Goal: Task Accomplishment & Management: Manage account settings

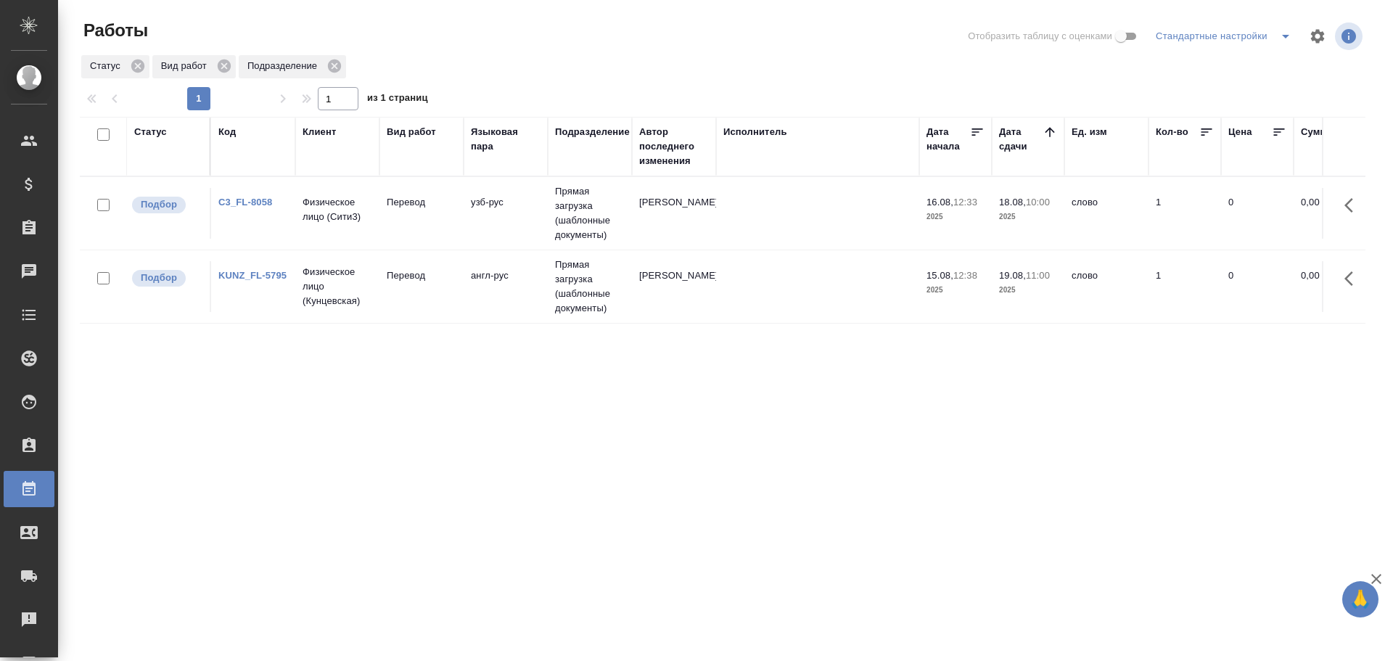
click at [285, 229] on td "C3_FL-8058" at bounding box center [253, 213] width 84 height 51
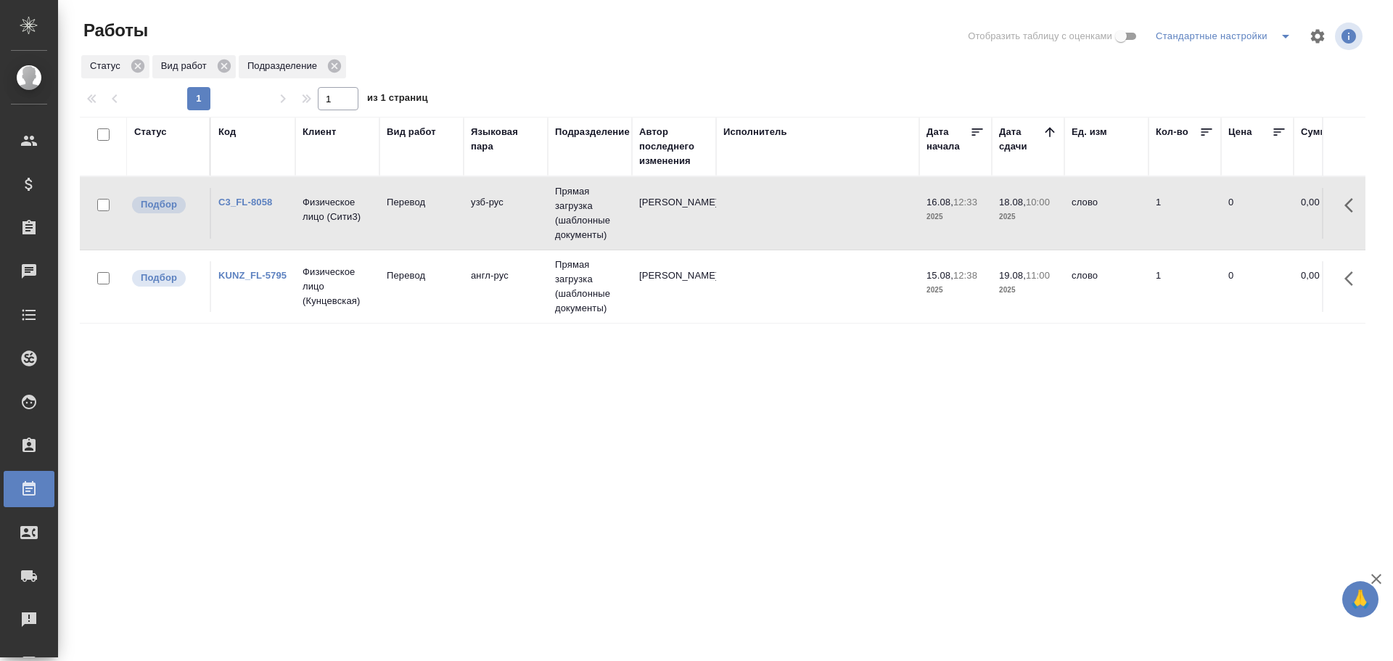
click at [285, 229] on td "C3_FL-8058" at bounding box center [253, 213] width 84 height 51
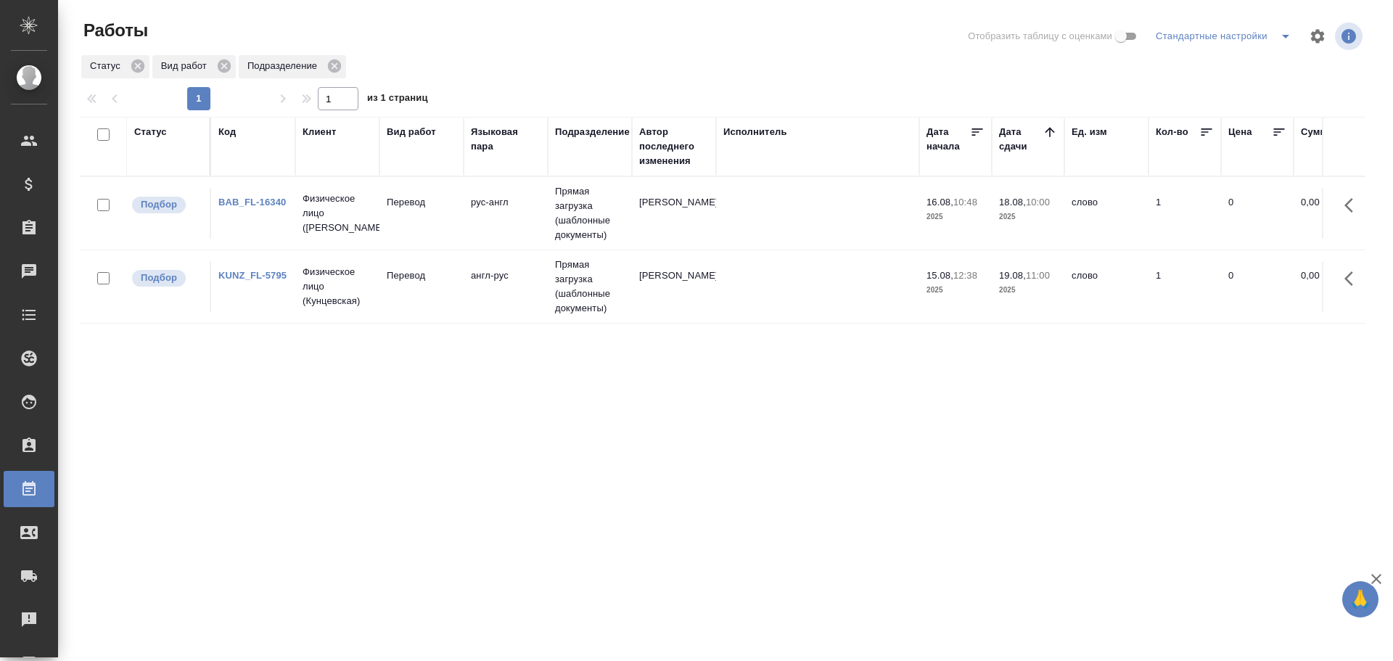
click at [288, 219] on td "BAB_FL-16340" at bounding box center [253, 213] width 84 height 51
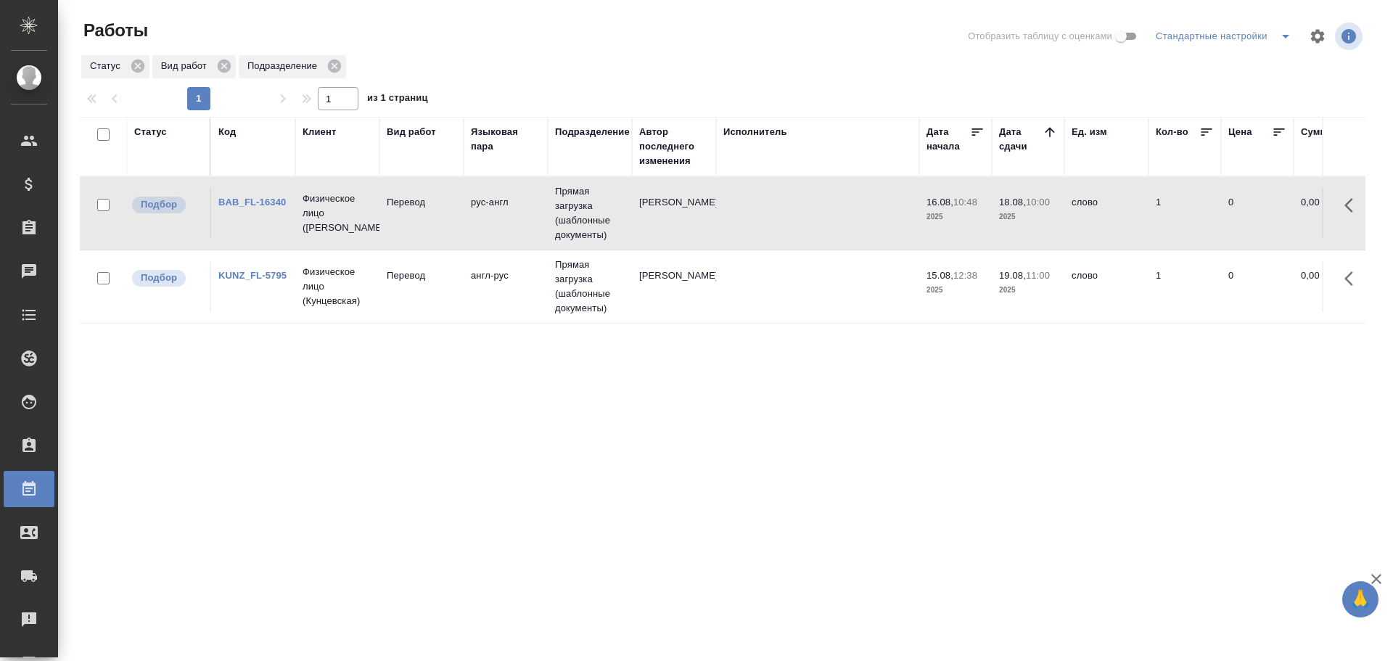
click at [288, 219] on td "BAB_FL-16340" at bounding box center [253, 213] width 84 height 51
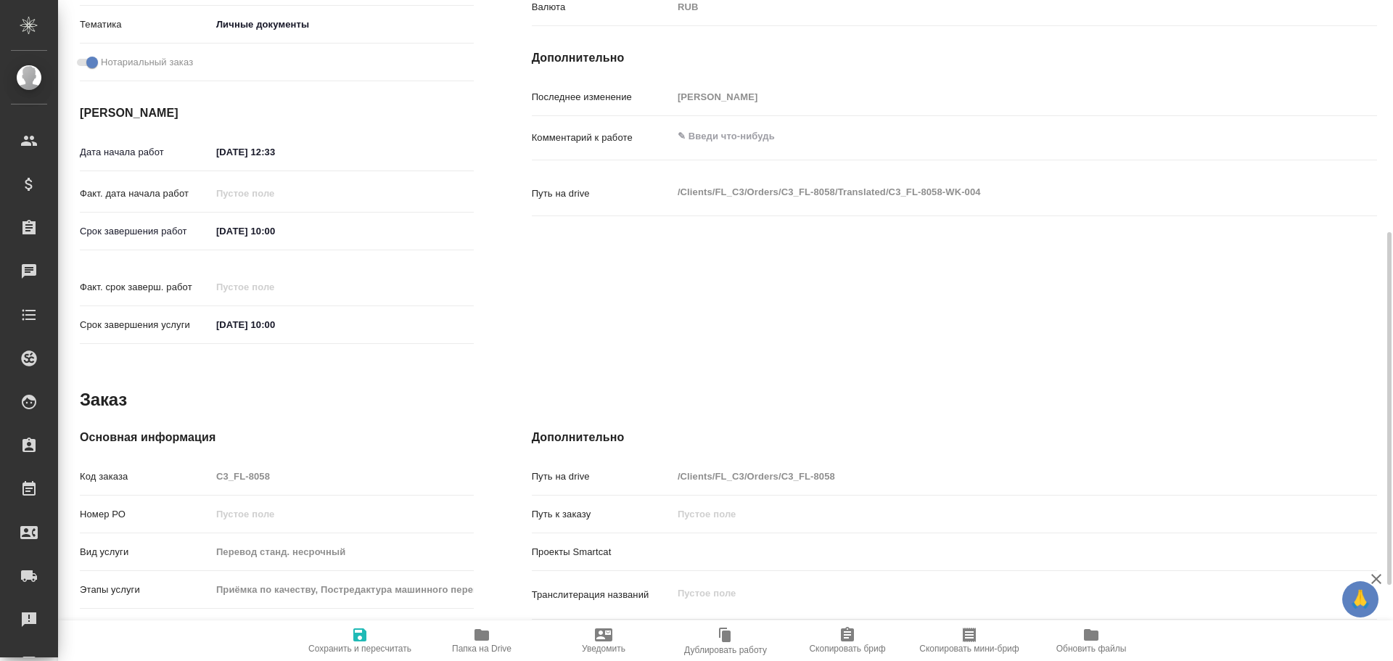
scroll to position [577, 0]
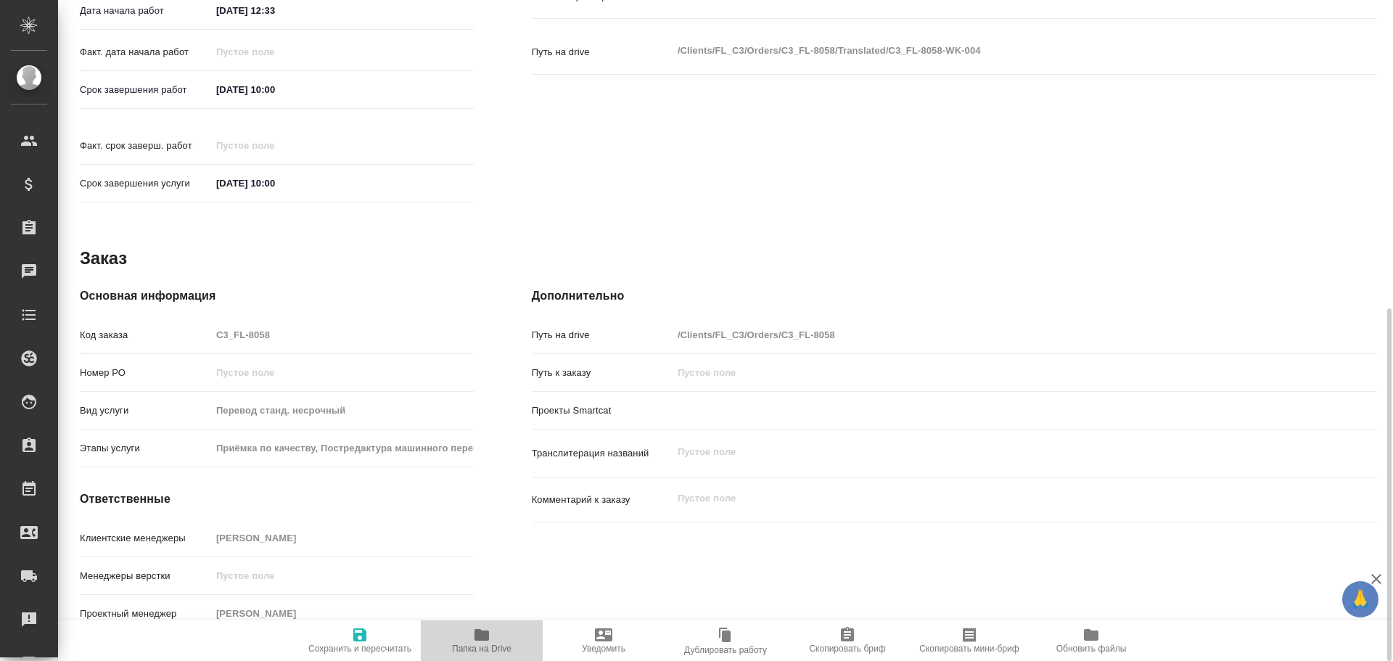
click at [483, 642] on icon "button" at bounding box center [481, 634] width 17 height 17
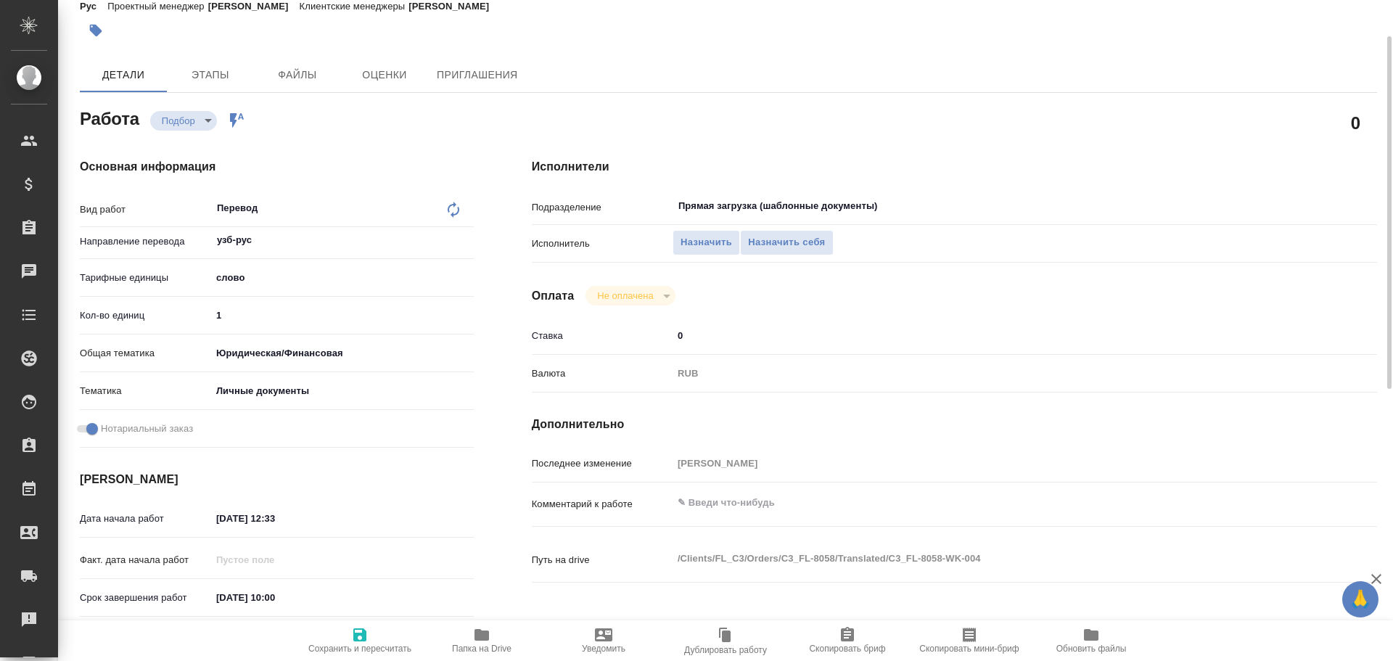
scroll to position [0, 0]
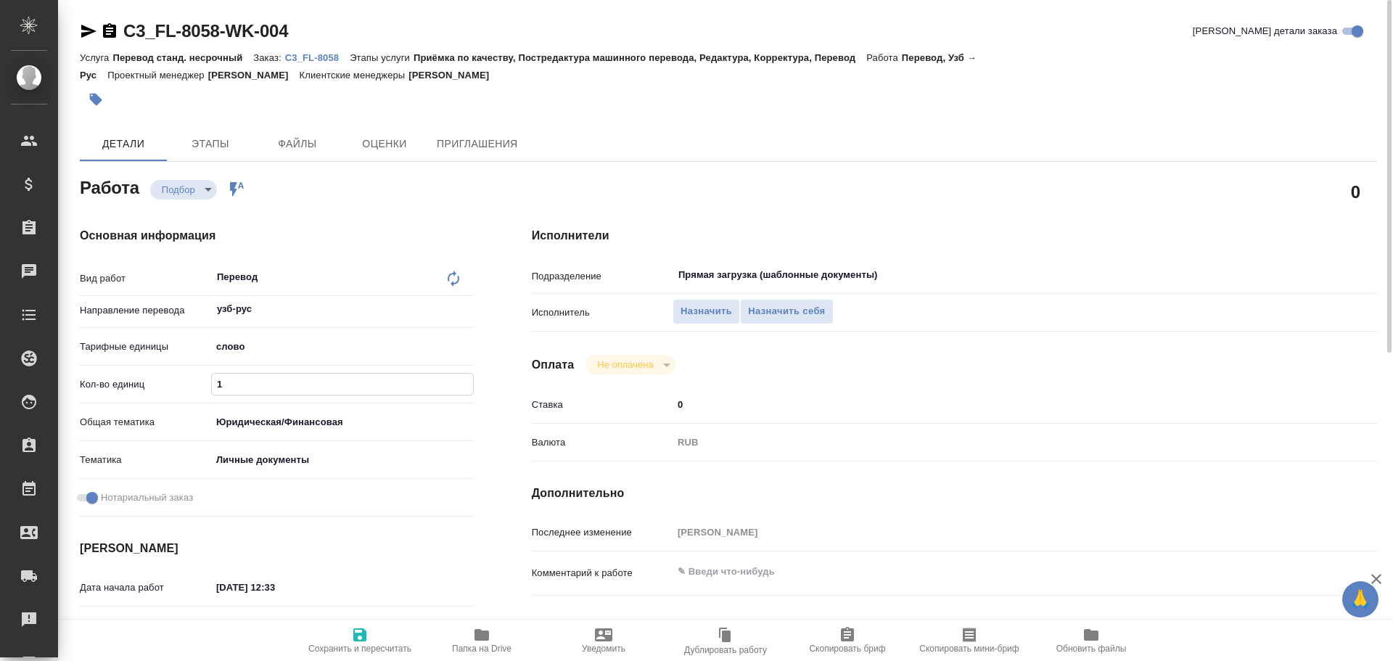
drag, startPoint x: 225, startPoint y: 382, endPoint x: 128, endPoint y: 368, distance: 98.3
click at [138, 370] on div "Вид работ Перевод x ​ Направление перевода узб-рус ​ Тарифные единицы слово 5a8…" at bounding box center [277, 392] width 394 height 261
type input "75"
click at [353, 628] on icon "button" at bounding box center [359, 634] width 17 height 17
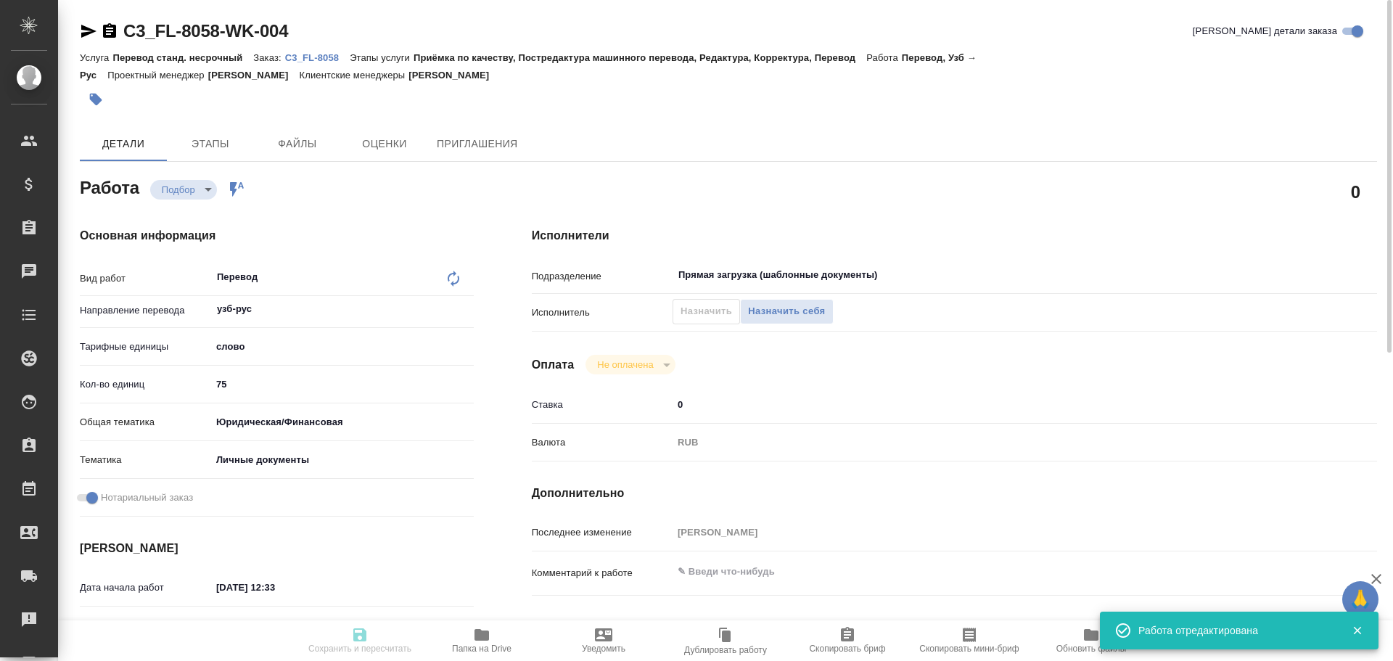
type input "recruiting"
type input "узб-рус"
type input "5a8b1489cc6b4906c91bfd90"
type input "75"
type input "yr-fn"
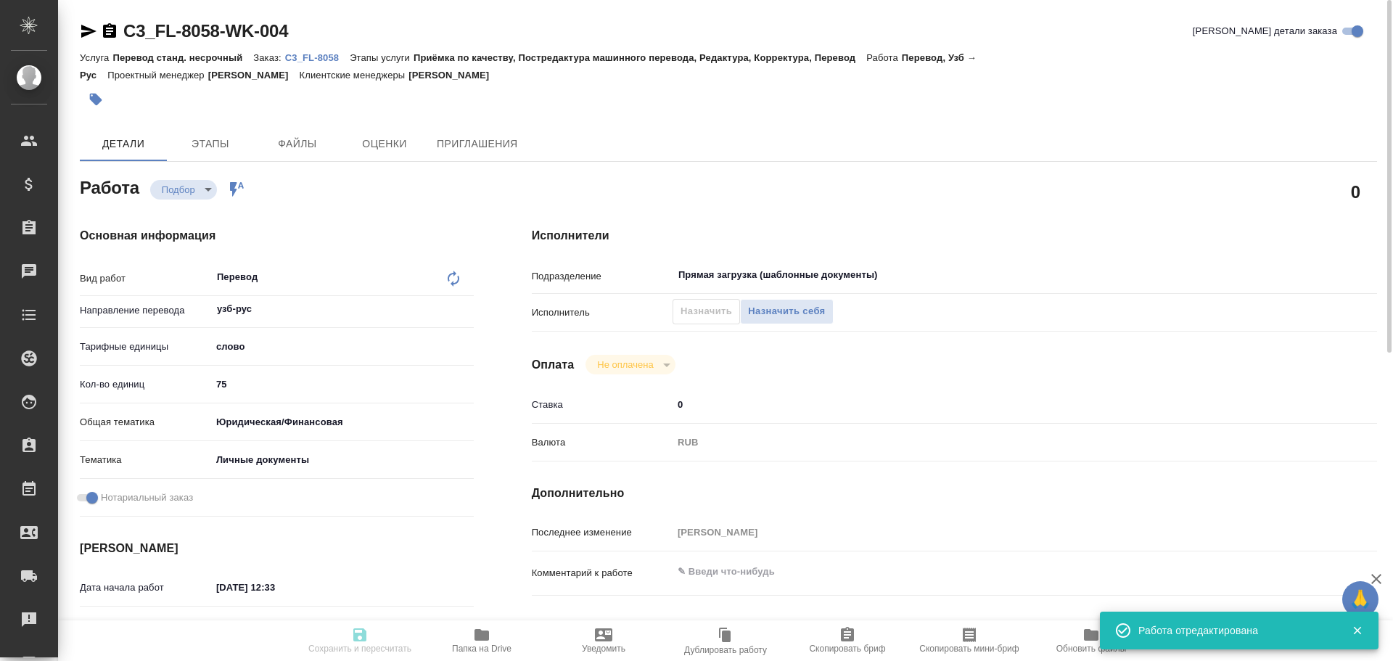
type input "5a8b8b956a9677013d343cfe"
checkbox input "true"
type input "16.08.2025 12:33"
type input "18.08.2025 10:00"
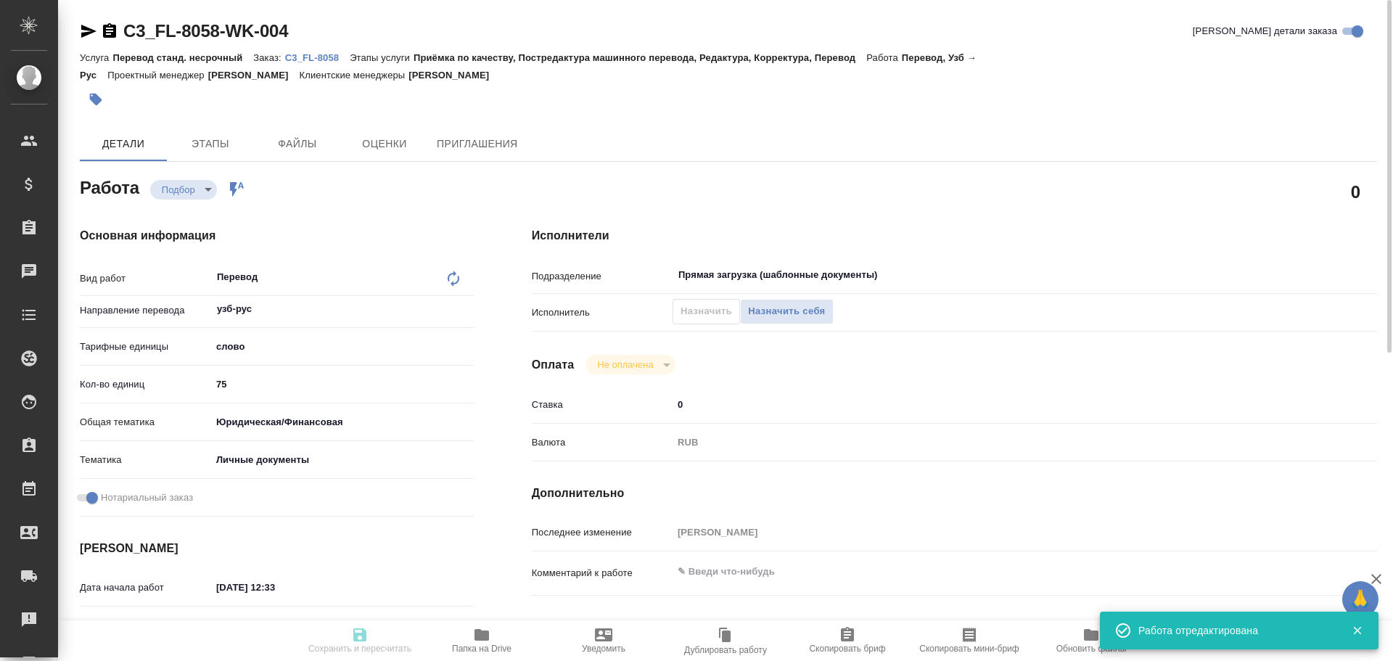
type input "Прямая загрузка (шаблонные документы)"
type input "notPayed"
type input "0"
type input "RUB"
type input "[PERSON_NAME]"
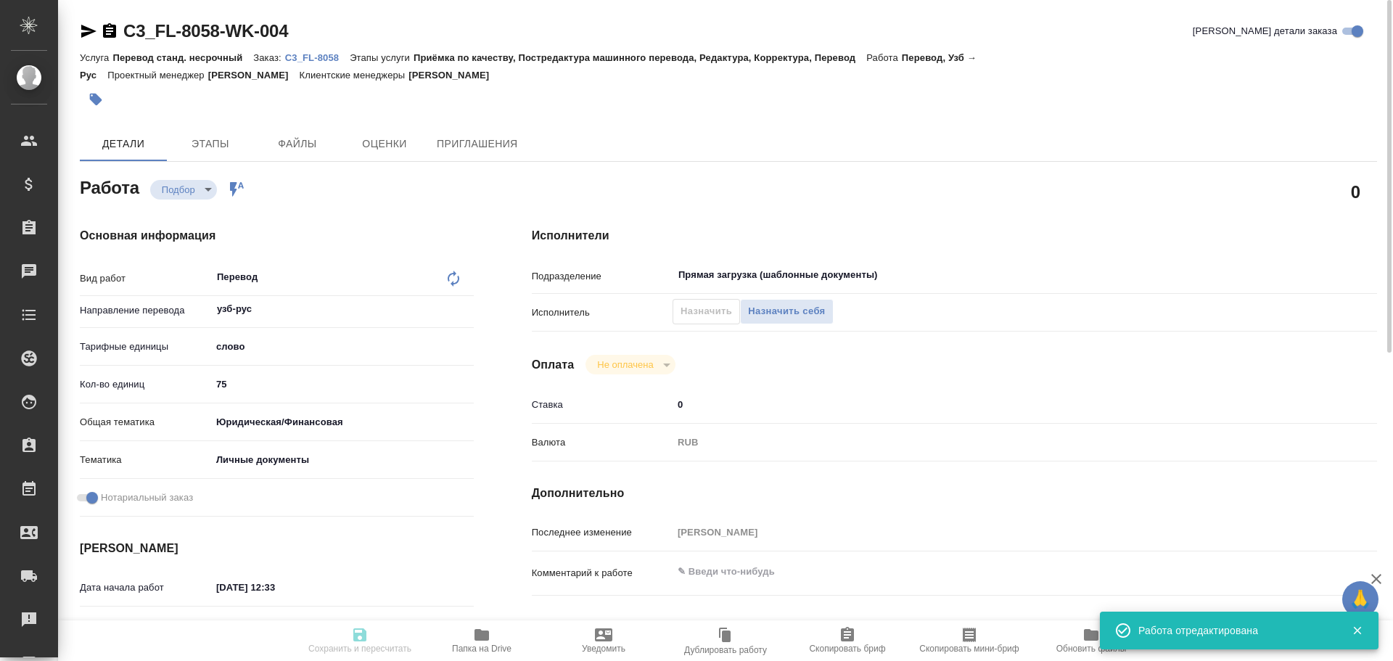
type input "C3_FL-8058"
type input "Перевод станд. несрочный"
type input "Приёмка по качеству, Постредактура машинного перевода, Редактура, Корректура, П…"
type input "[PERSON_NAME]"
type input "/Clients/FL_C3/Orders/C3_FL-8058"
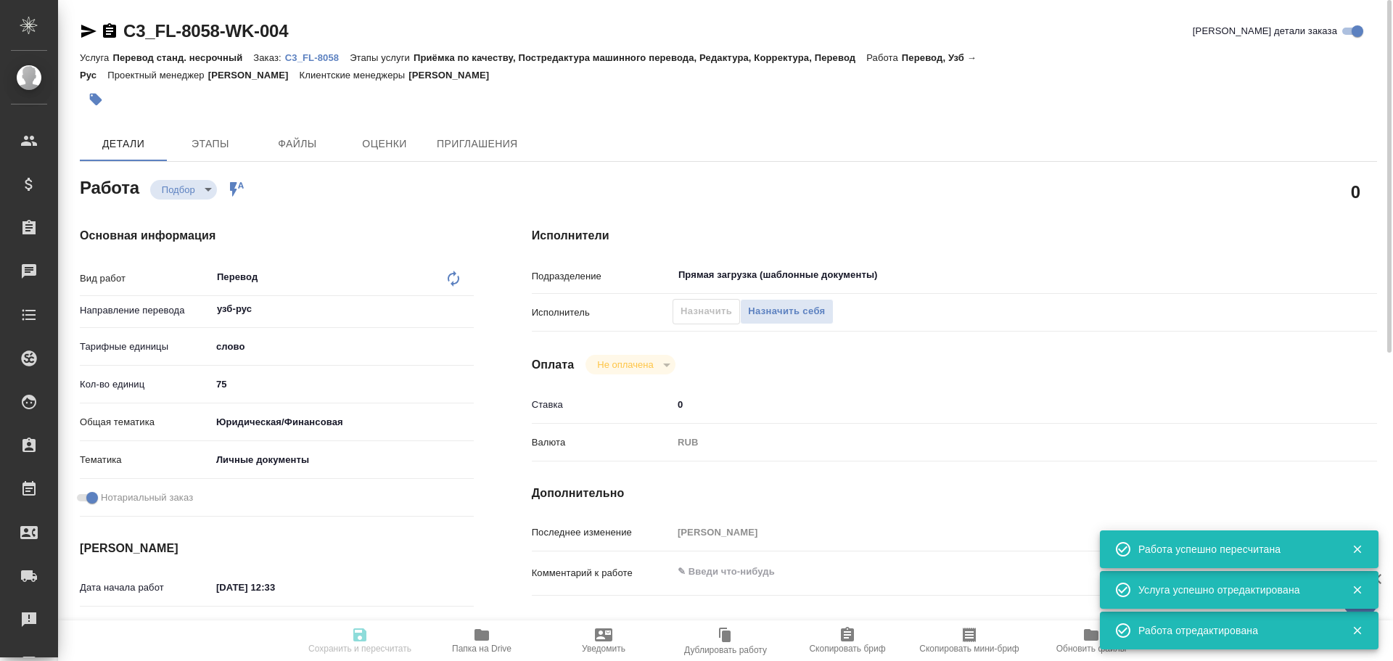
type input "recruiting"
type input "узб-рус"
type input "5a8b1489cc6b4906c91bfd90"
type input "75"
type input "yr-fn"
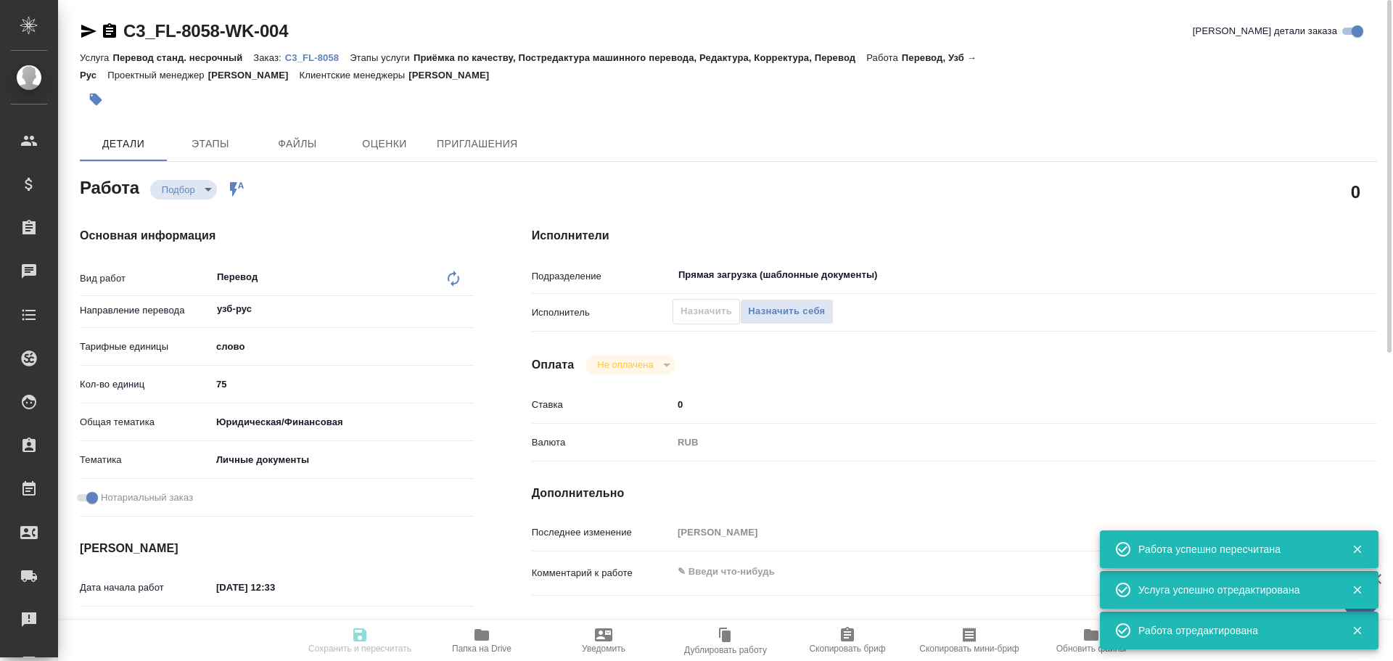
type input "5a8b8b956a9677013d343cfe"
checkbox input "true"
type input "16.08.2025 12:33"
type input "18.08.2025 10:00"
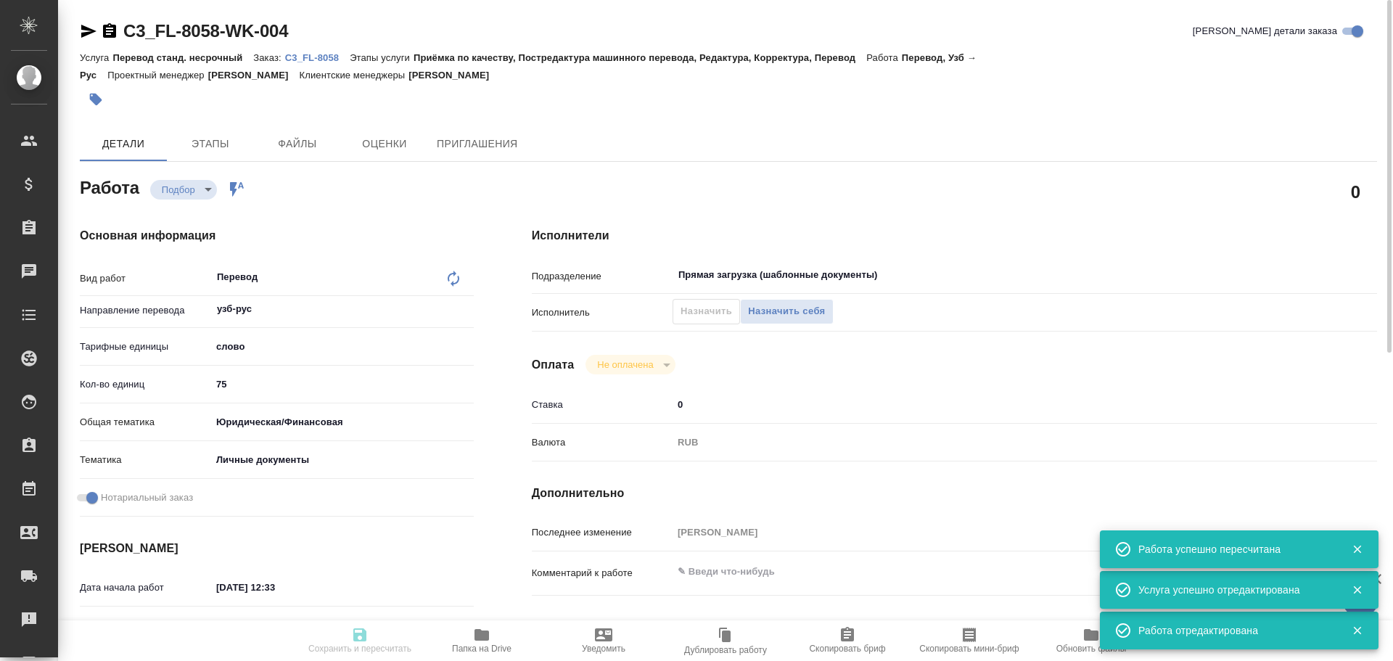
type input "Прямая загрузка (шаблонные документы)"
type input "notPayed"
type input "0"
type input "RUB"
type input "[PERSON_NAME]"
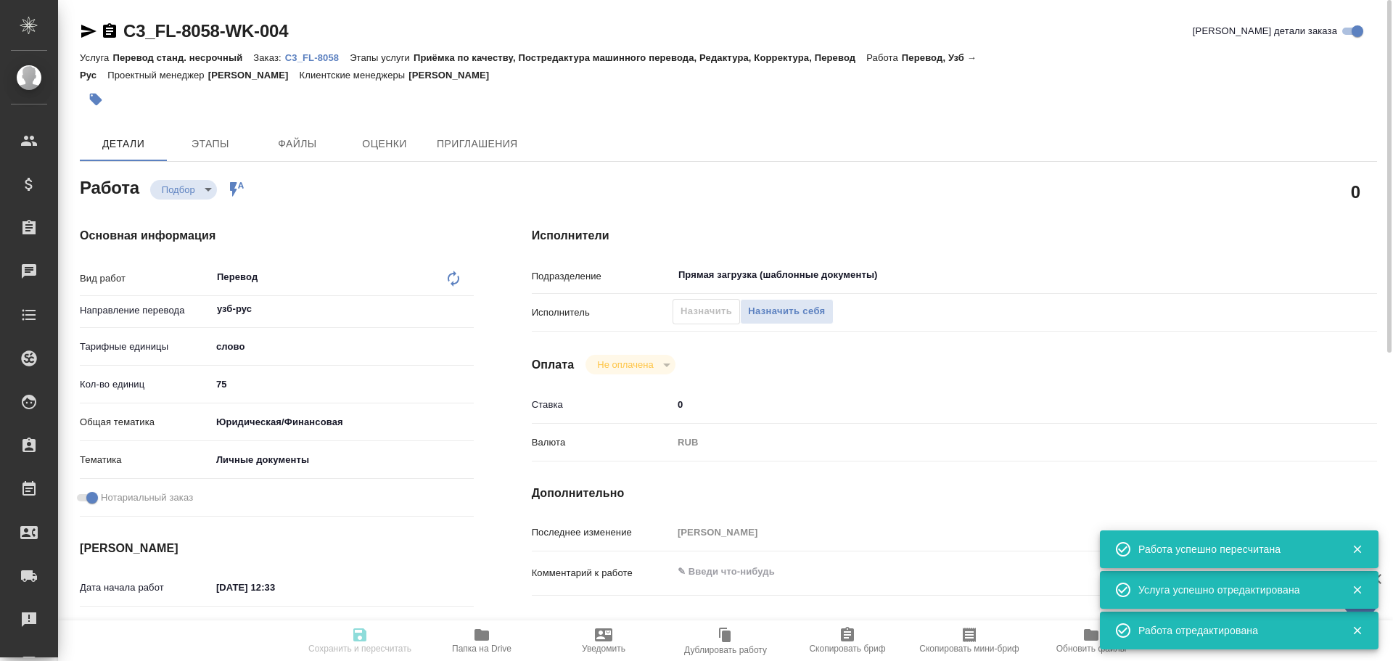
type input "C3_FL-8058"
type input "Перевод станд. несрочный"
type input "Приёмка по качеству, Постредактура машинного перевода, Редактура, Корректура, П…"
type input "[PERSON_NAME]"
type input "/Clients/FL_C3/Orders/C3_FL-8058"
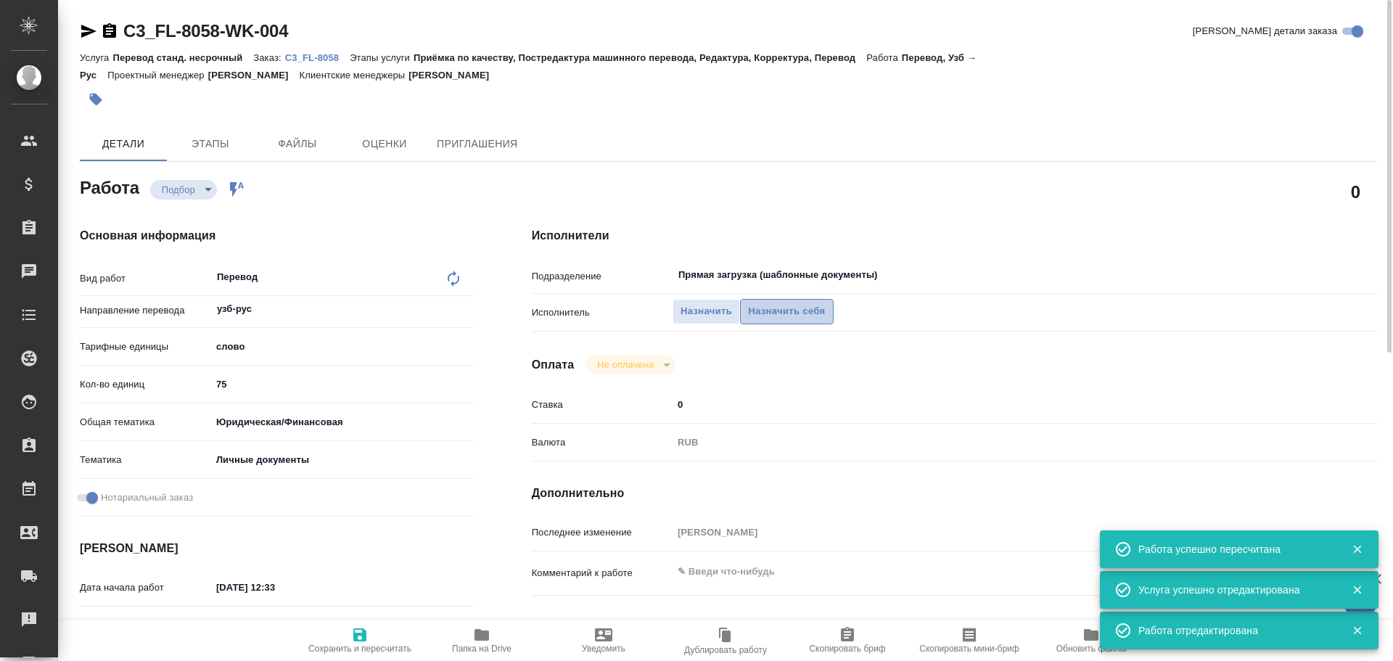
click at [768, 308] on span "Назначить себя" at bounding box center [786, 311] width 77 height 17
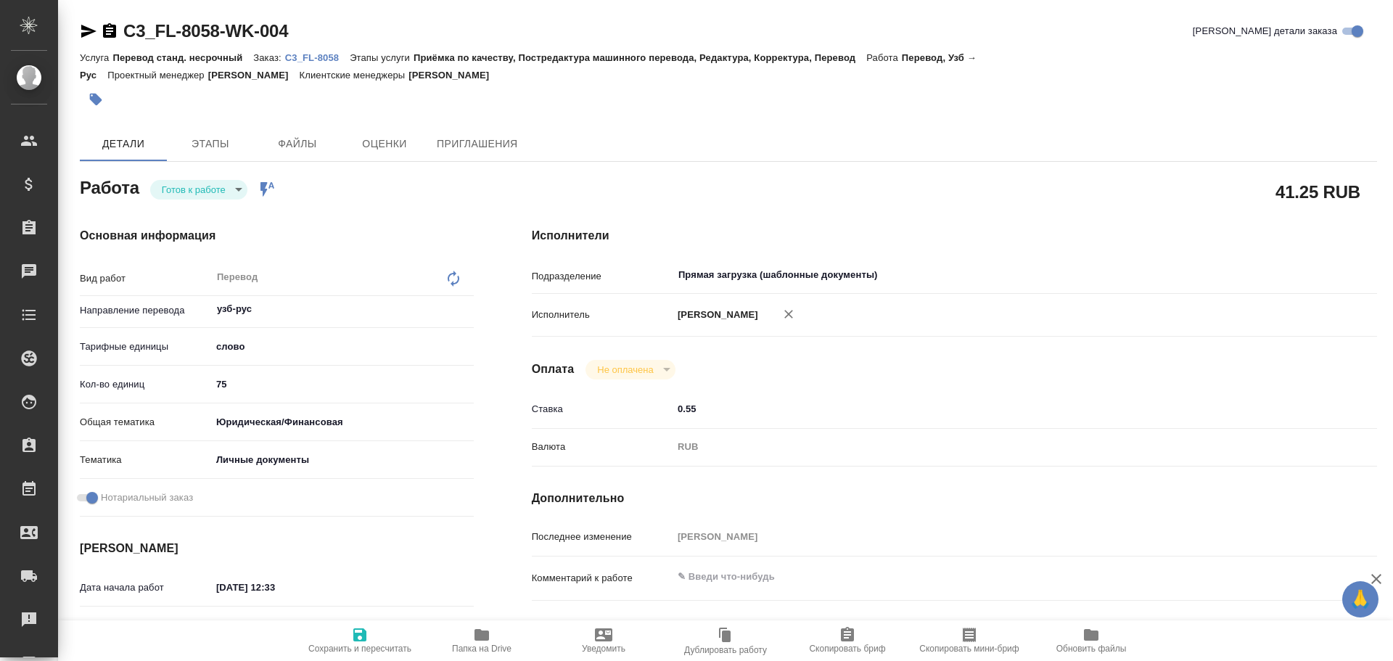
type textarea "x"
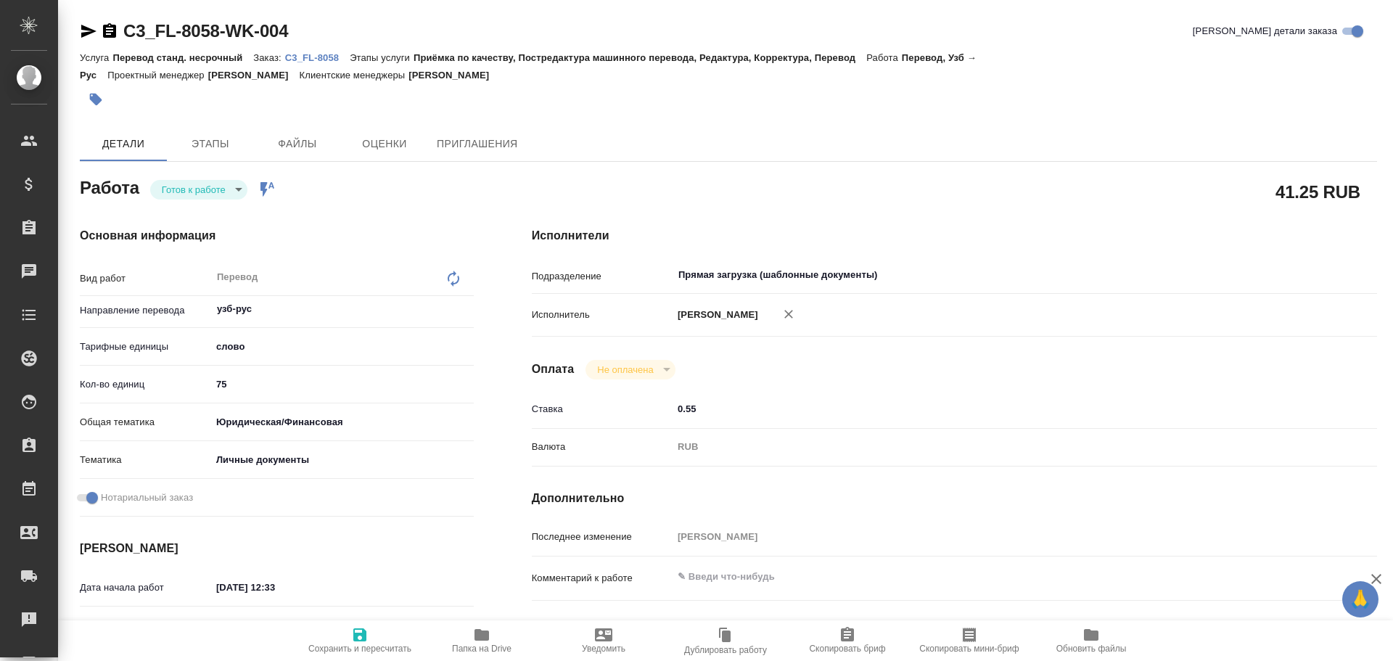
type textarea "x"
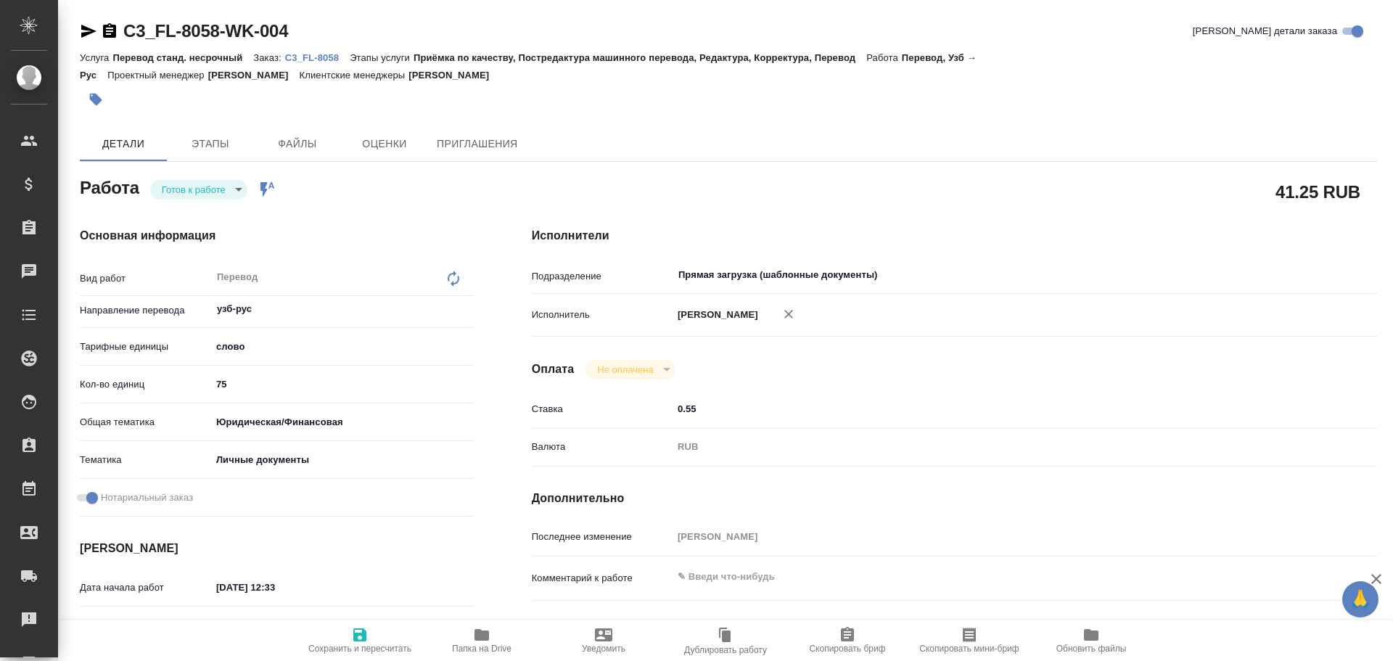
type textarea "x"
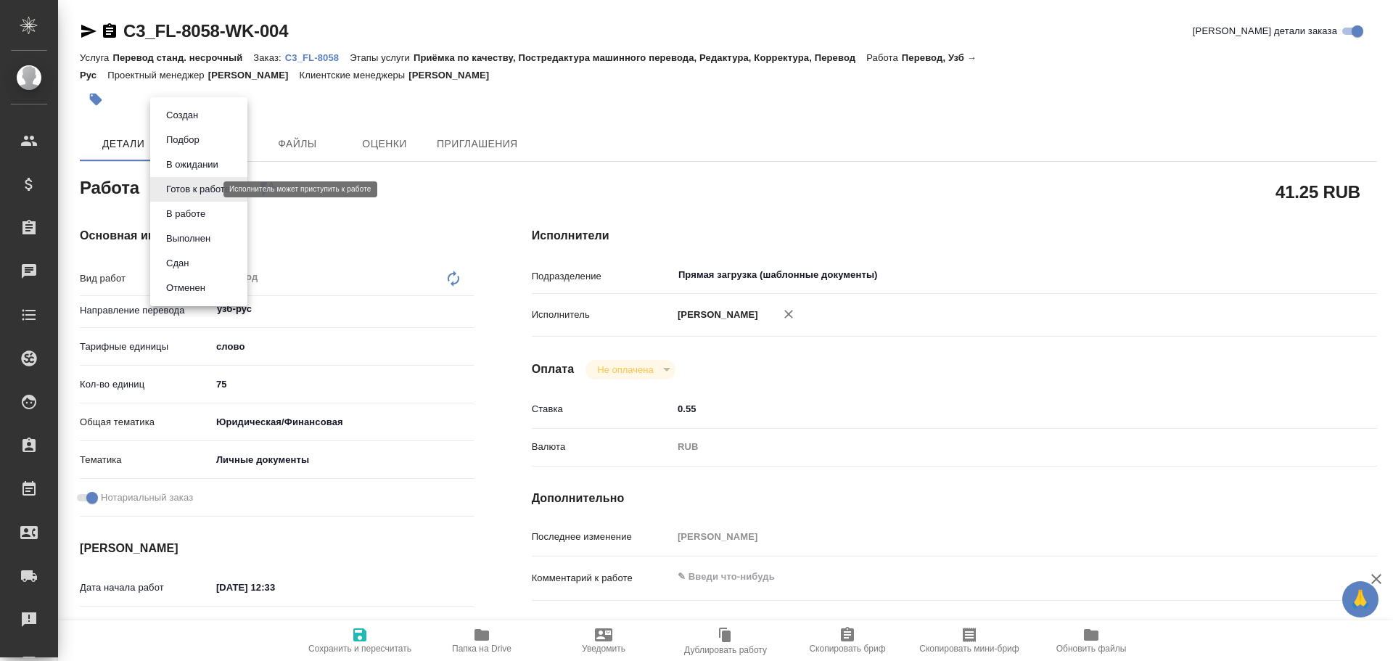
click at [171, 187] on body "🙏 .cls-1 fill:#fff; AWATERA Gusev Alexandr Клиенты Спецификации Заказы Чаты Tod…" at bounding box center [696, 330] width 1393 height 661
type textarea "x"
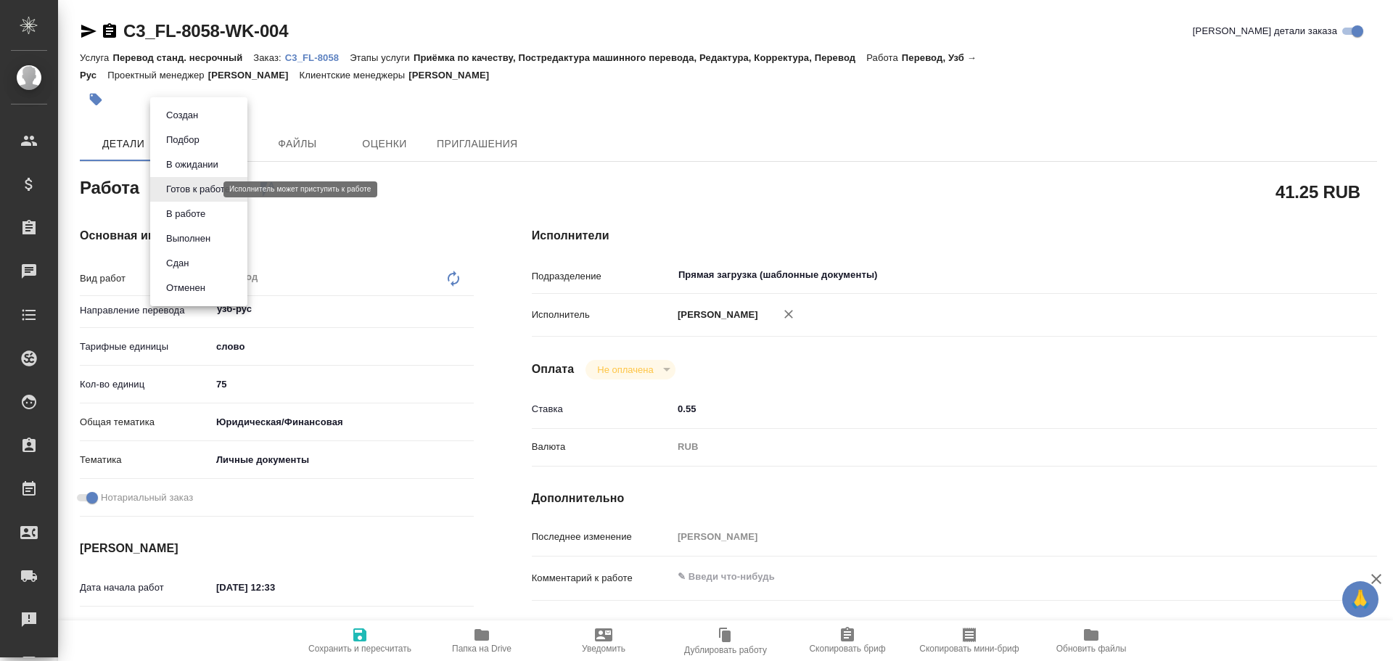
type textarea "x"
click at [171, 210] on button "В работе" at bounding box center [186, 214] width 48 height 16
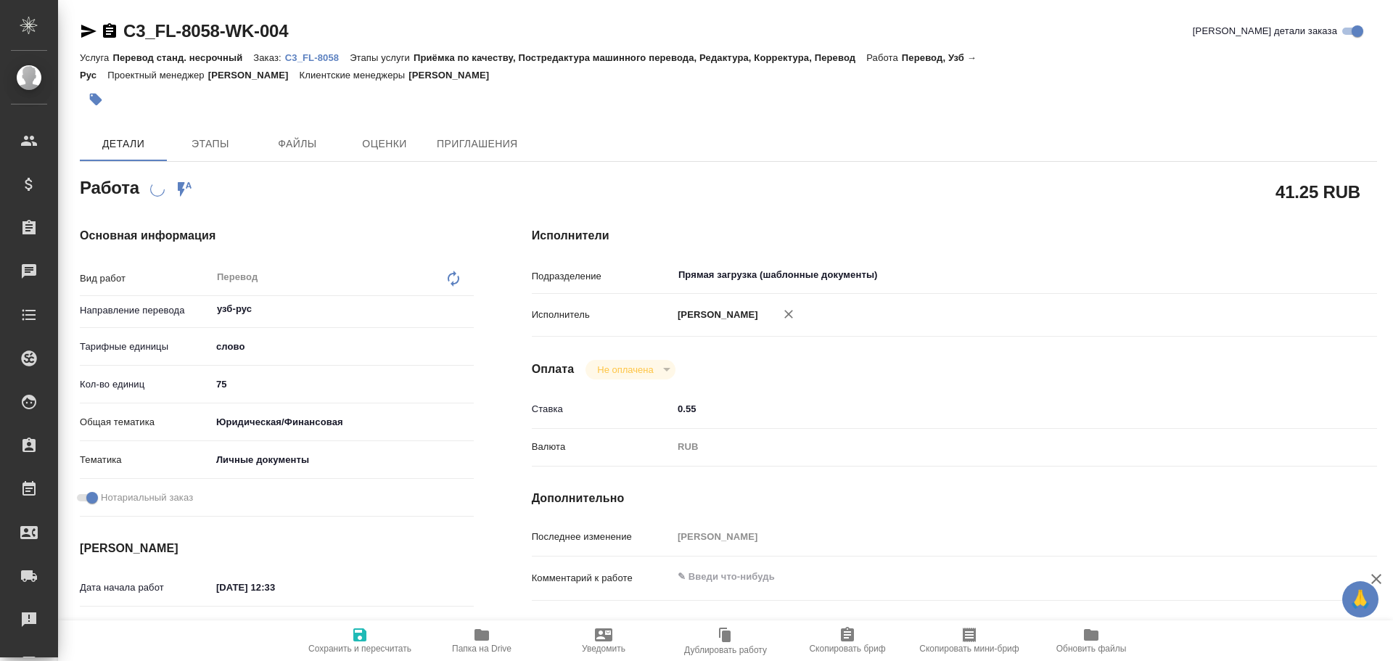
type textarea "x"
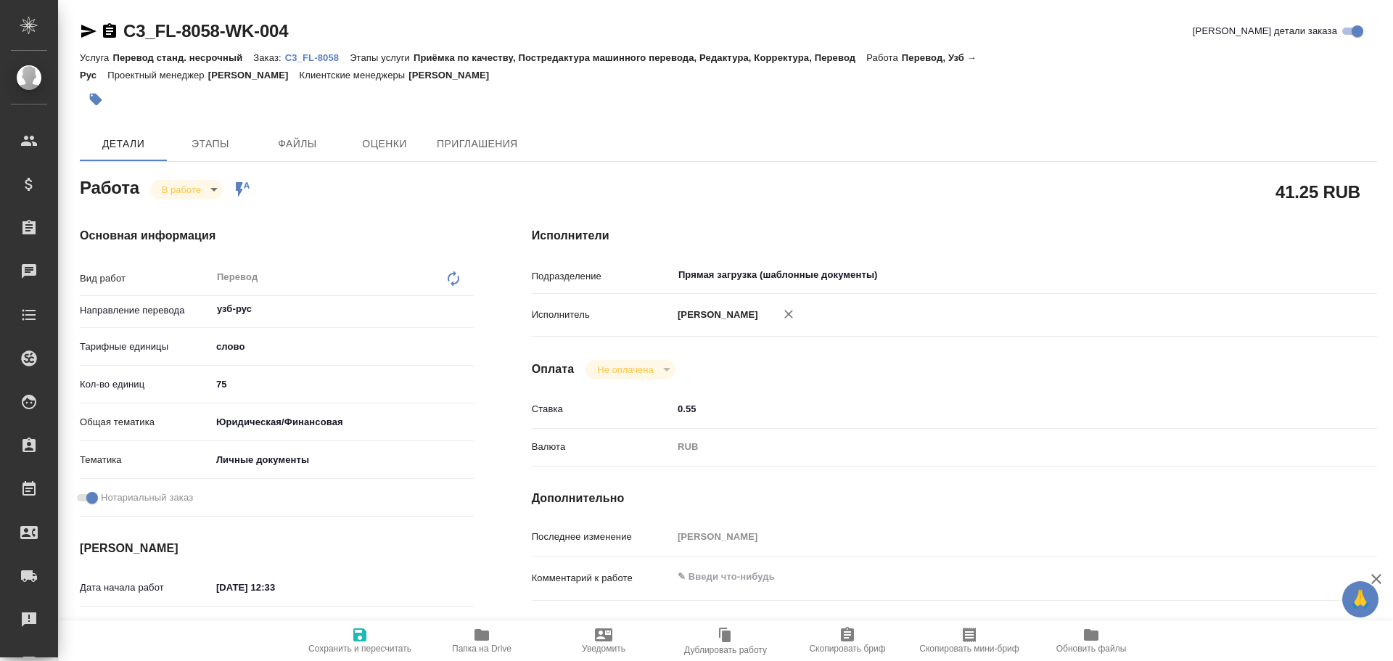
type textarea "x"
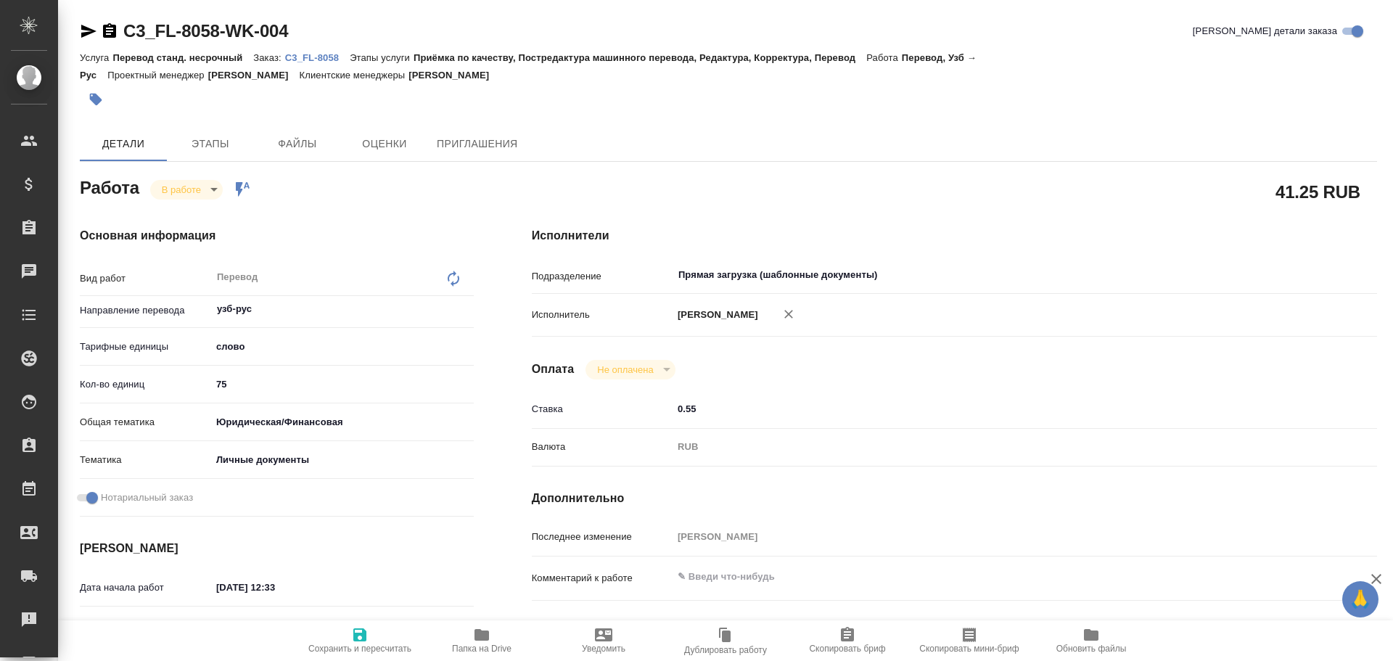
type textarea "x"
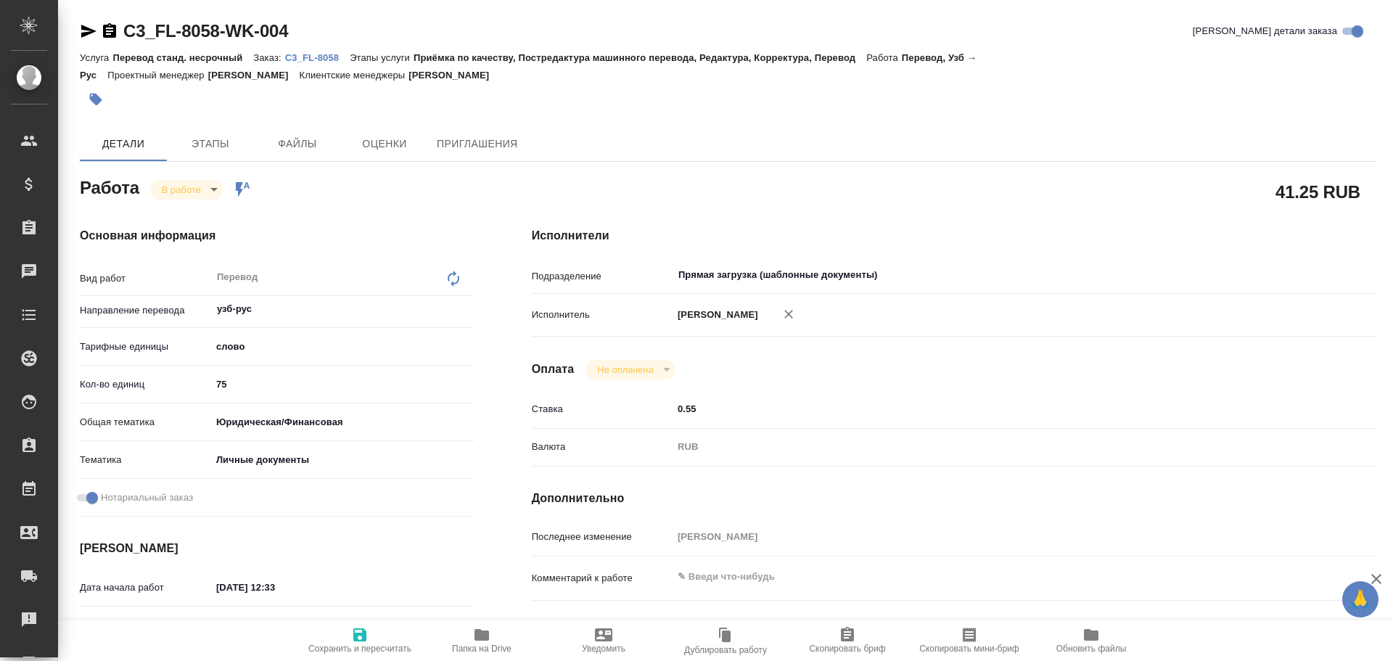
type textarea "x"
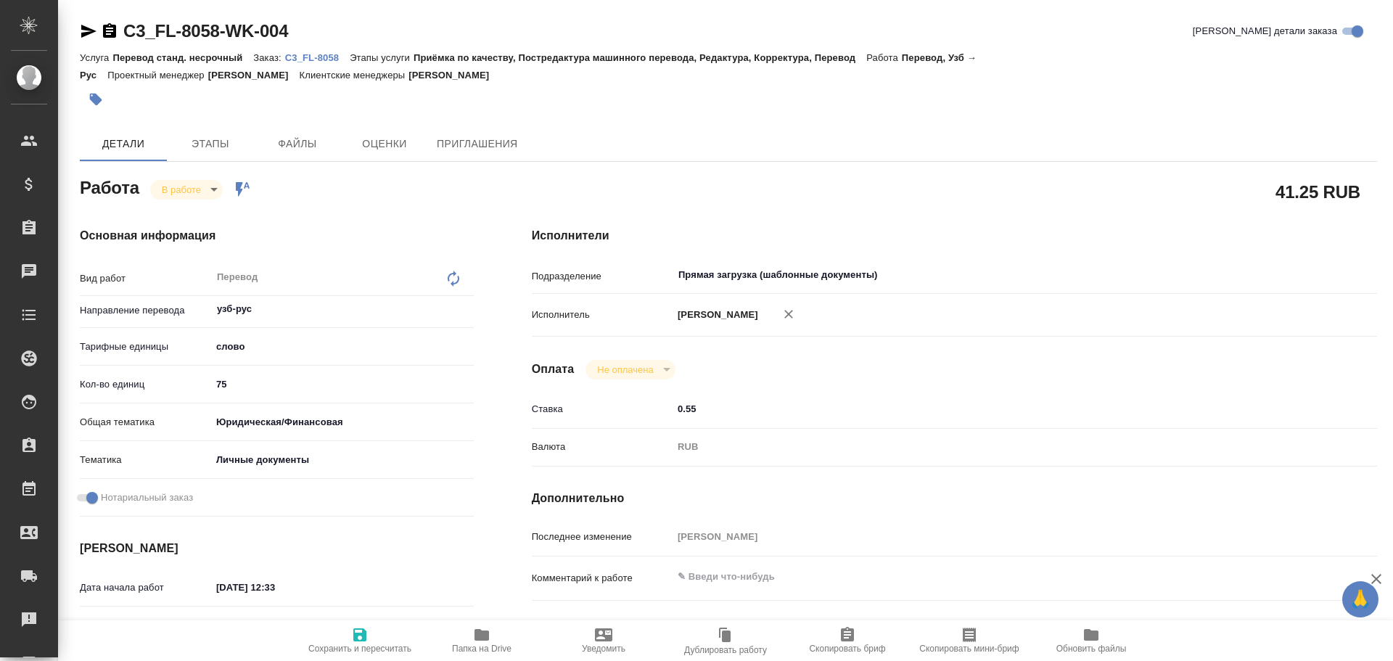
type textarea "x"
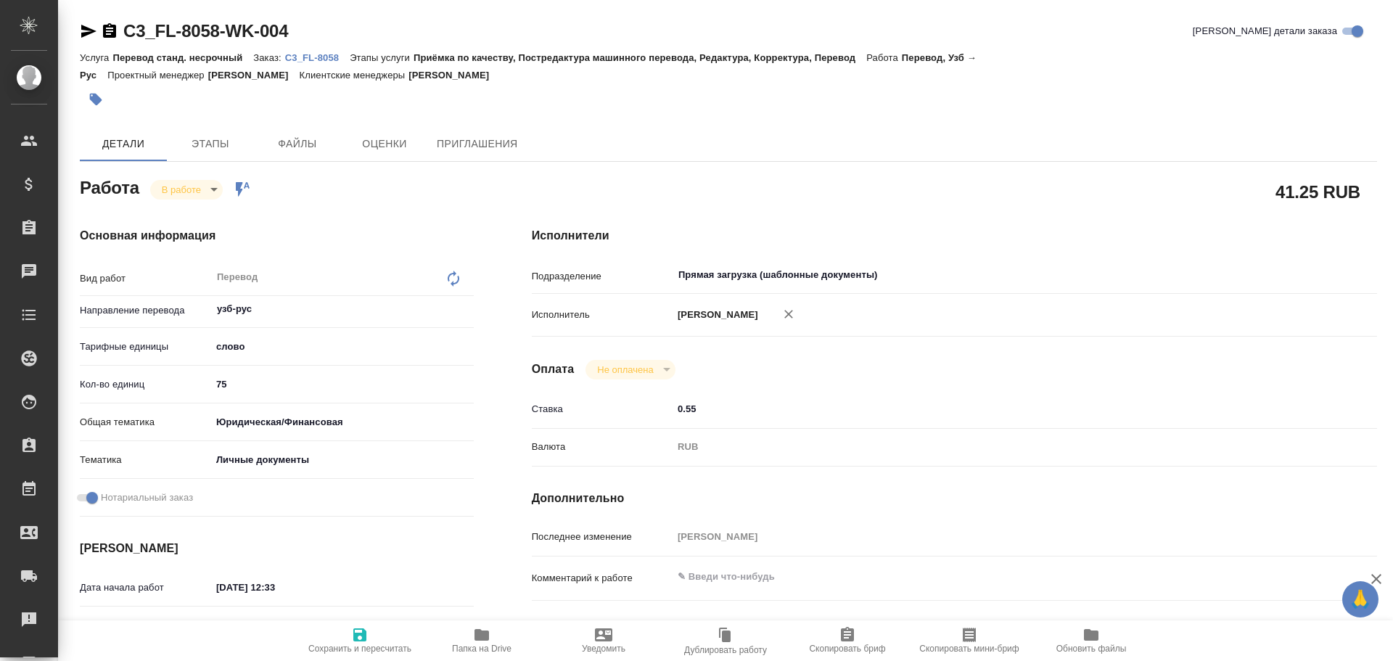
type textarea "x"
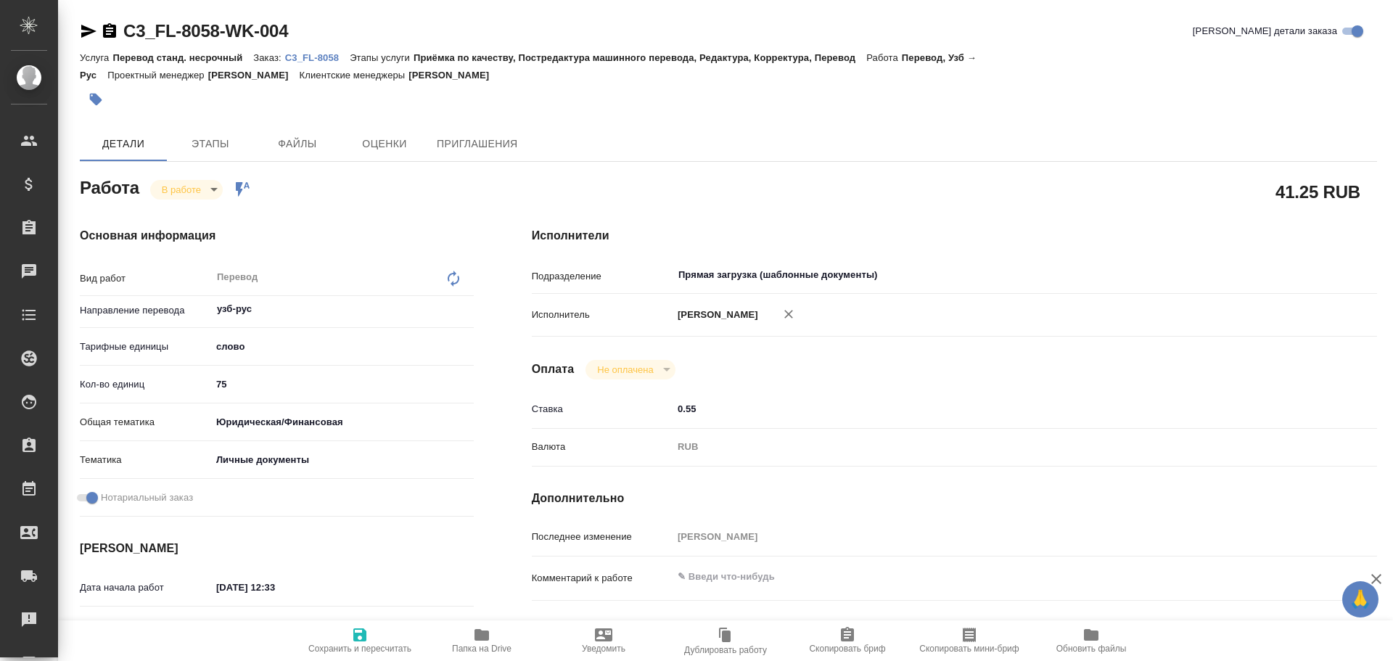
type textarea "x"
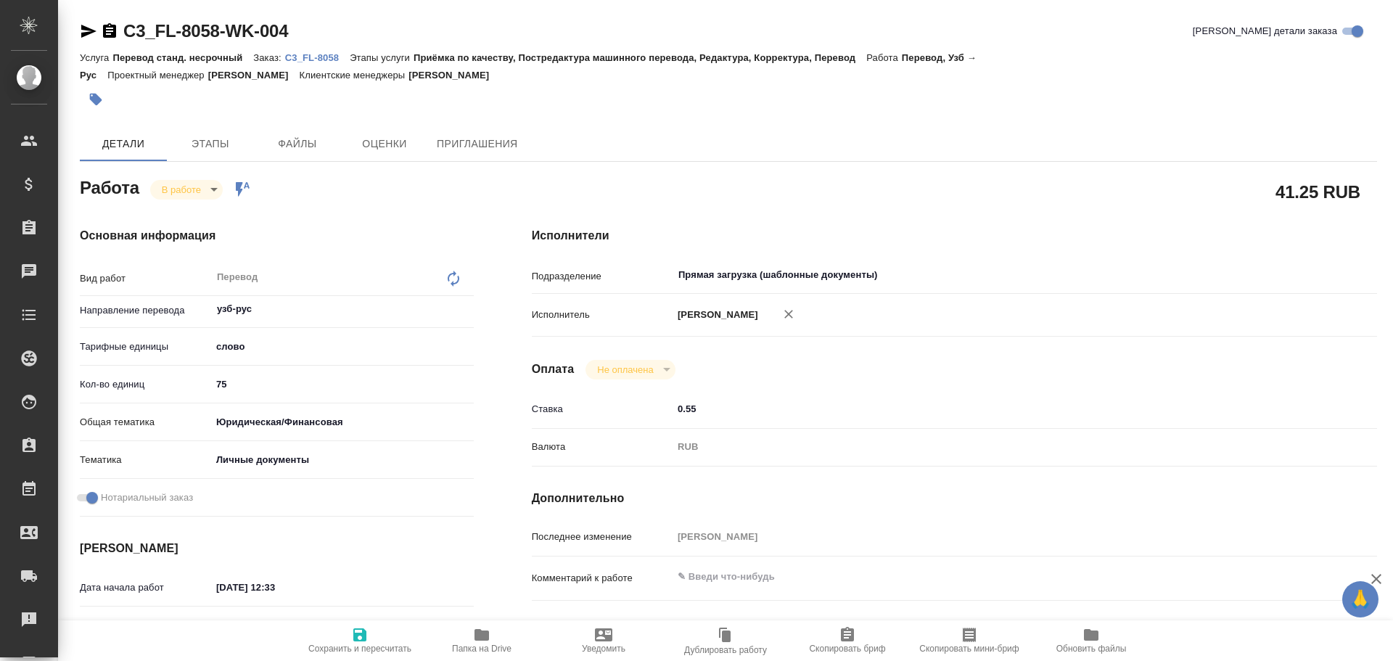
type textarea "x"
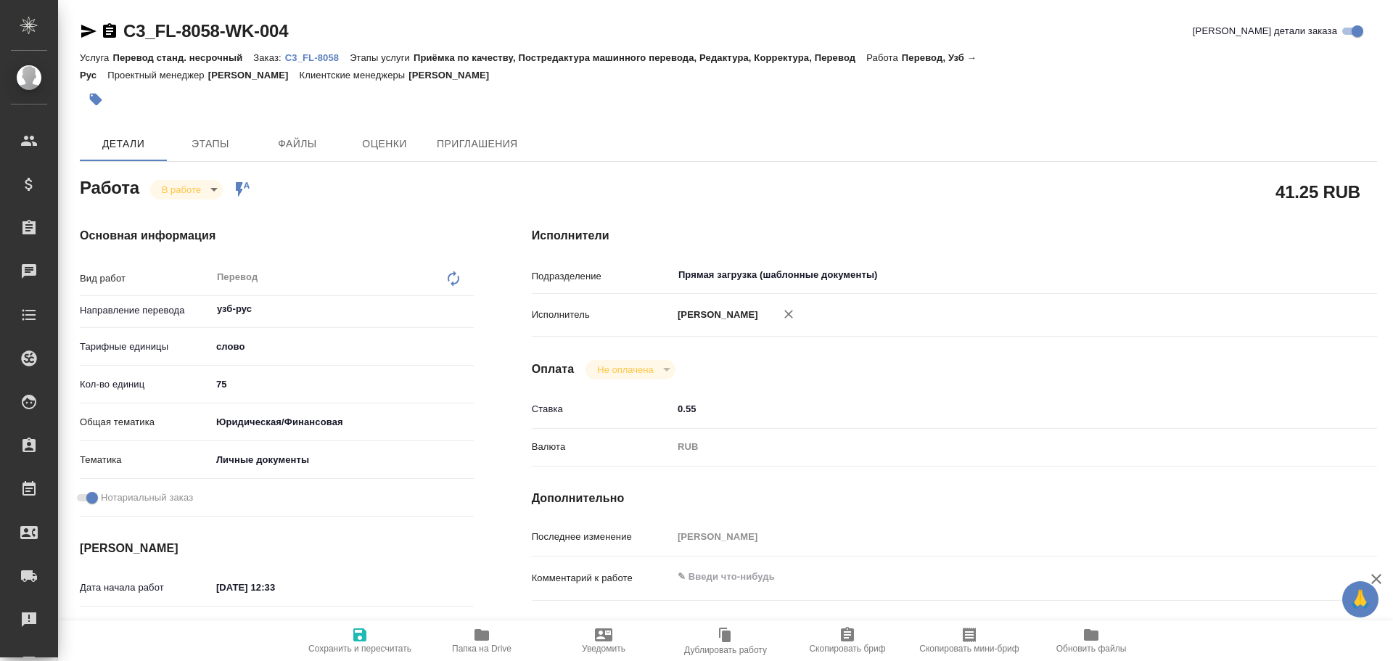
type textarea "x"
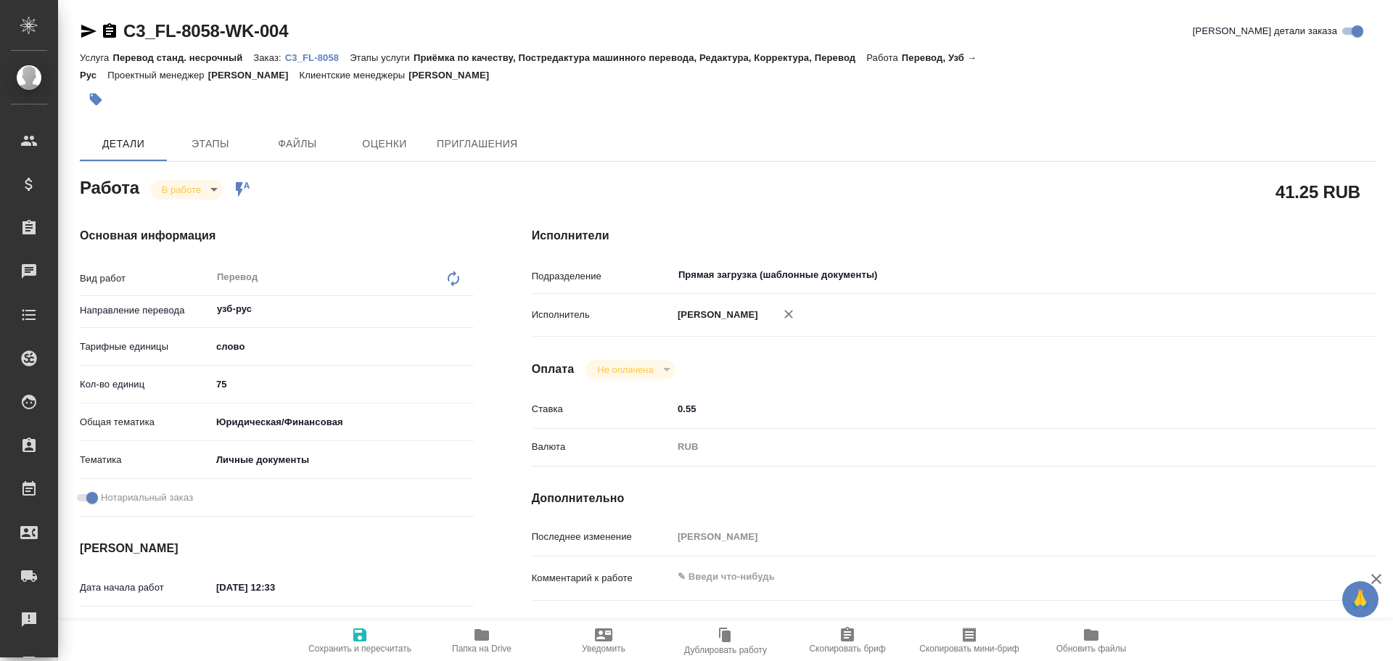
type textarea "x"
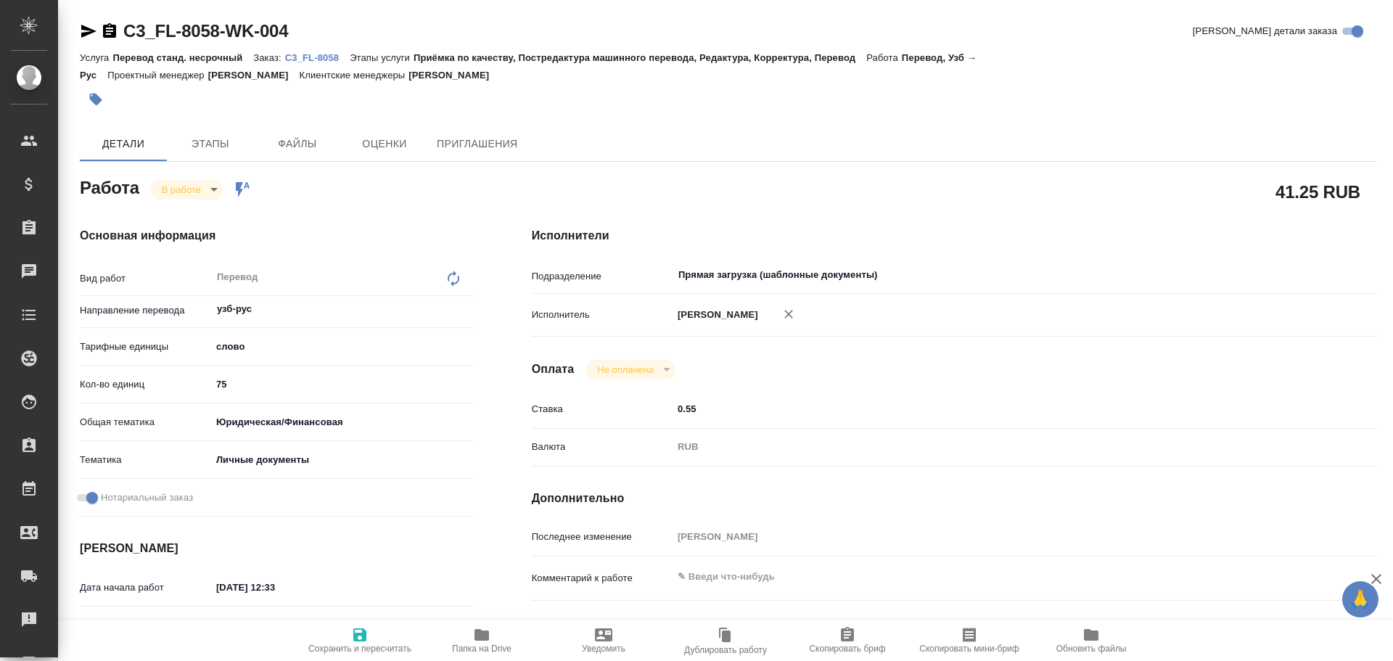
type textarea "x"
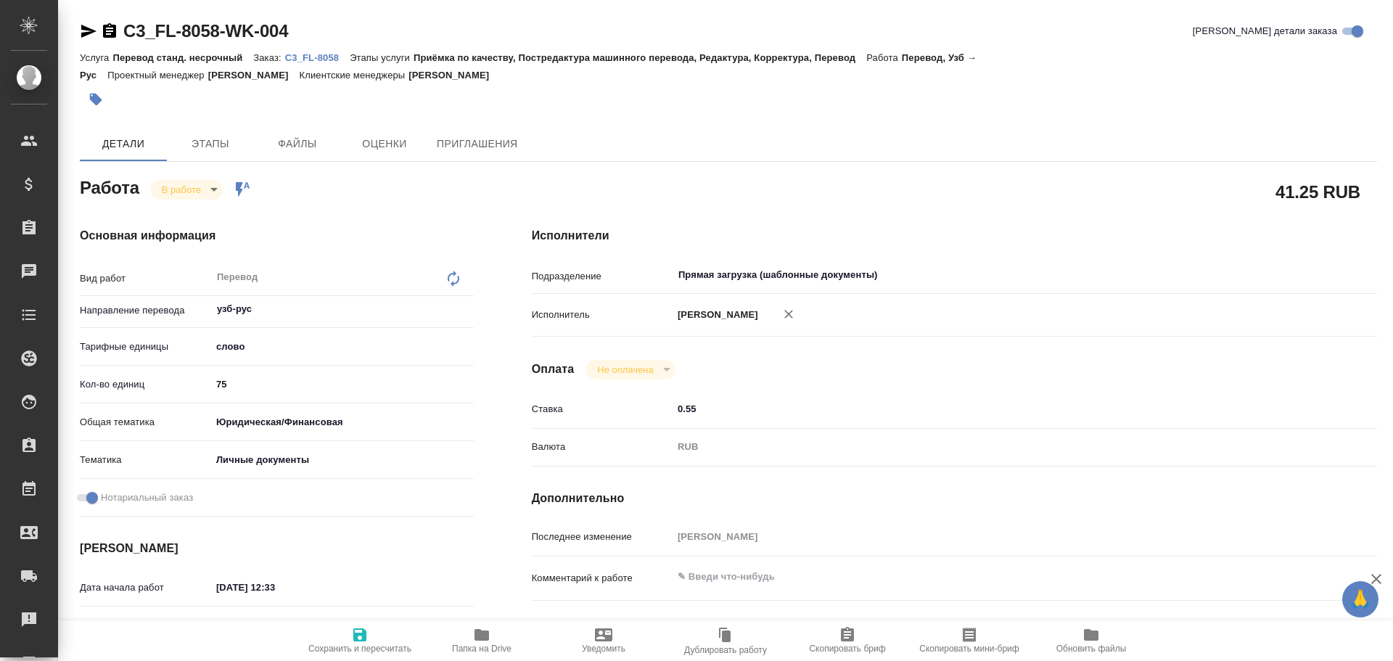
type textarea "x"
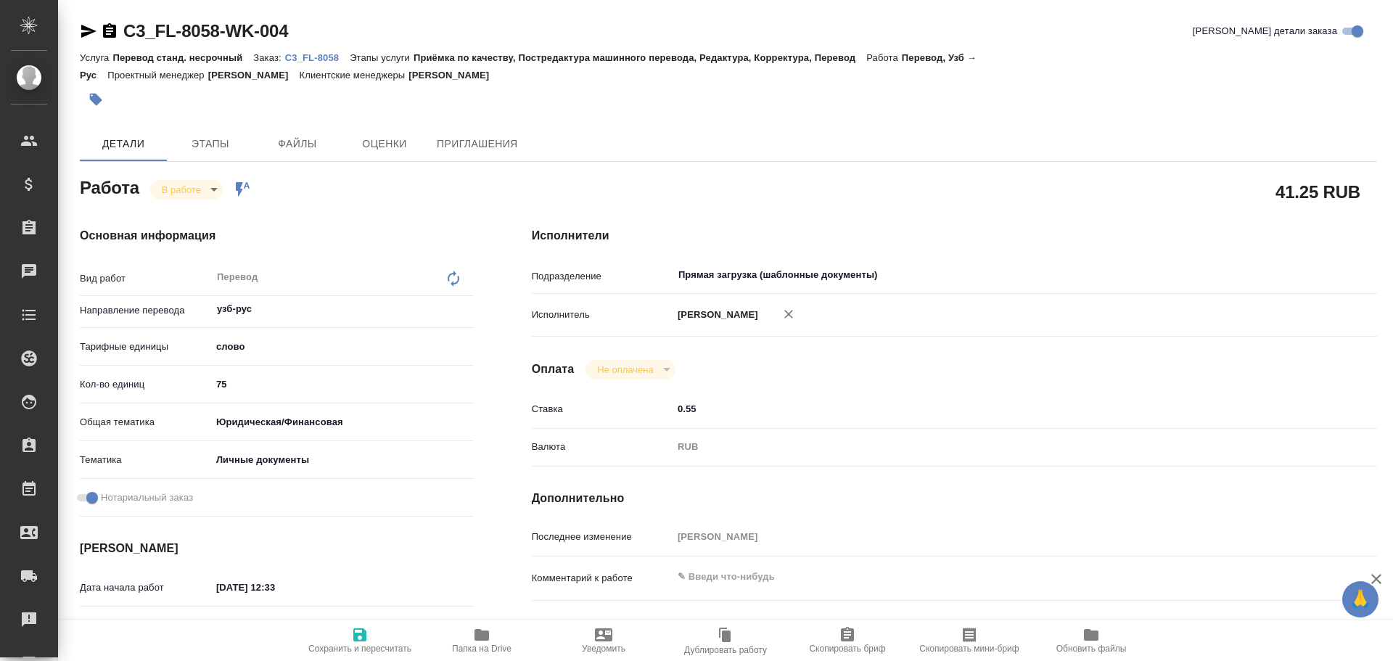
type textarea "x"
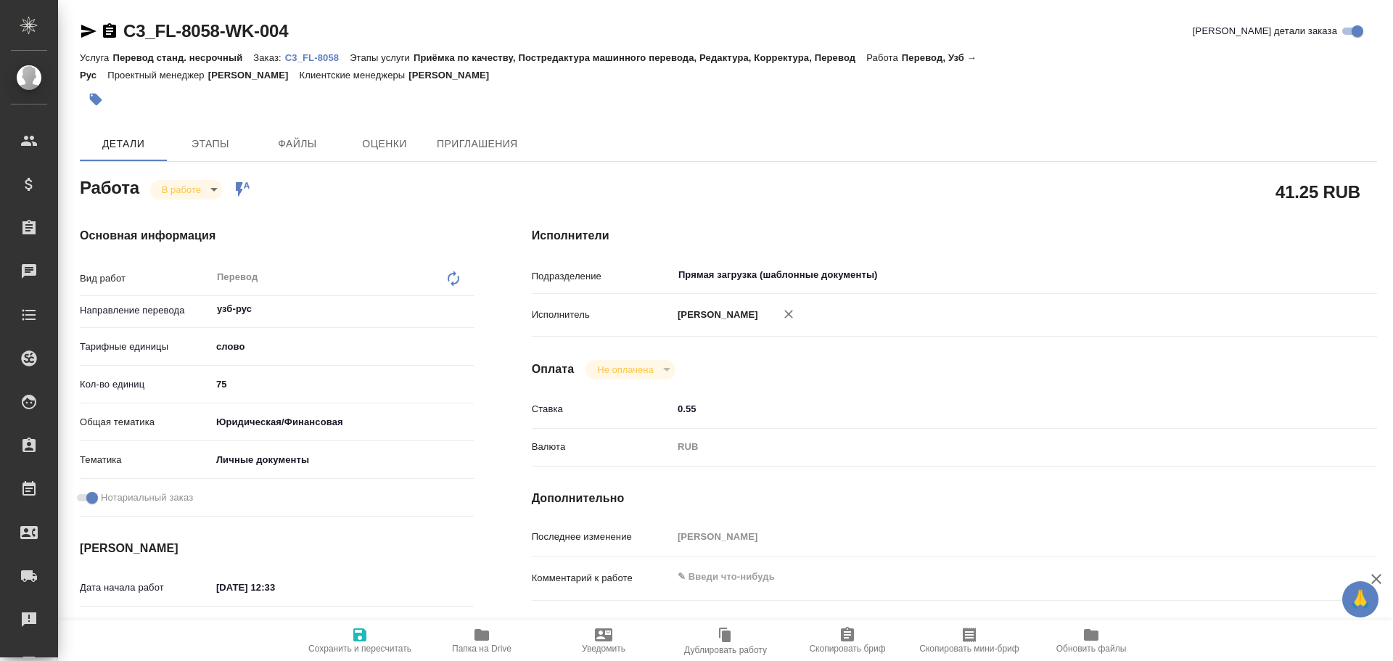
type textarea "x"
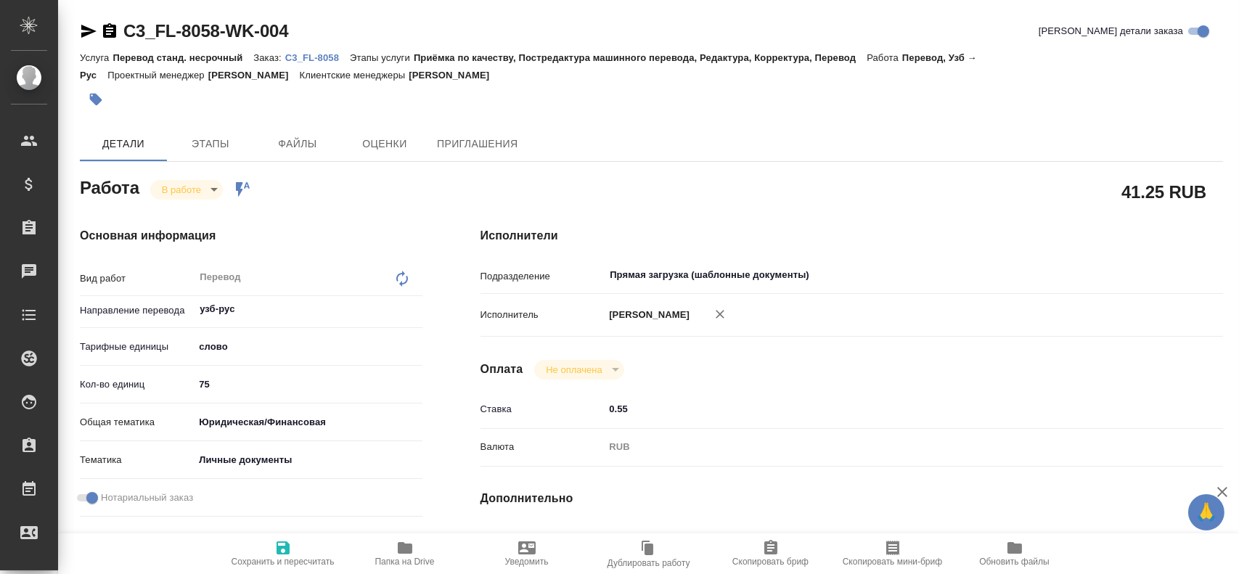
type textarea "x"
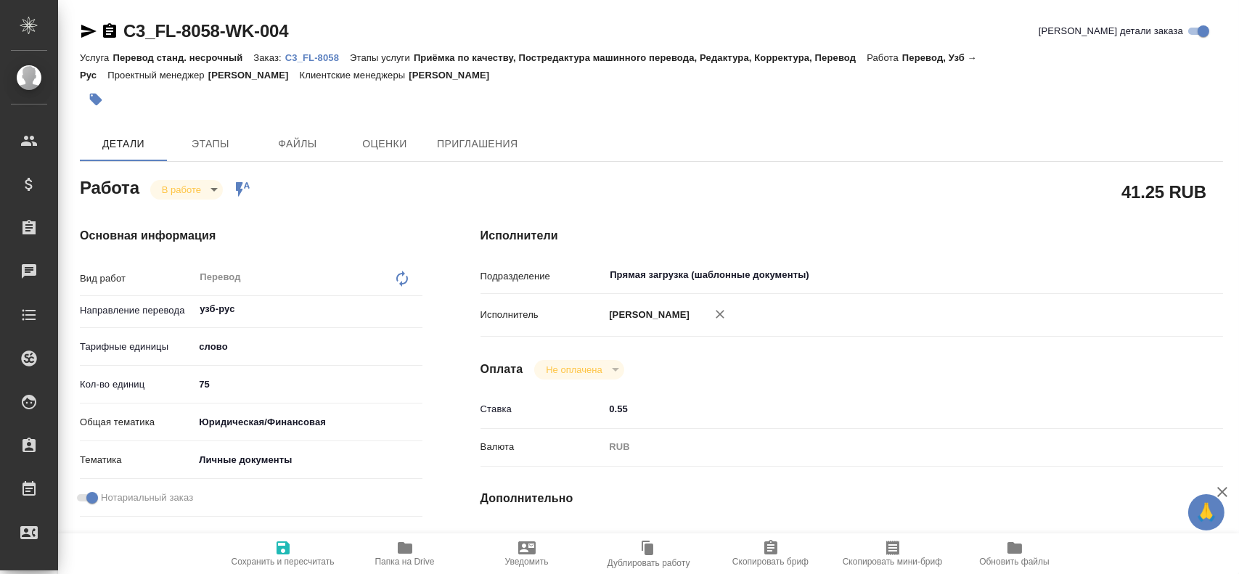
click at [412, 557] on span "Папка на Drive" at bounding box center [405, 562] width 60 height 10
click at [194, 194] on body "🙏 .cls-1 fill:#fff; AWATERA Gusev Alexandr Клиенты Спецификации Заказы 0 Чаты T…" at bounding box center [619, 287] width 1239 height 574
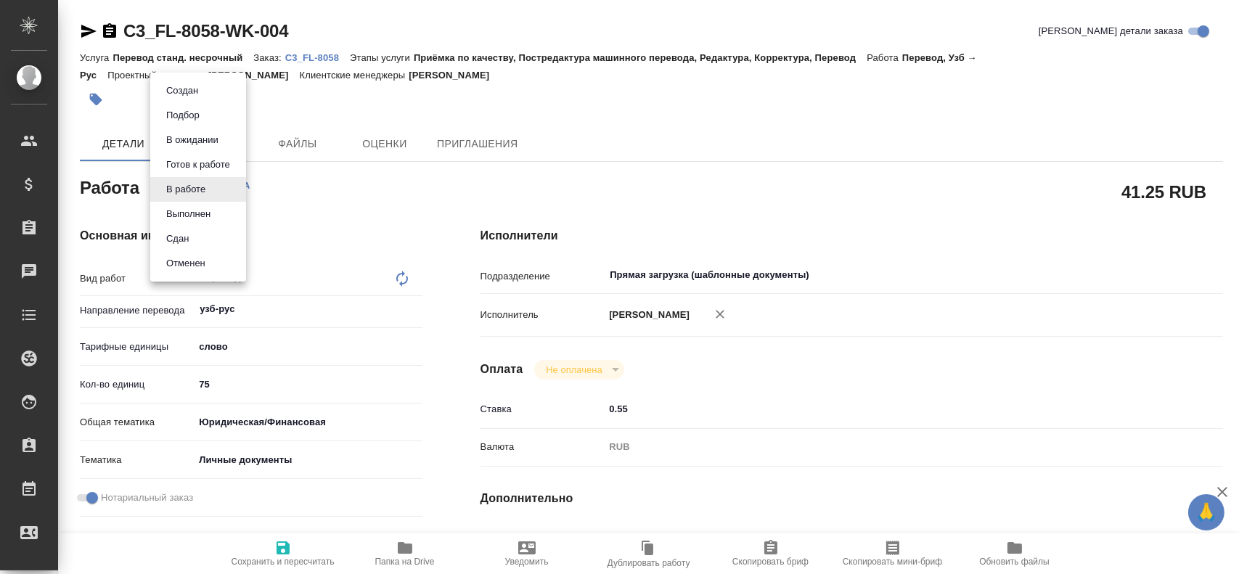
click at [195, 240] on li "Сдан" at bounding box center [198, 238] width 96 height 25
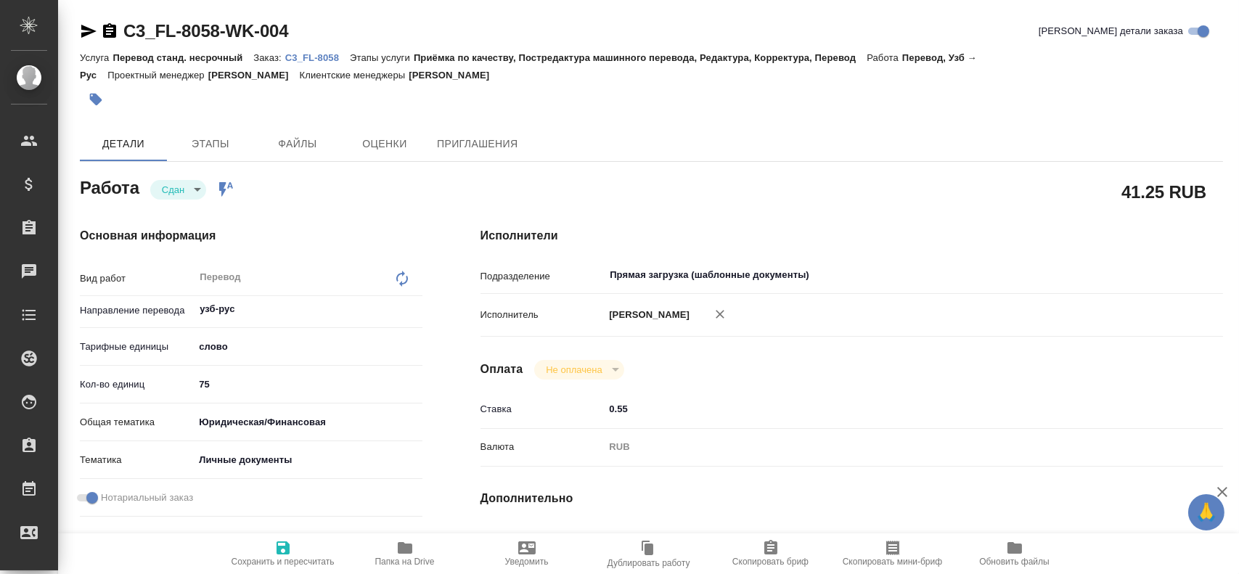
type textarea "x"
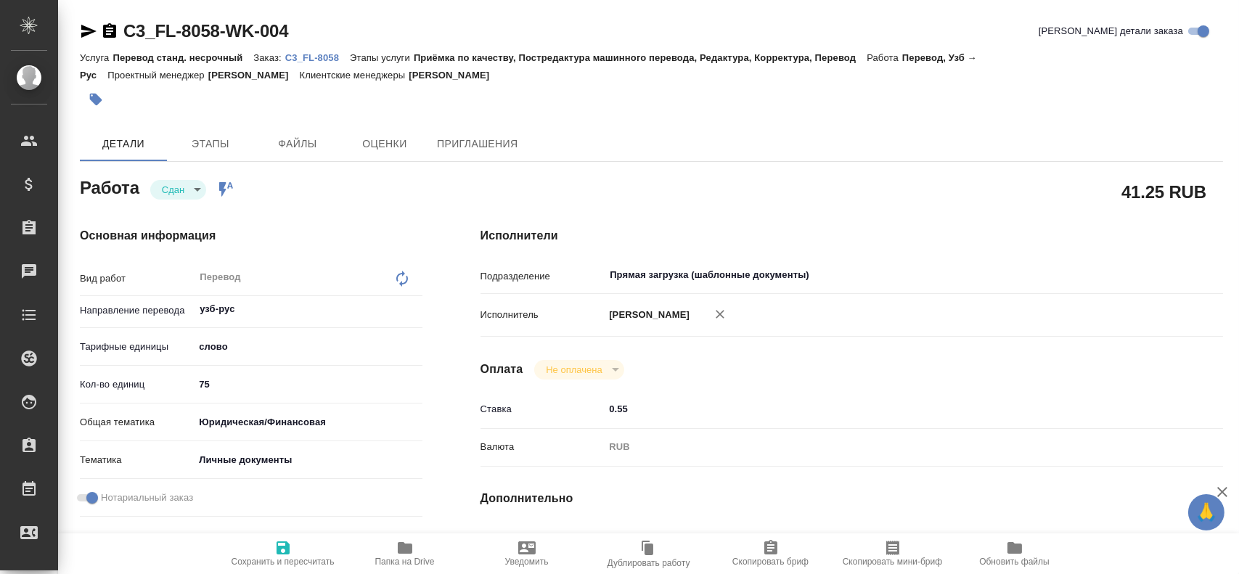
type textarea "x"
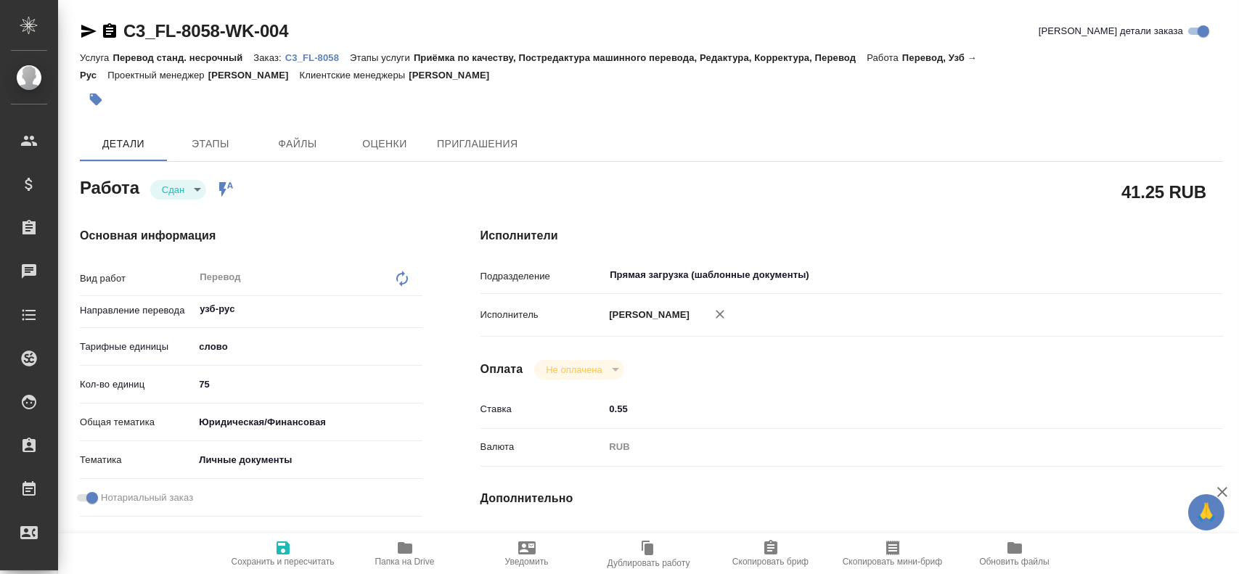
type textarea "x"
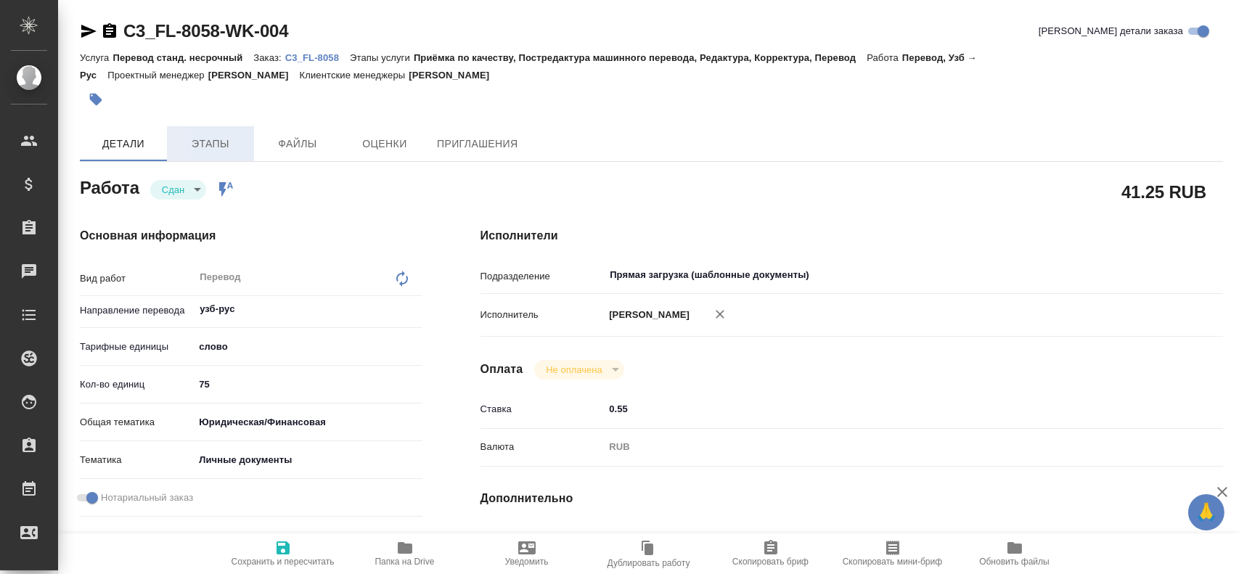
type textarea "x"
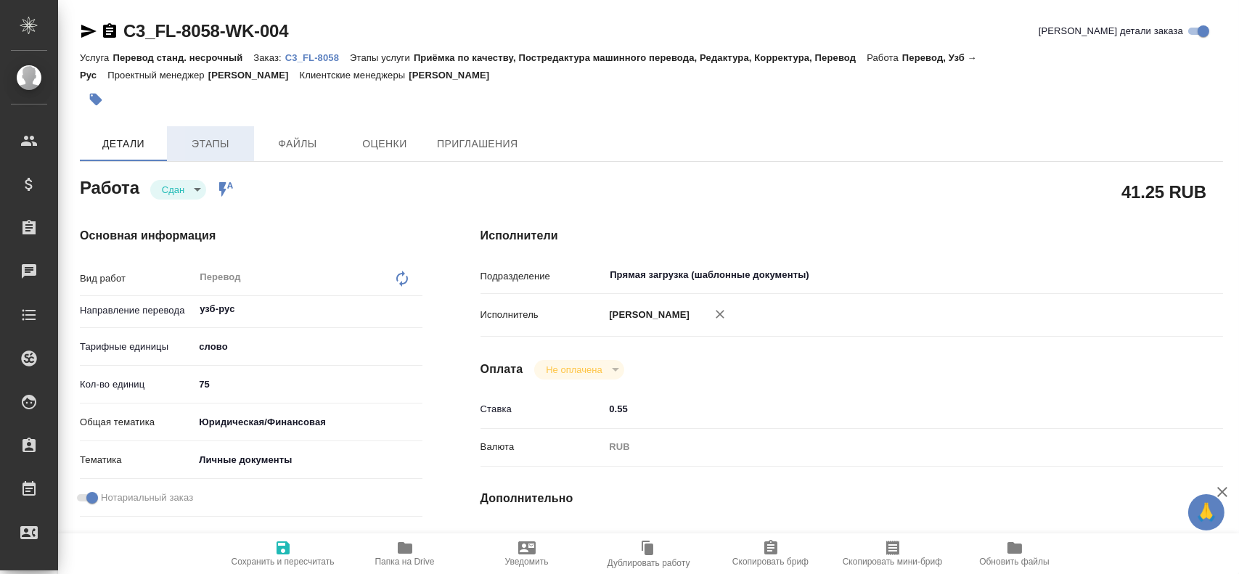
click at [205, 150] on span "Этапы" at bounding box center [211, 144] width 70 height 18
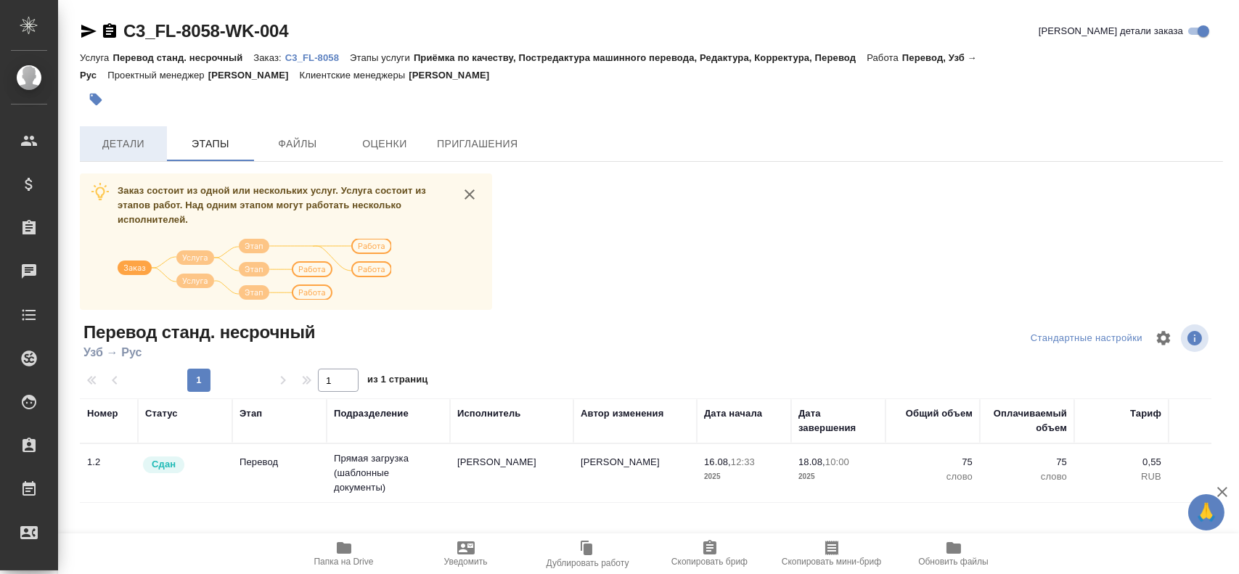
click at [142, 155] on button "Детали" at bounding box center [123, 143] width 87 height 35
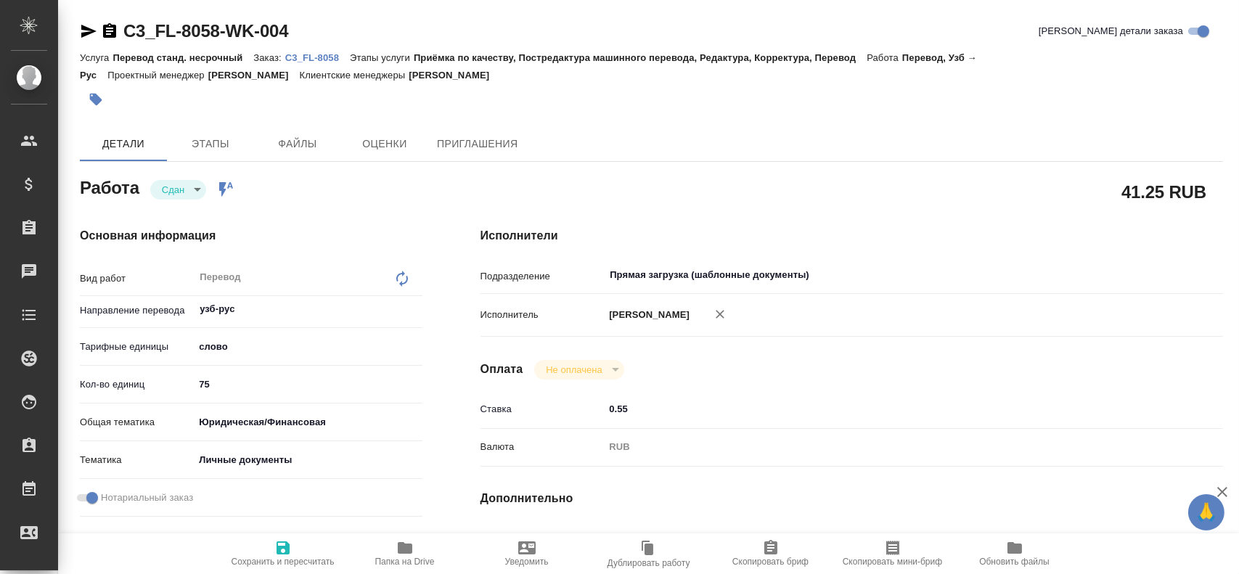
type textarea "x"
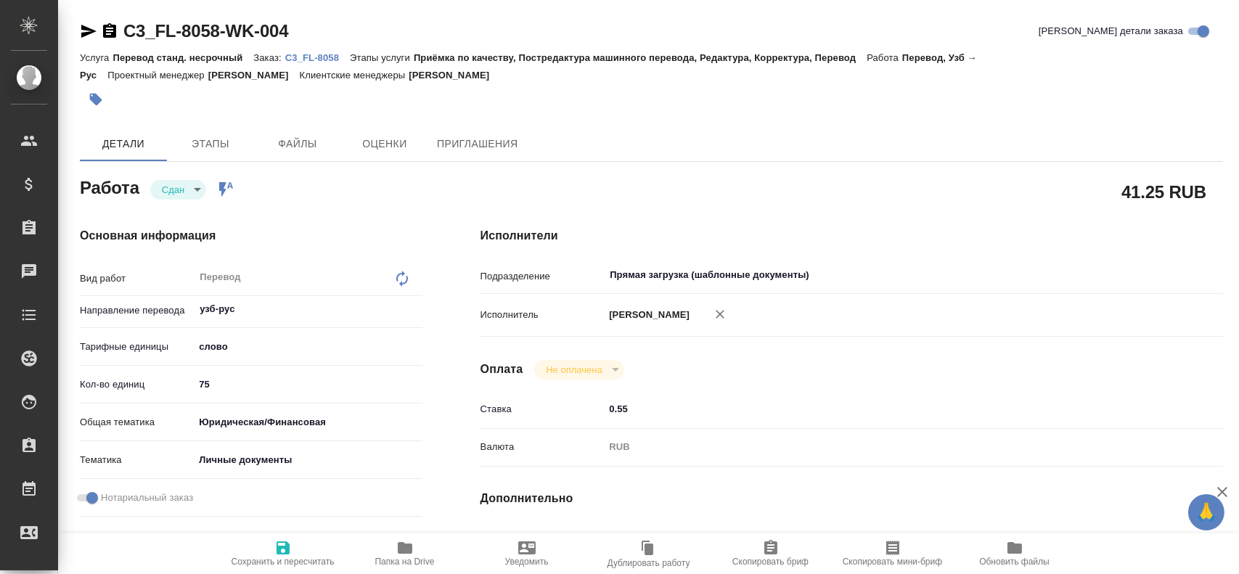
scroll to position [508, 0]
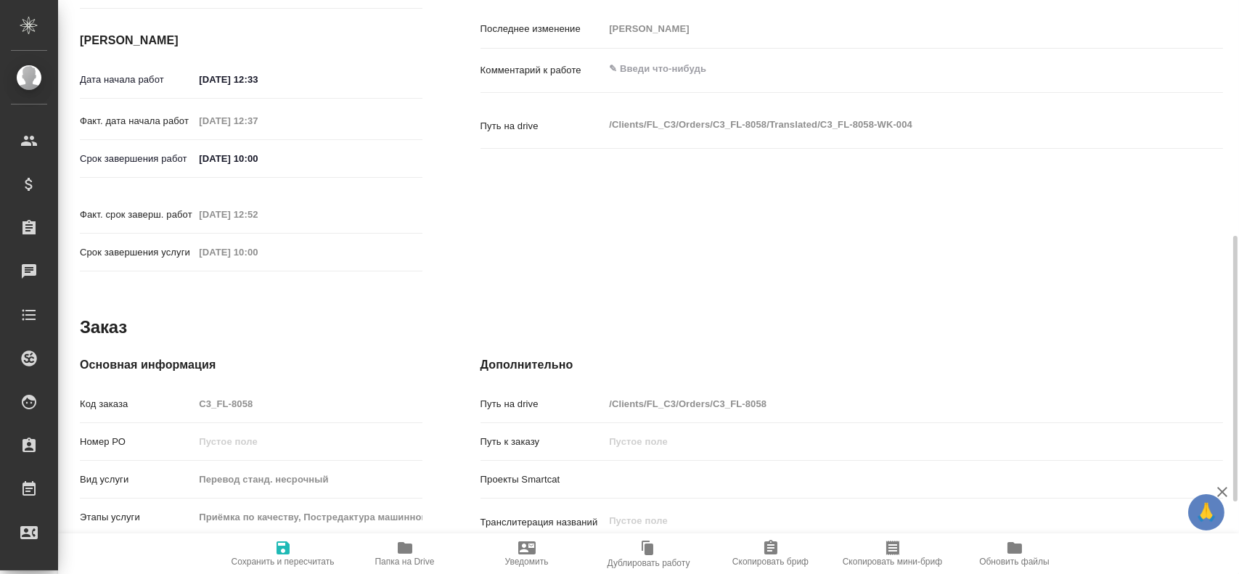
type textarea "x"
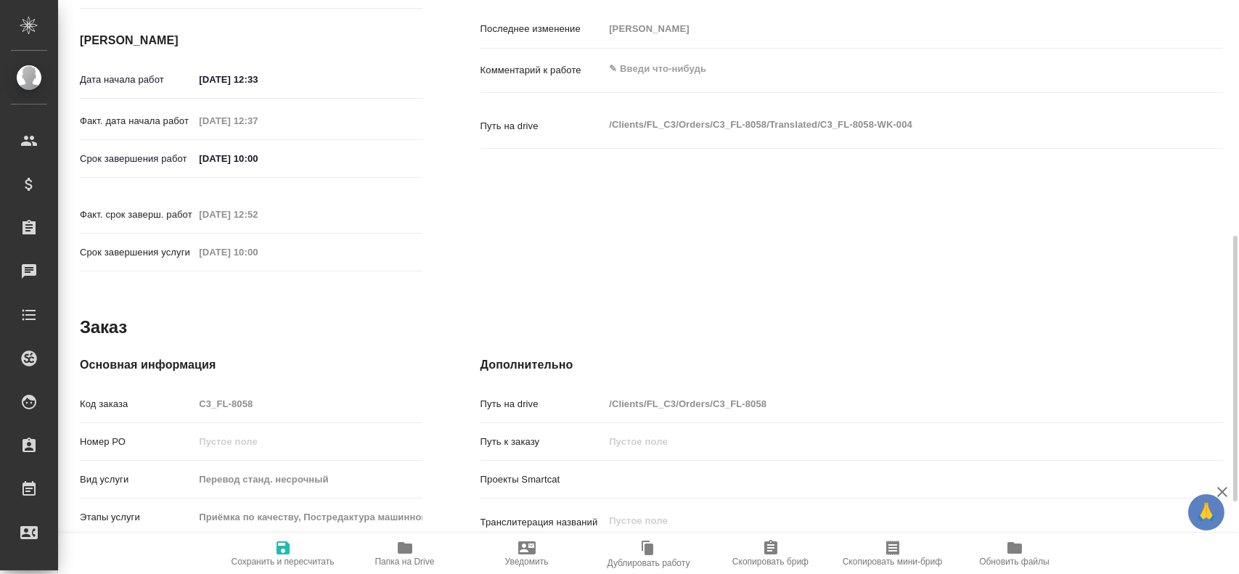
click at [177, 391] on div "Код заказа C3_FL-8058" at bounding box center [251, 403] width 343 height 25
type textarea "x"
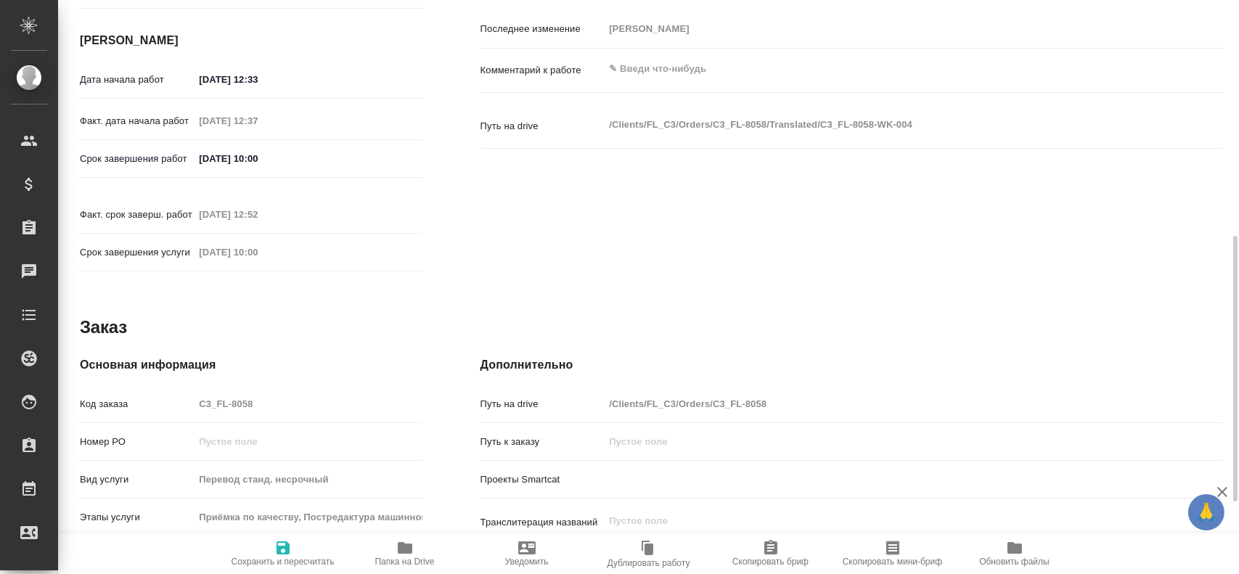
type textarea "x"
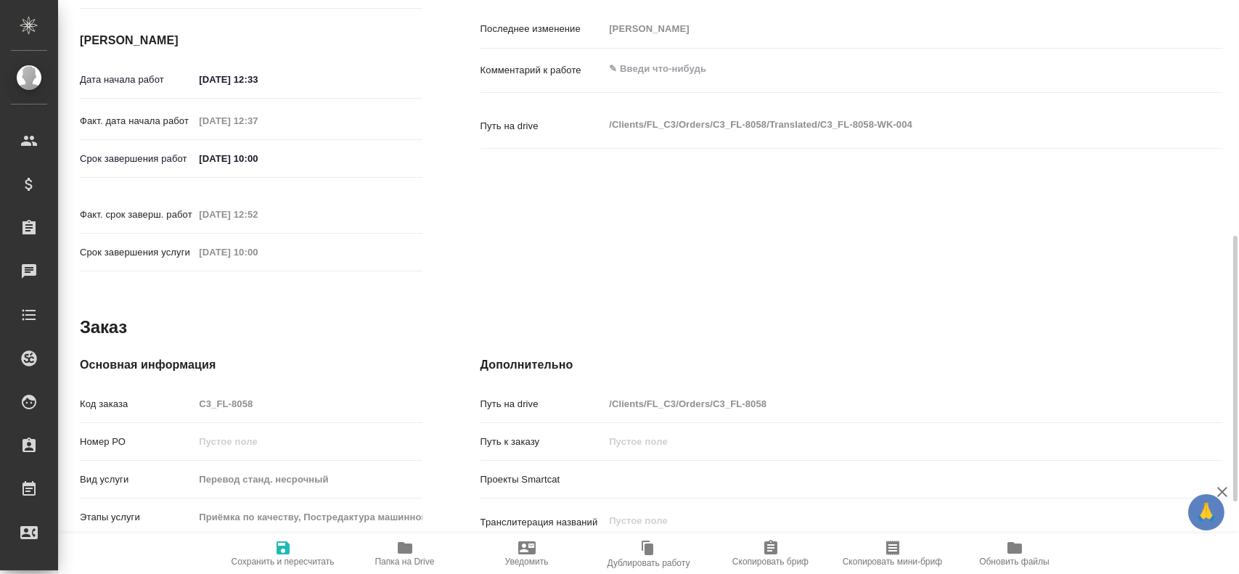
type textarea "x"
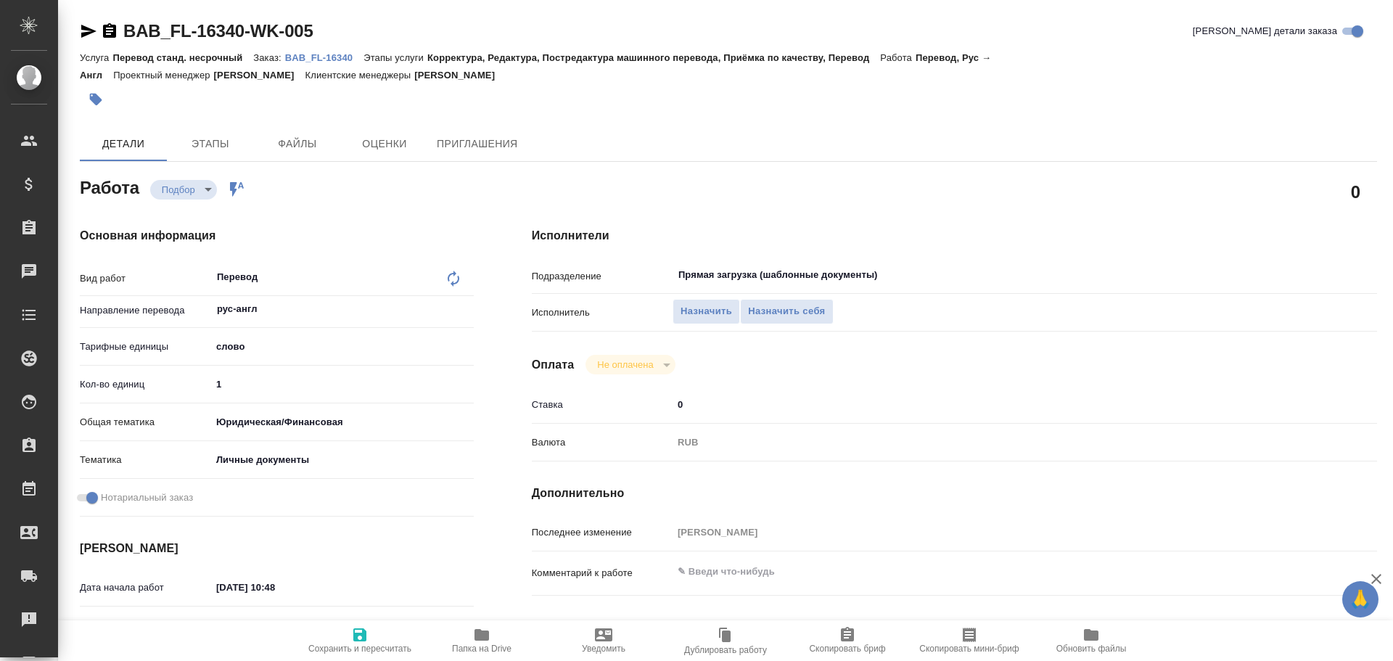
type textarea "x"
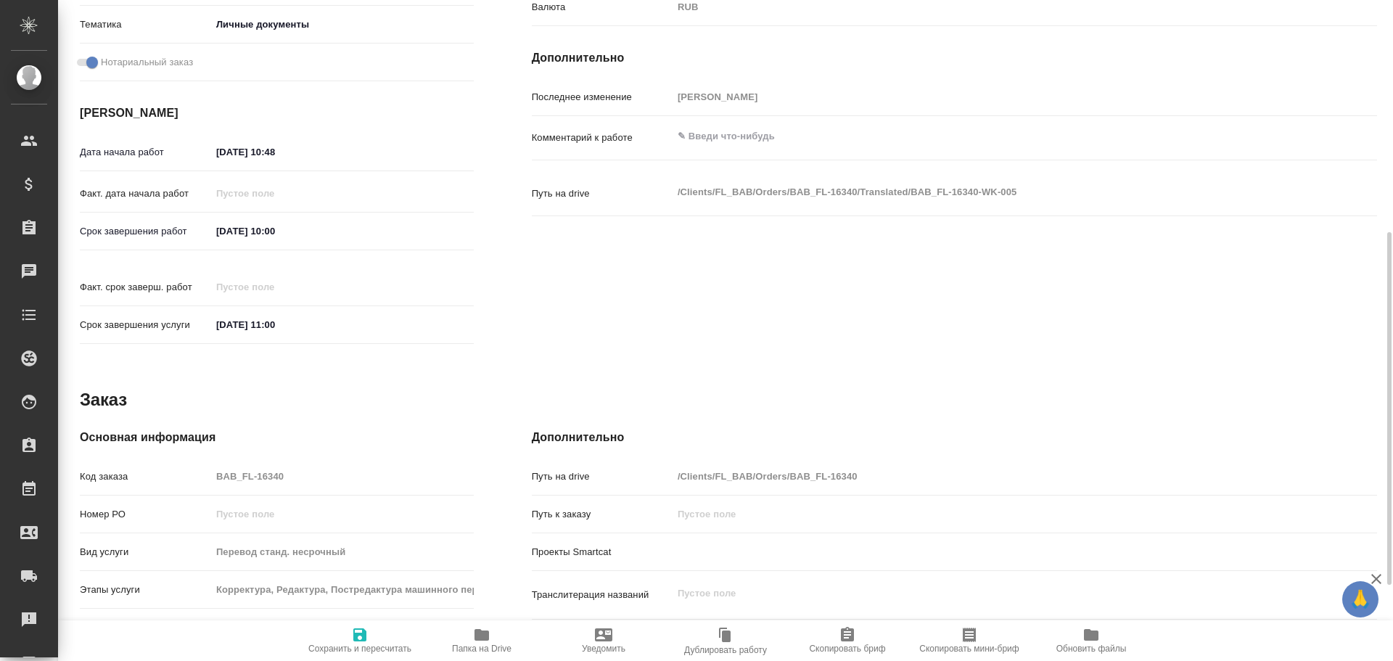
type textarea "x"
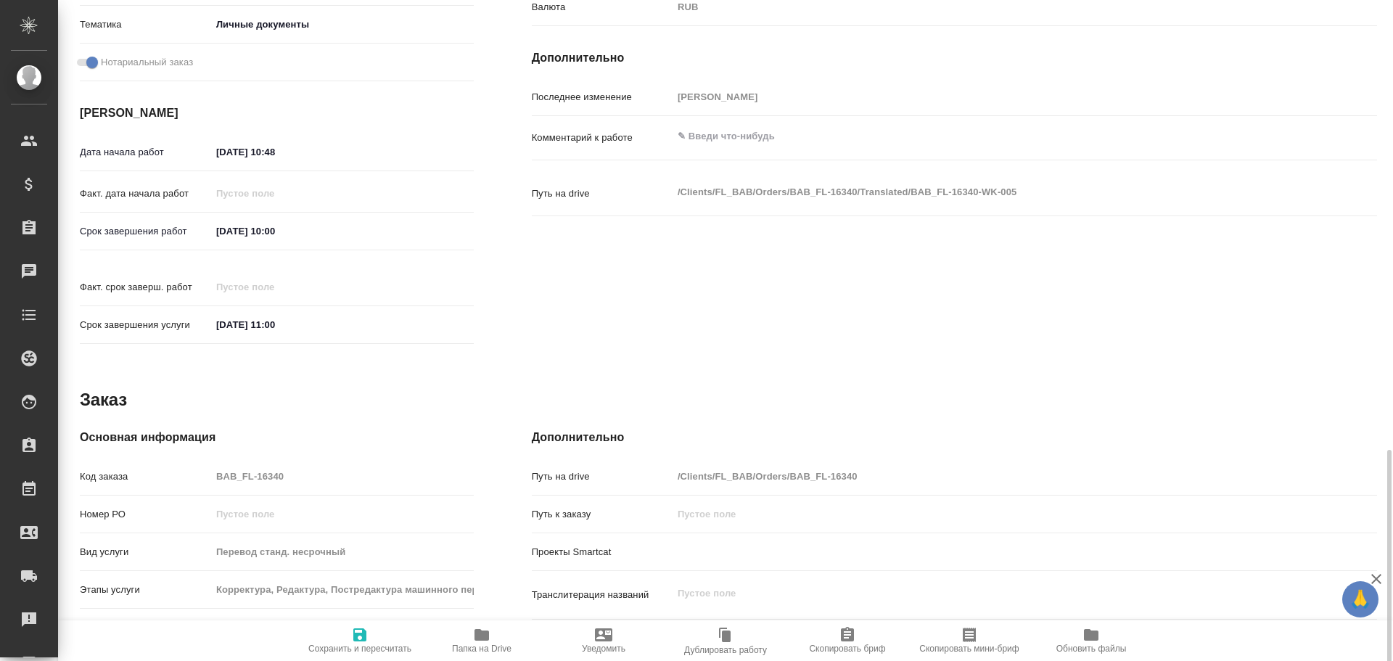
scroll to position [577, 0]
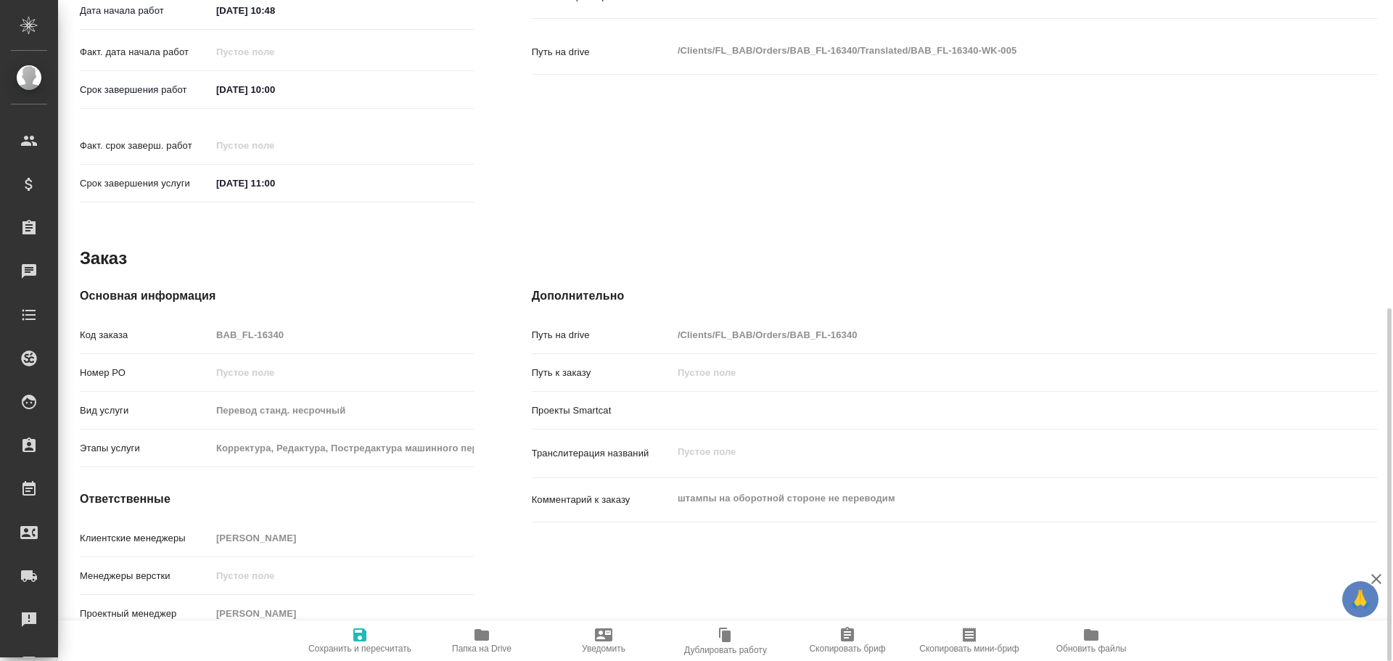
type textarea "x"
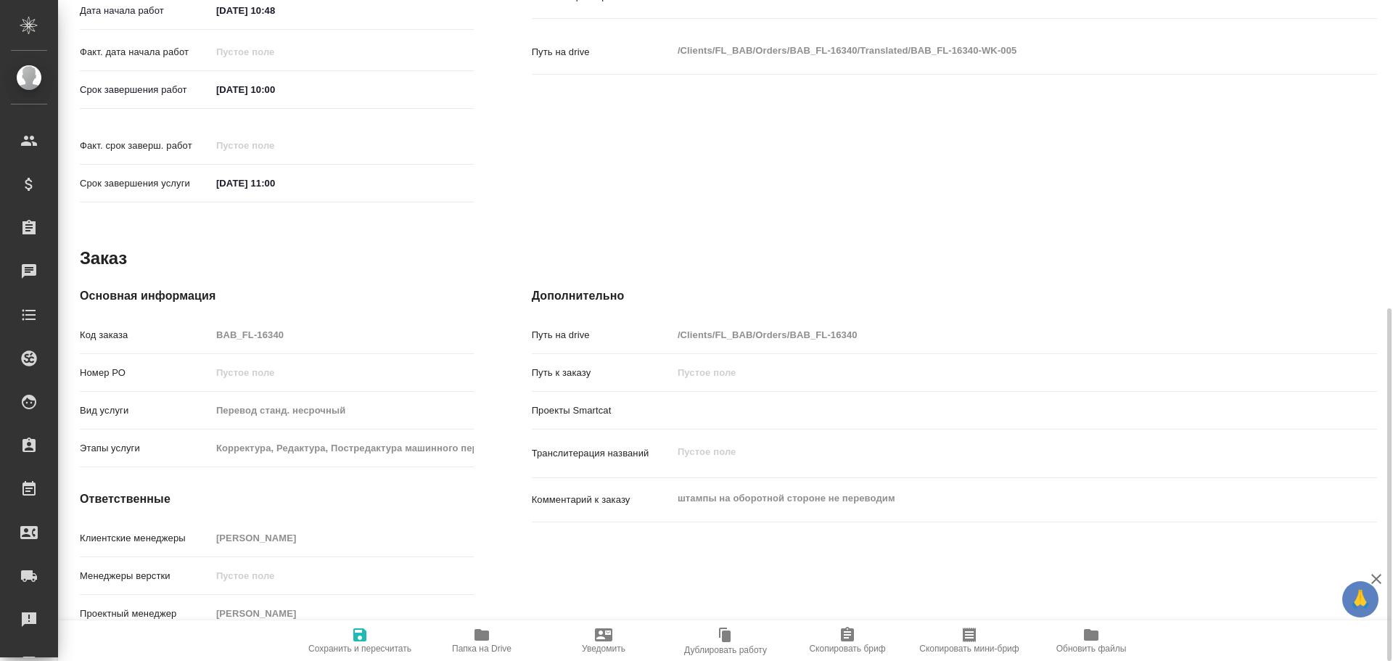
type textarea "x"
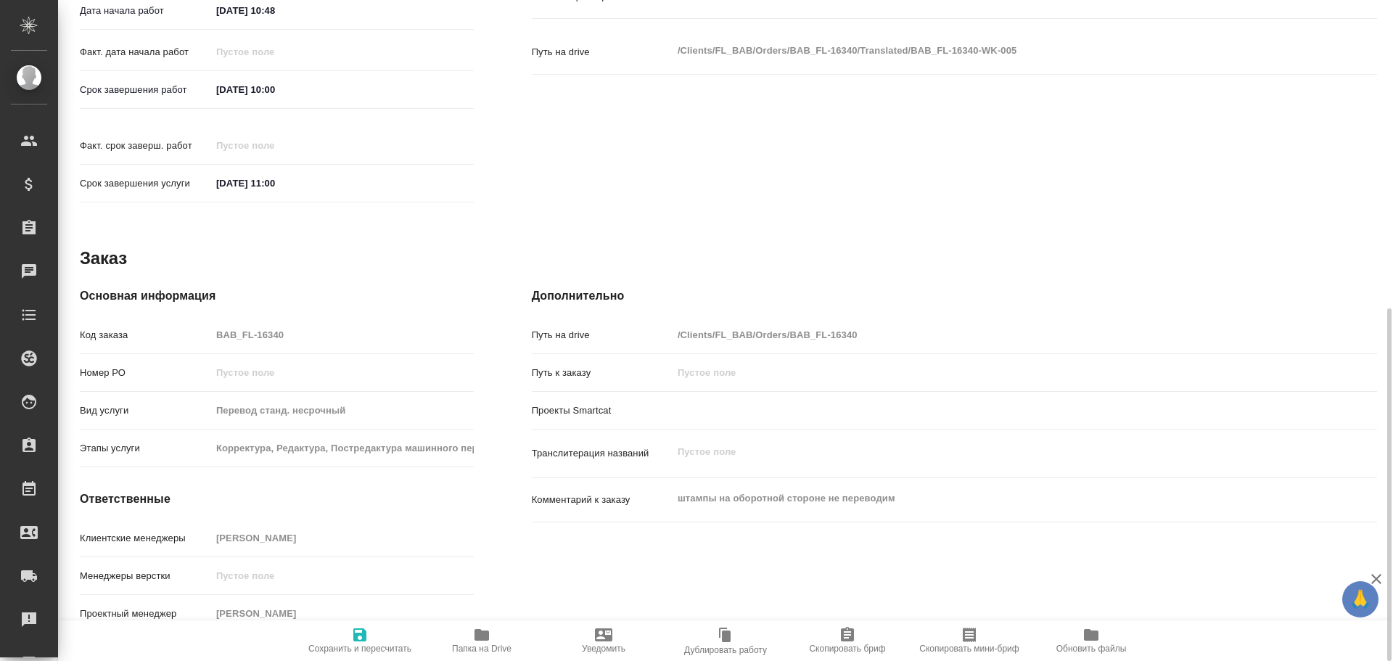
click at [480, 646] on span "Папка на Drive" at bounding box center [482, 649] width 60 height 10
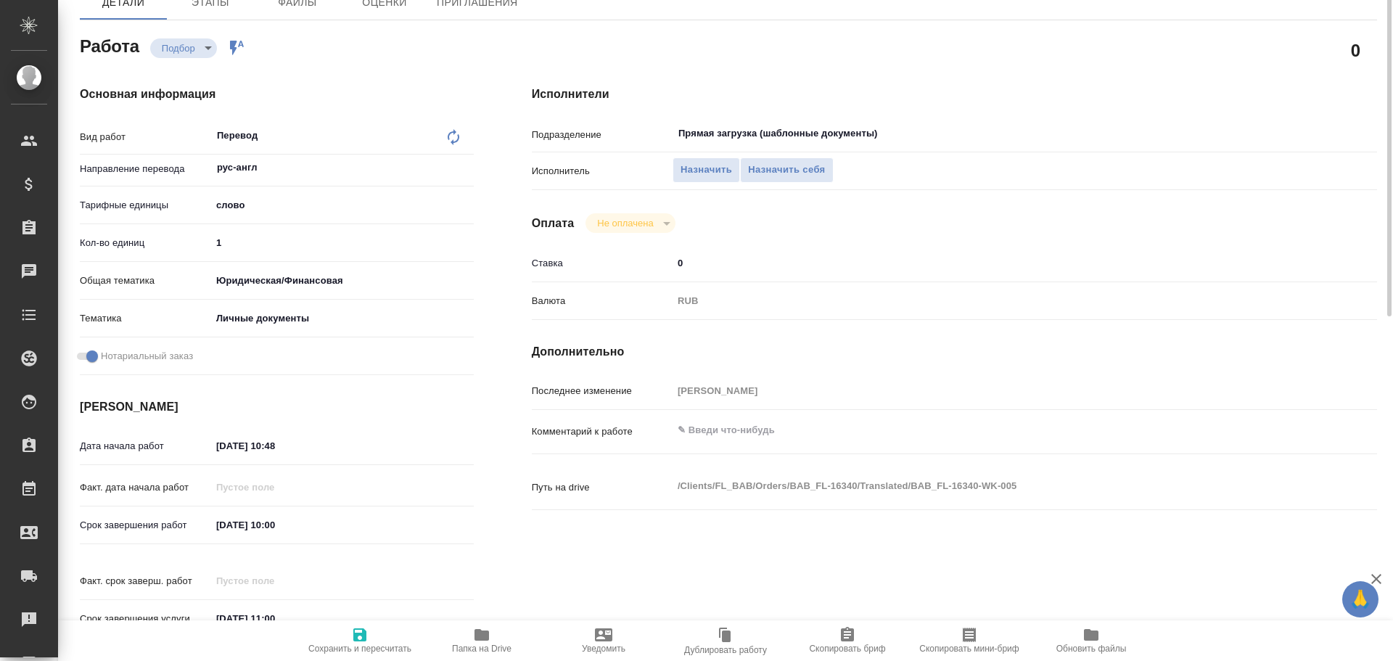
scroll to position [0, 0]
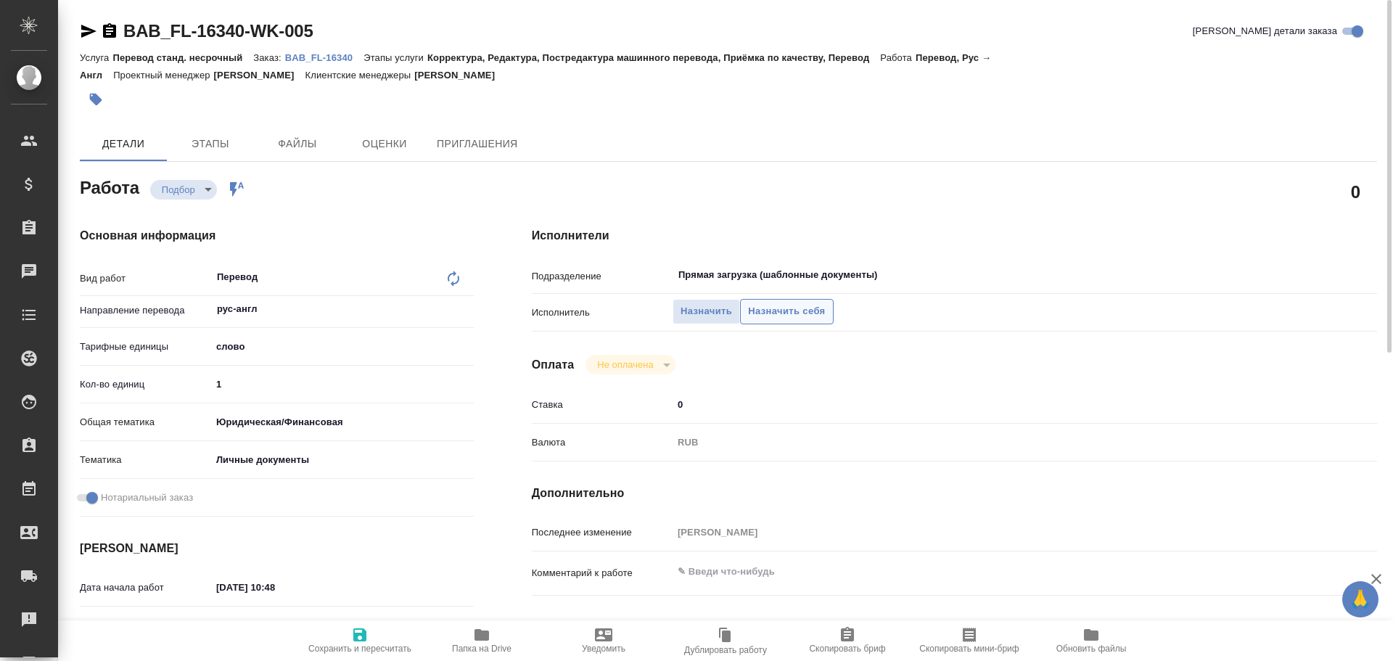
click at [786, 316] on span "Назначить себя" at bounding box center [786, 311] width 77 height 17
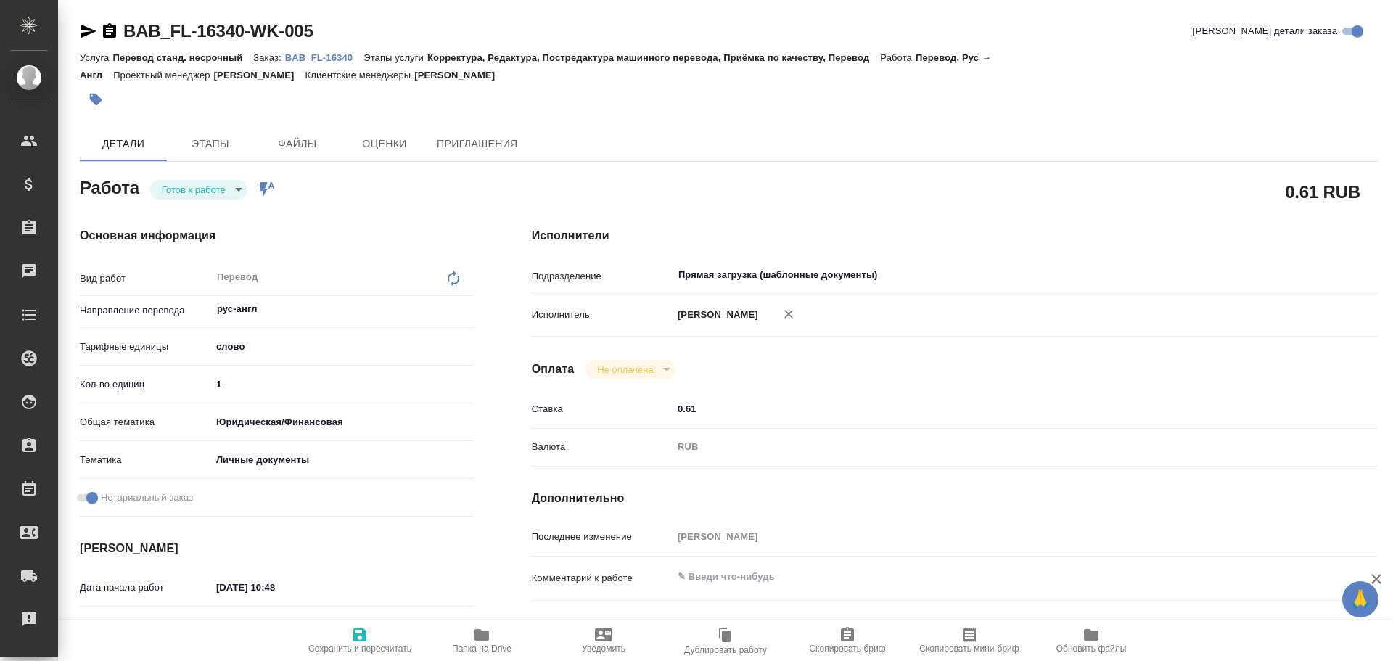
type textarea "x"
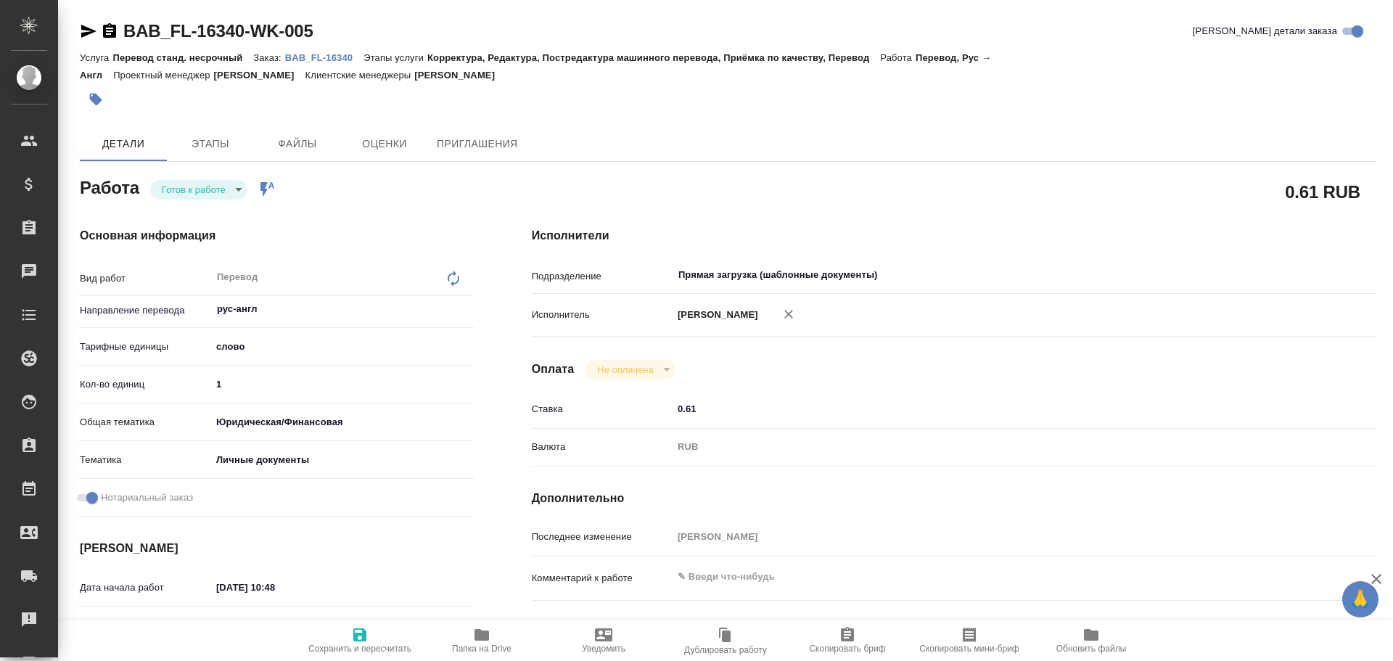
type textarea "x"
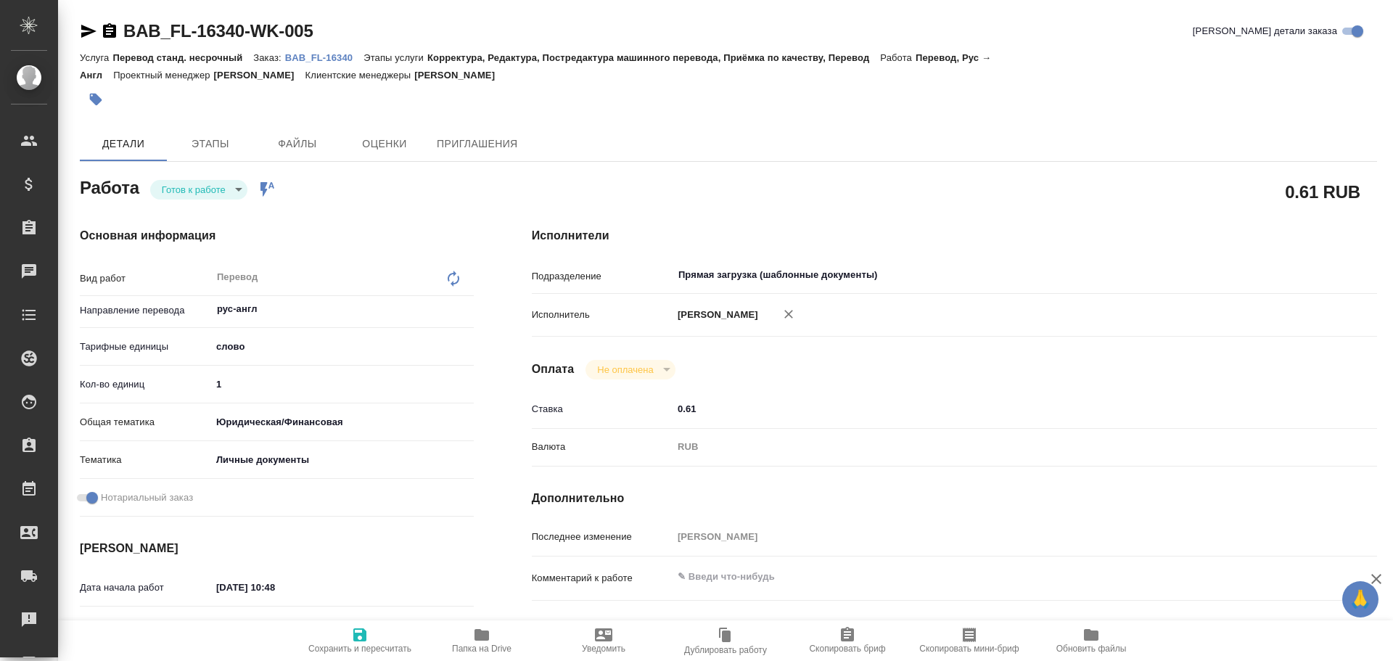
click at [168, 189] on body "🙏 .cls-1 fill:#fff; AWATERA [PERSON_NAME] Спецификации Заказы Чаты Todo Проекты…" at bounding box center [696, 330] width 1393 height 661
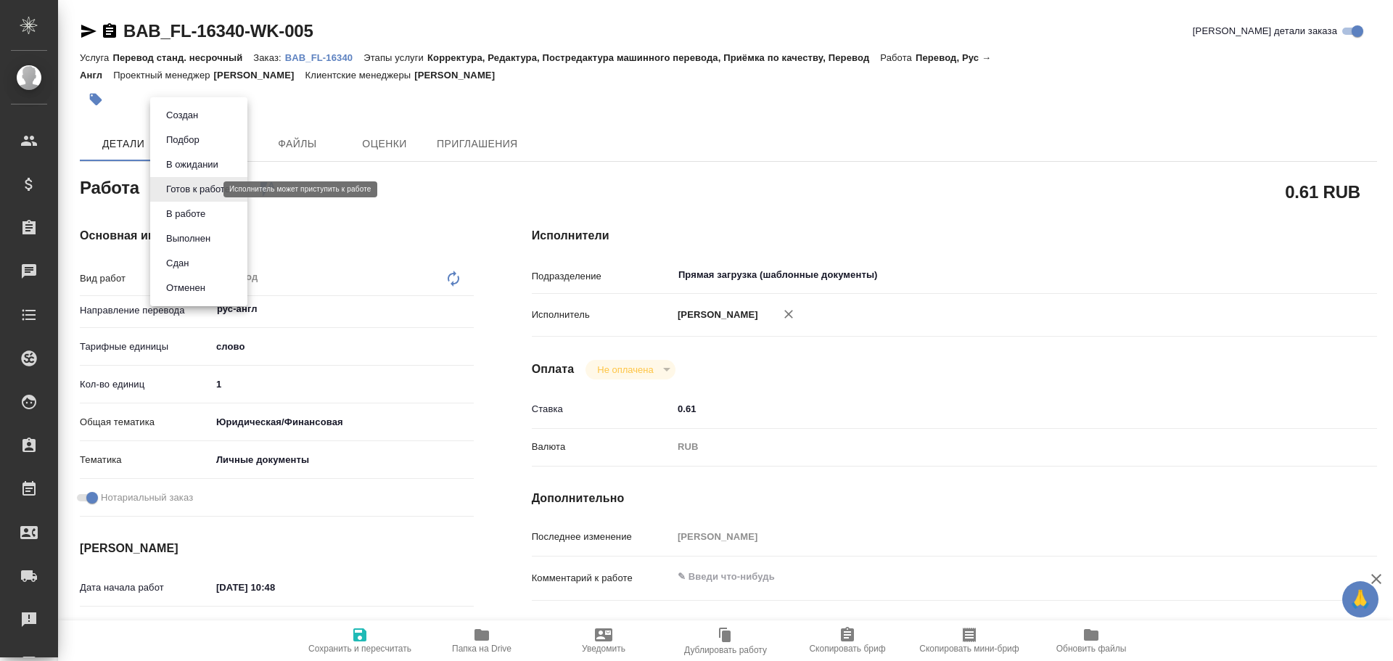
type textarea "x"
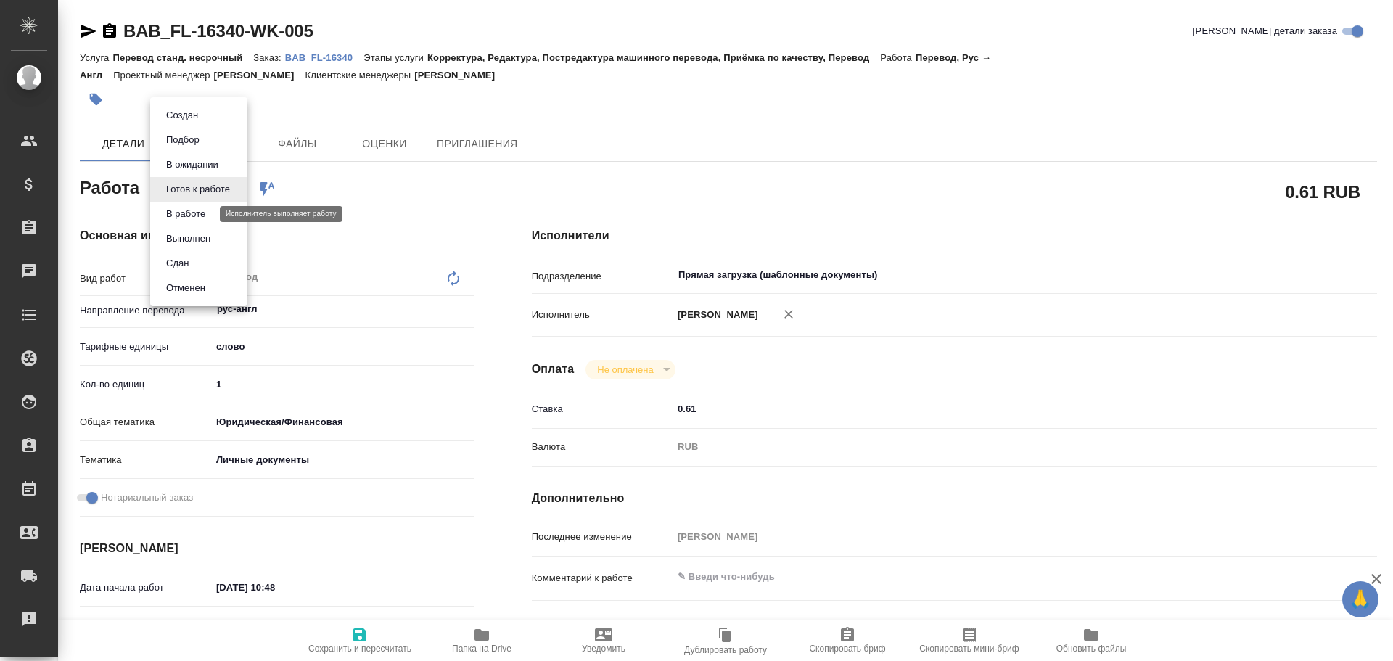
click at [168, 211] on button "В работе" at bounding box center [186, 214] width 48 height 16
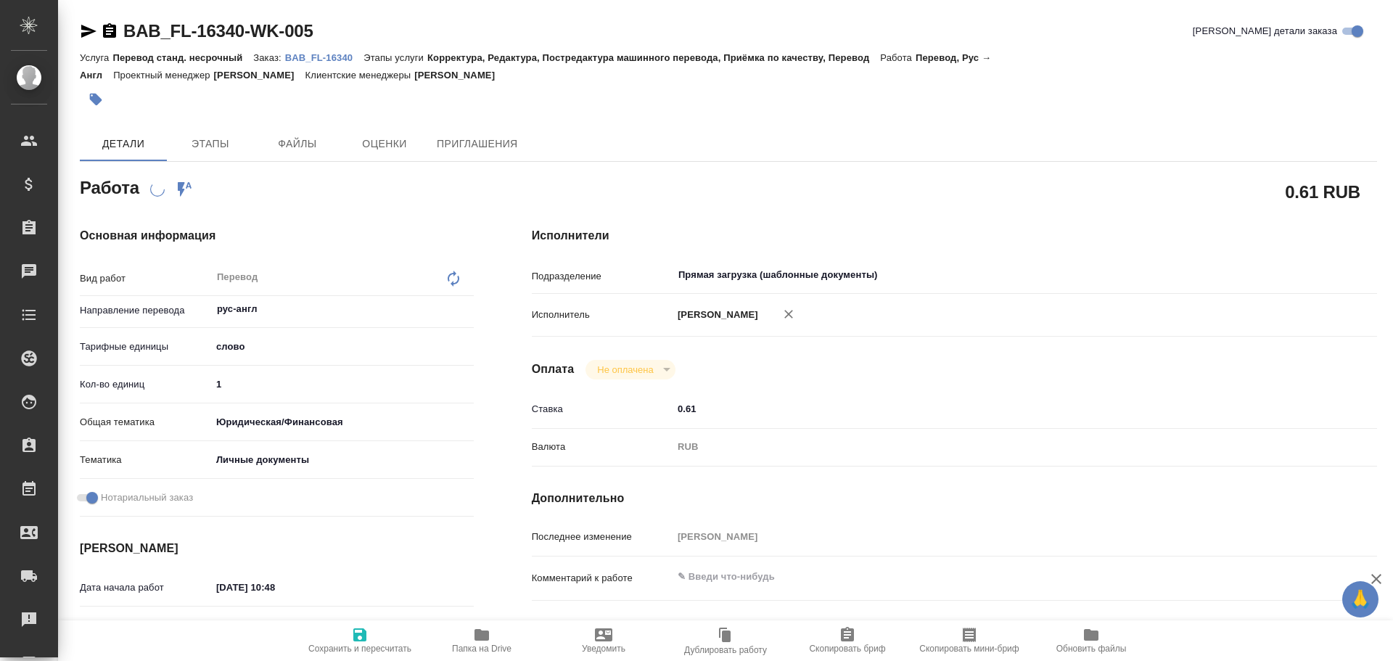
type textarea "x"
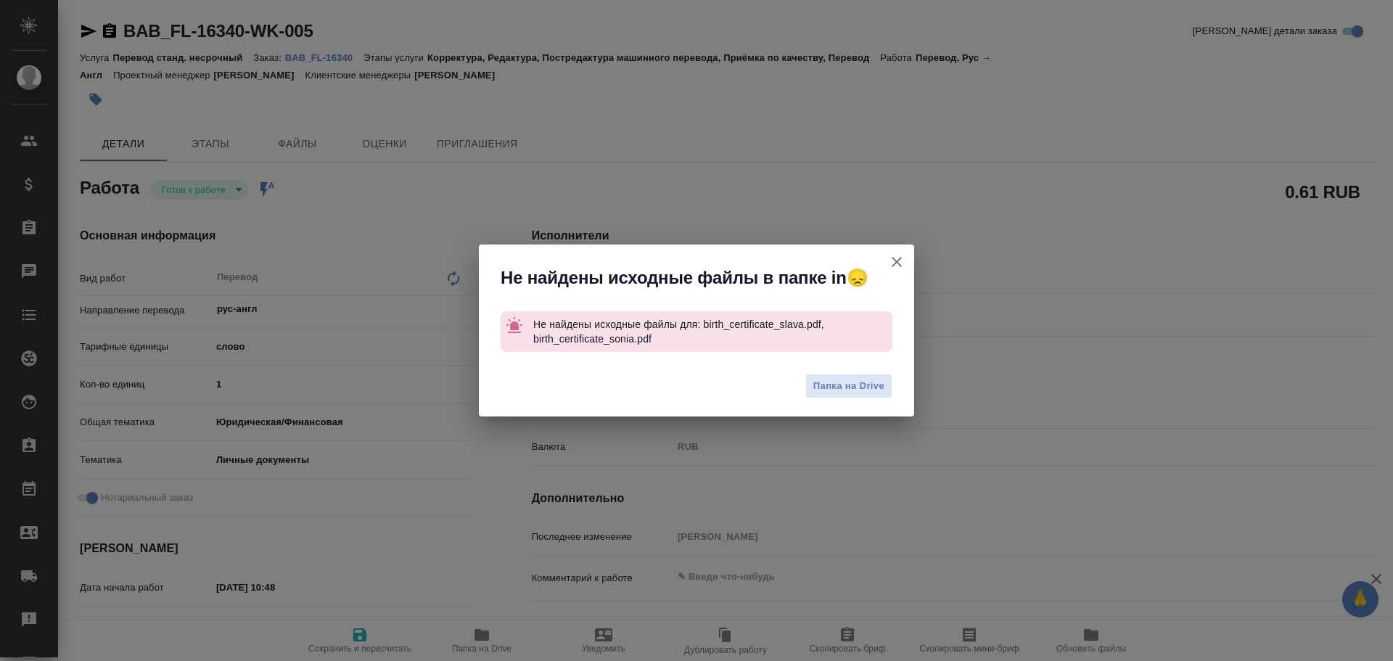
type textarea "x"
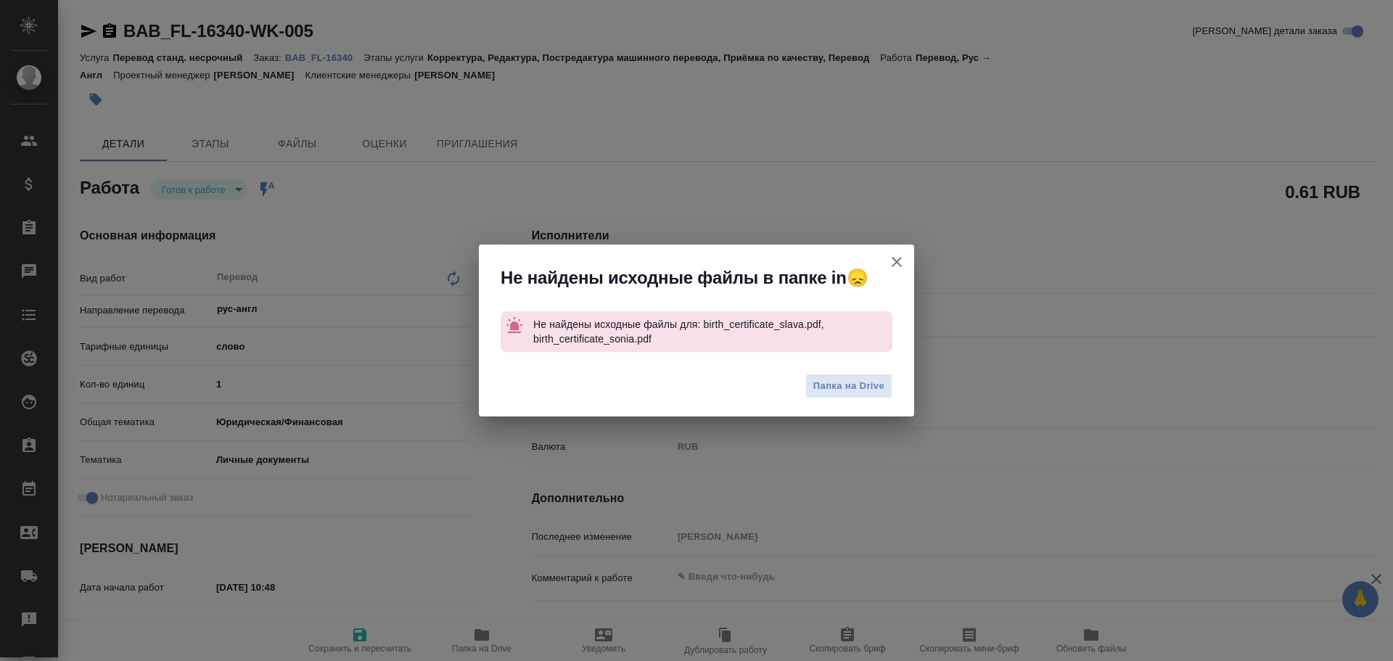
type textarea "x"
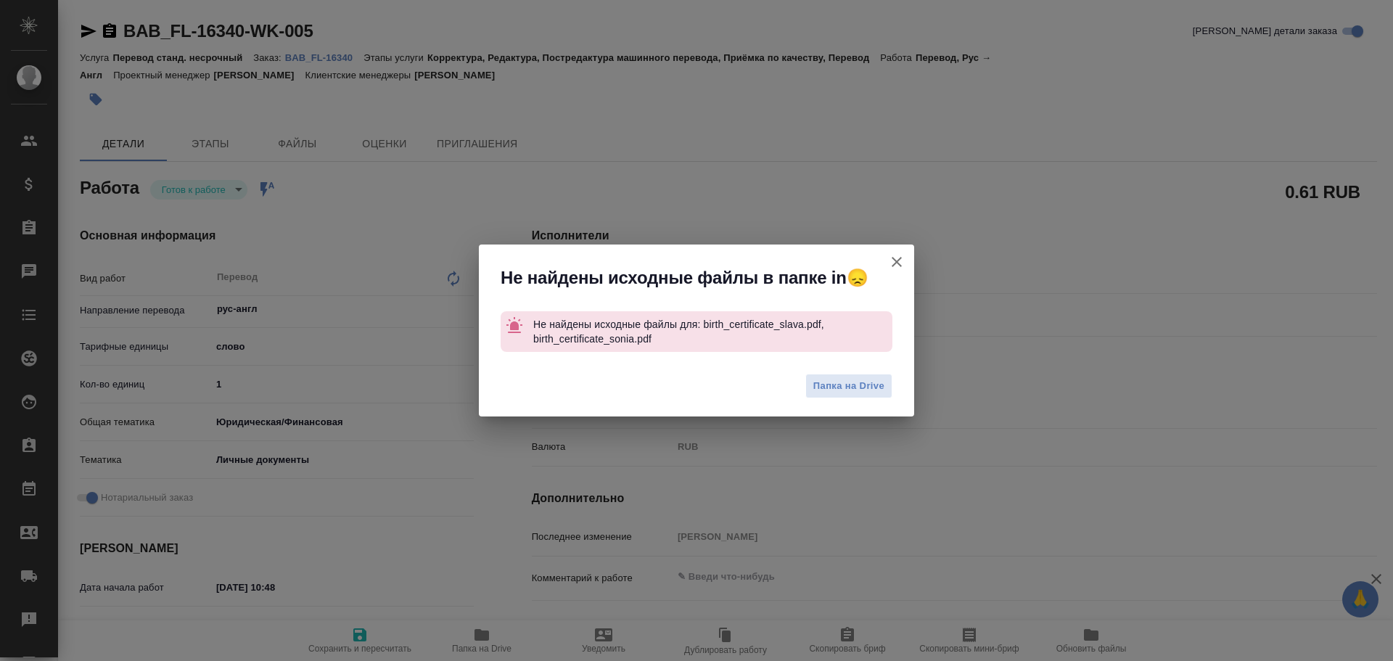
type textarea "x"
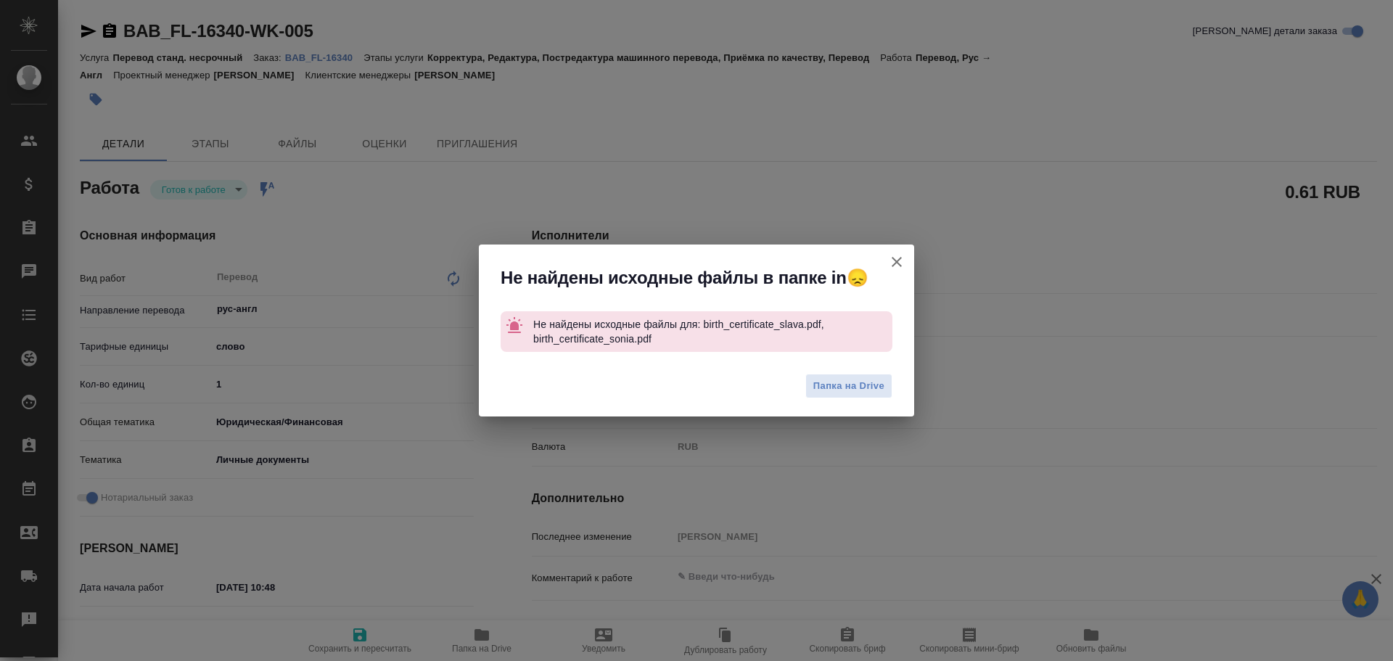
type textarea "x"
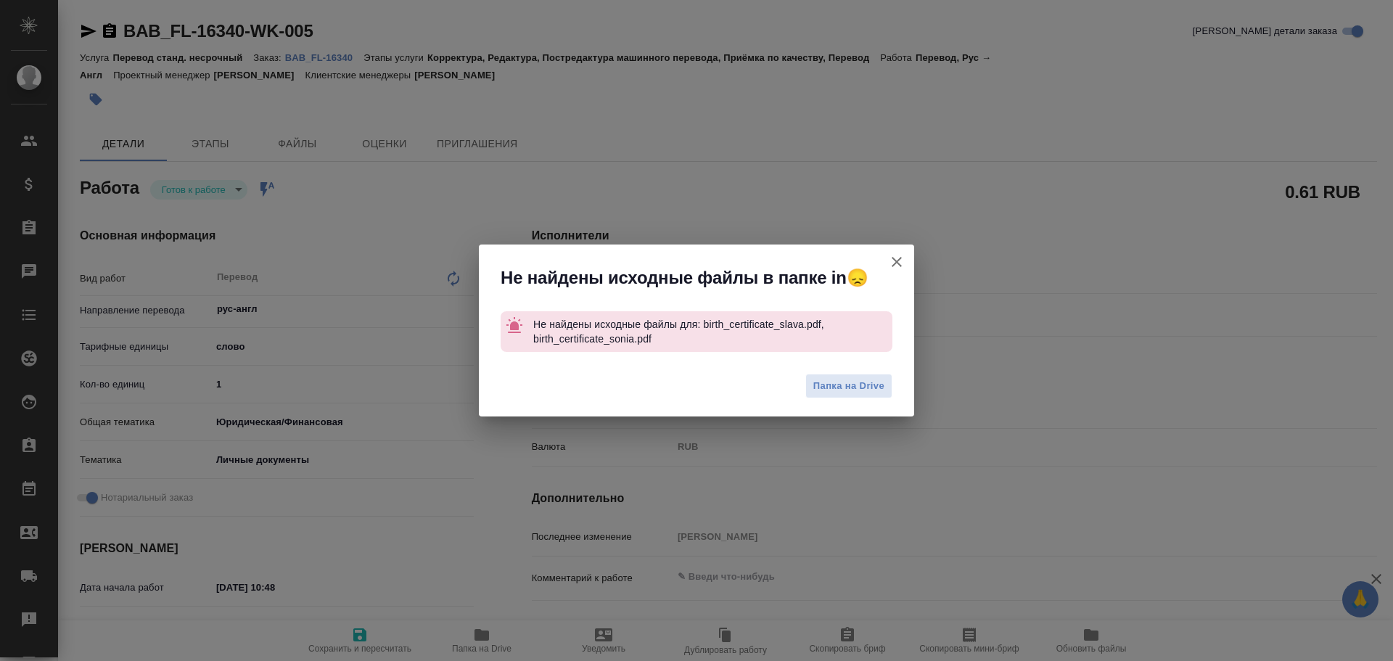
click at [894, 258] on icon "button" at bounding box center [896, 261] width 17 height 17
type textarea "x"
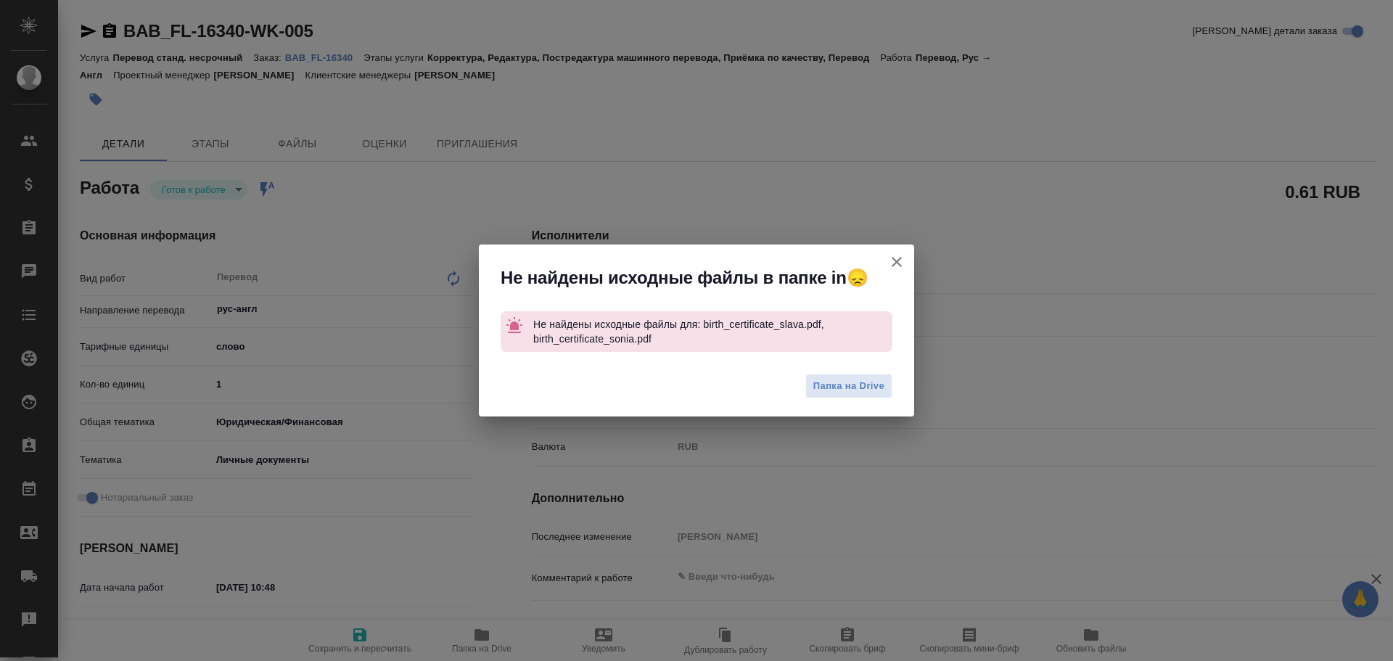
type textarea "x"
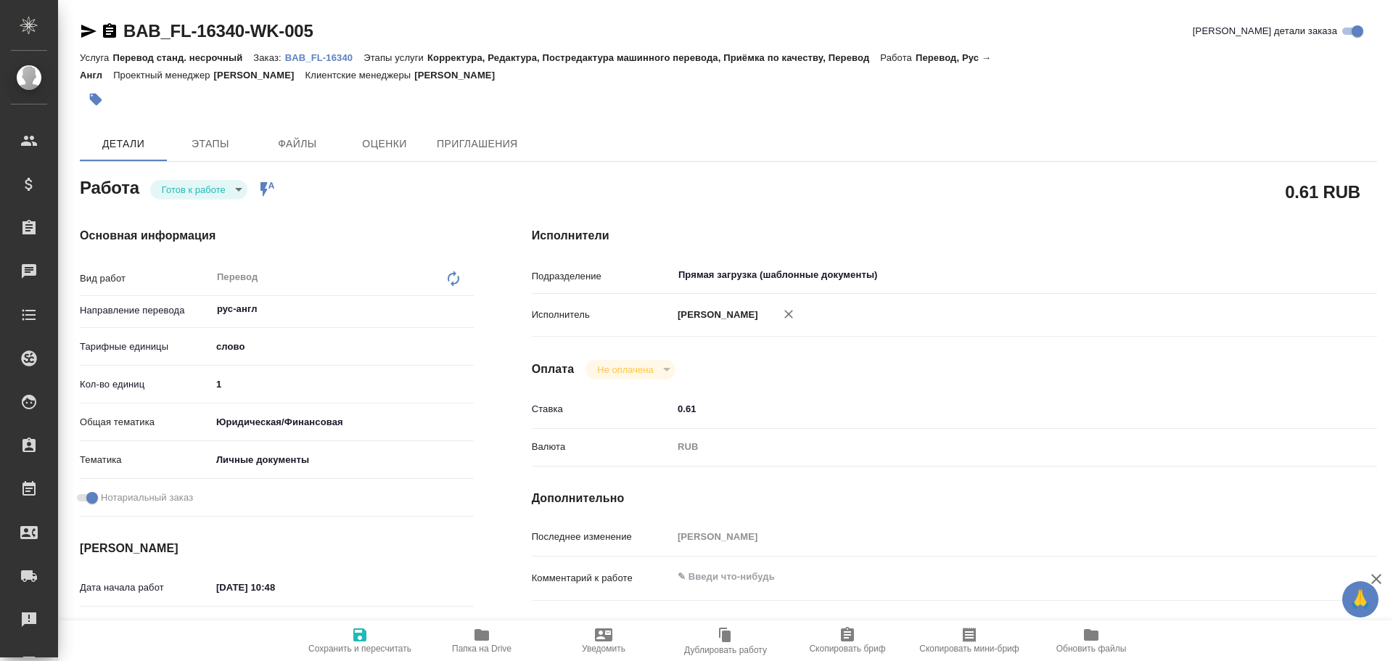
click at [302, 59] on p "BAB_FL-16340" at bounding box center [324, 57] width 78 height 11
click at [189, 191] on body "🙏 .cls-1 fill:#fff; AWATERA Gusev Alexandr Клиенты Спецификации Заказы 0 Чаты T…" at bounding box center [696, 330] width 1393 height 661
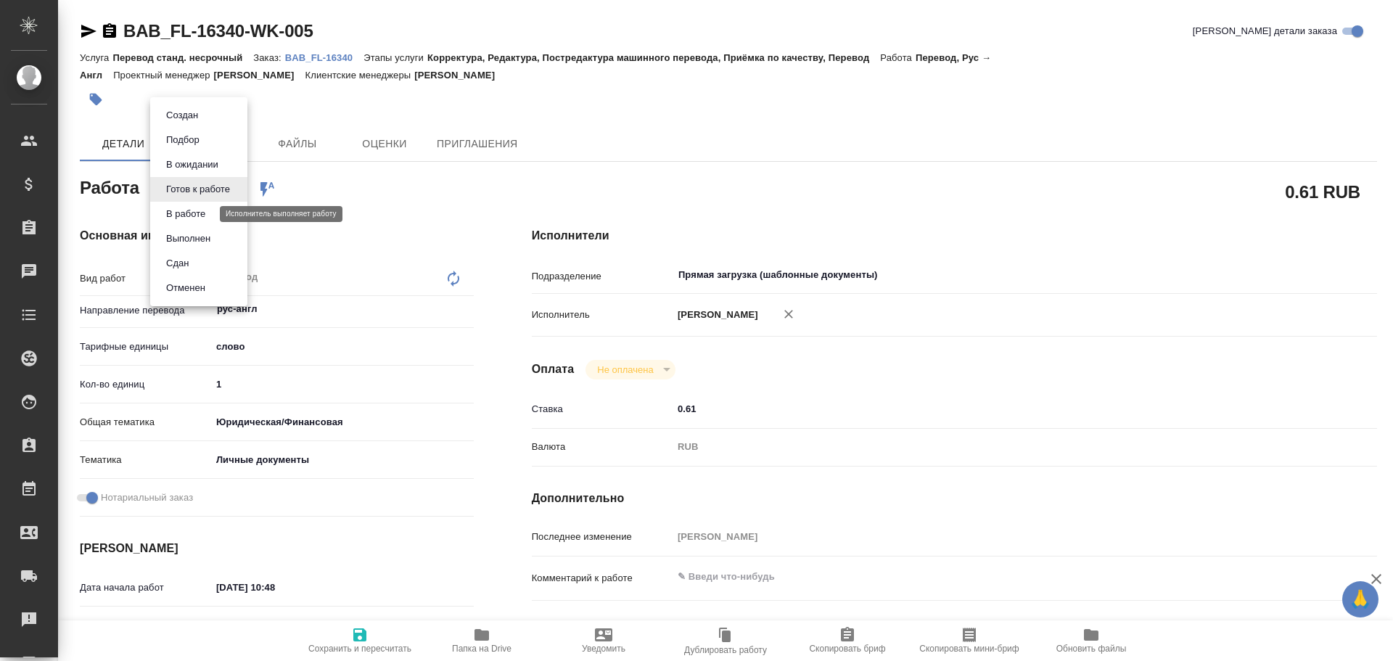
click at [182, 212] on button "В работе" at bounding box center [186, 214] width 48 height 16
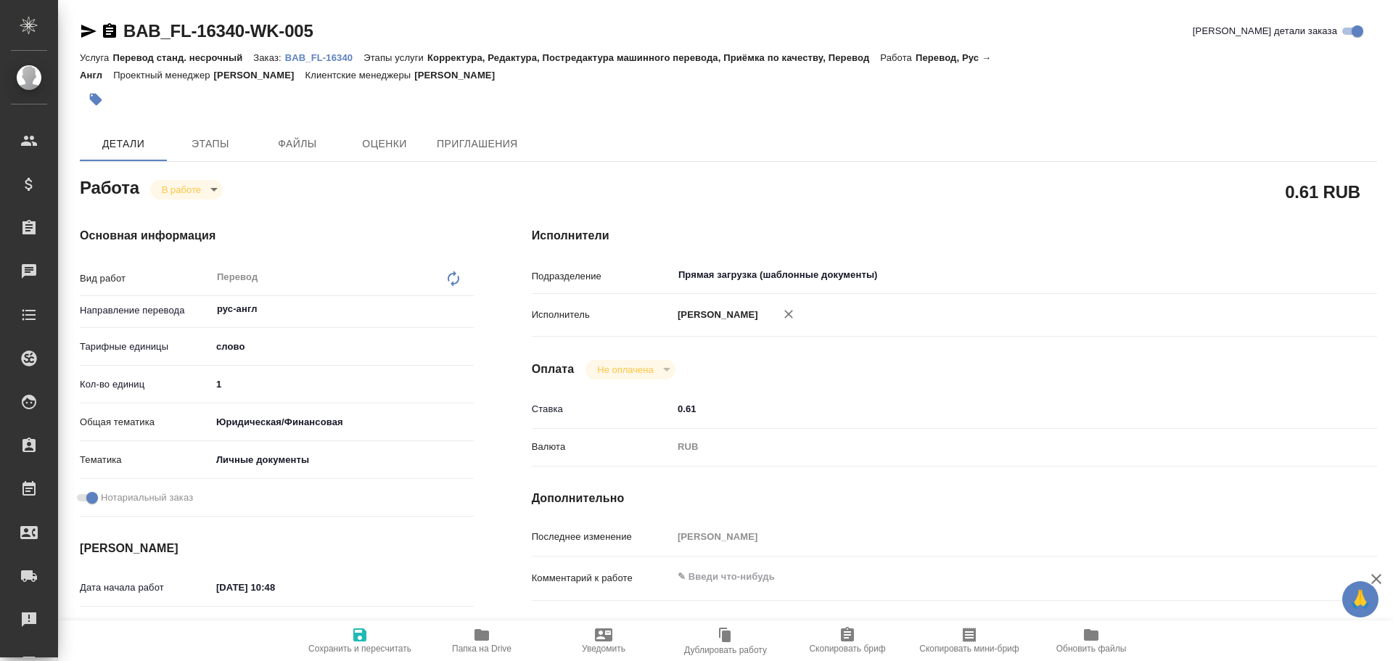
type textarea "x"
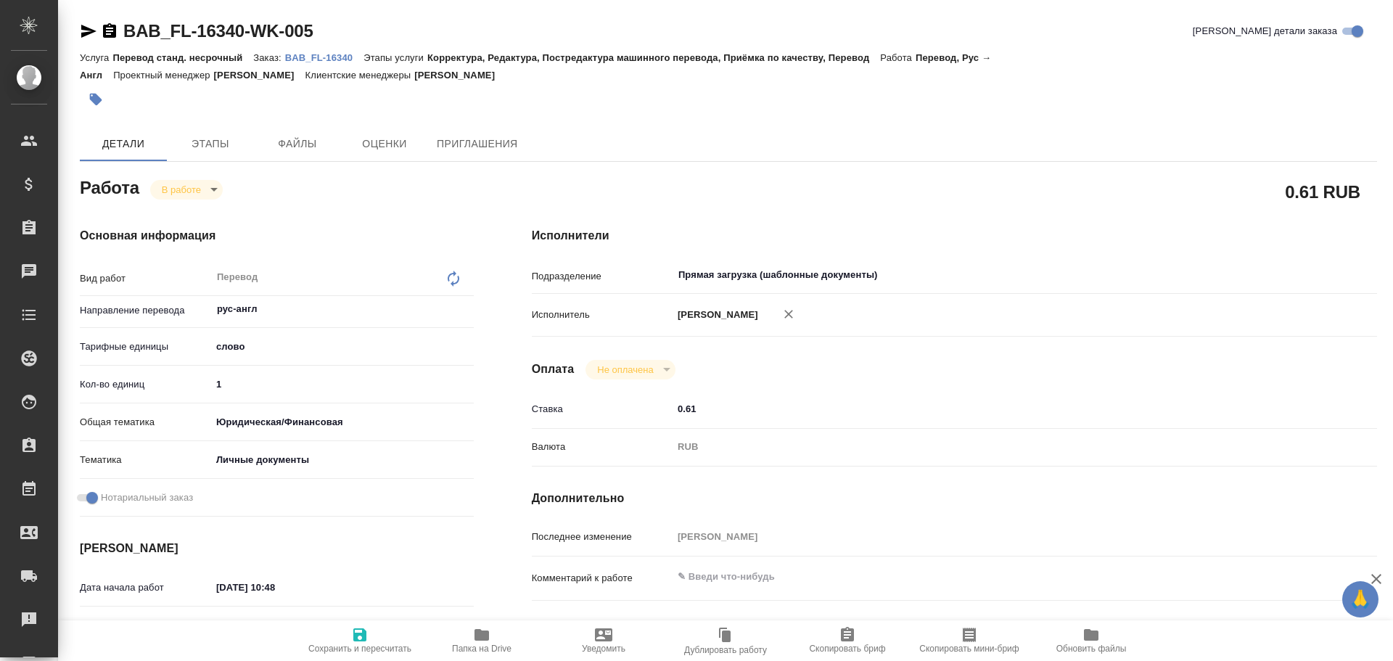
type textarea "x"
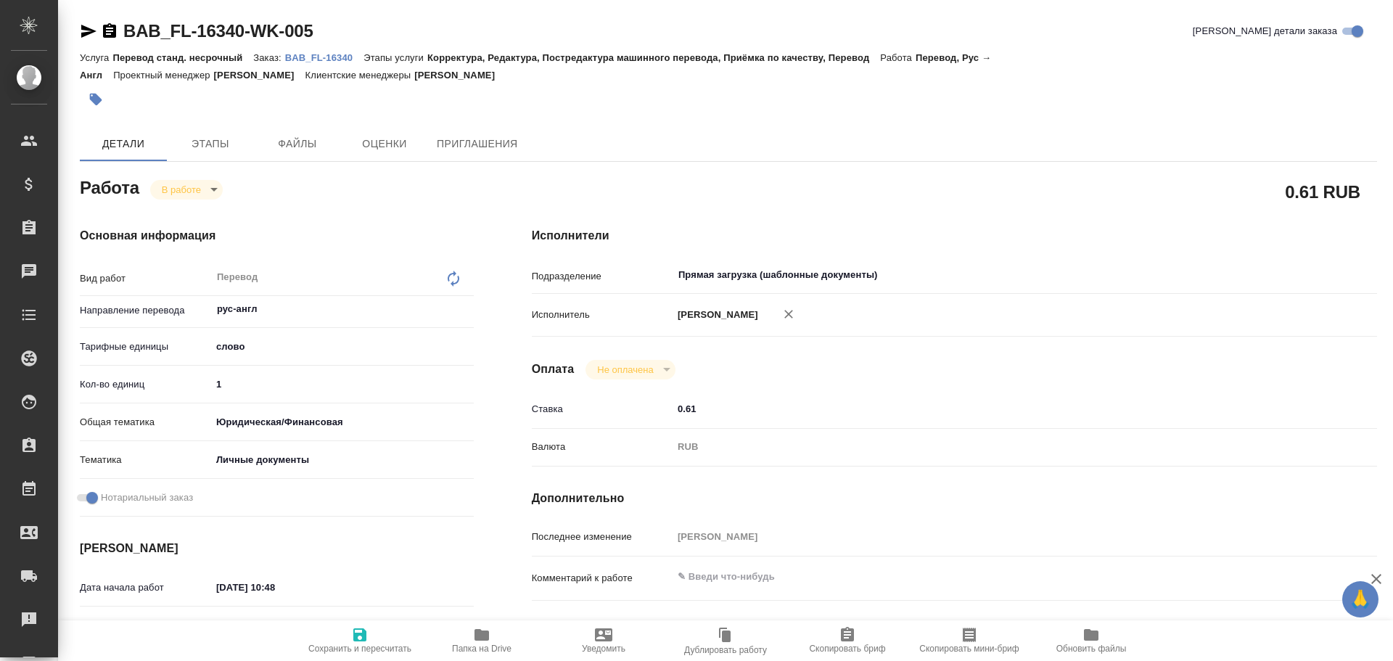
type textarea "x"
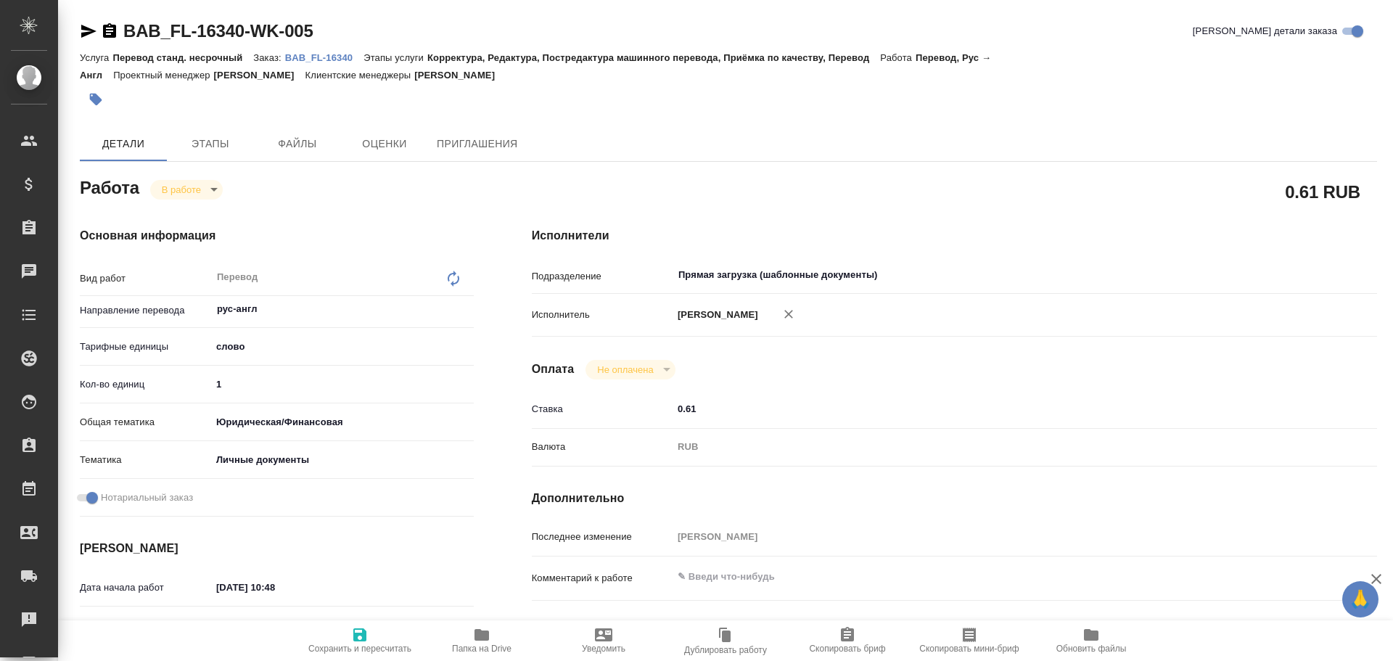
type textarea "x"
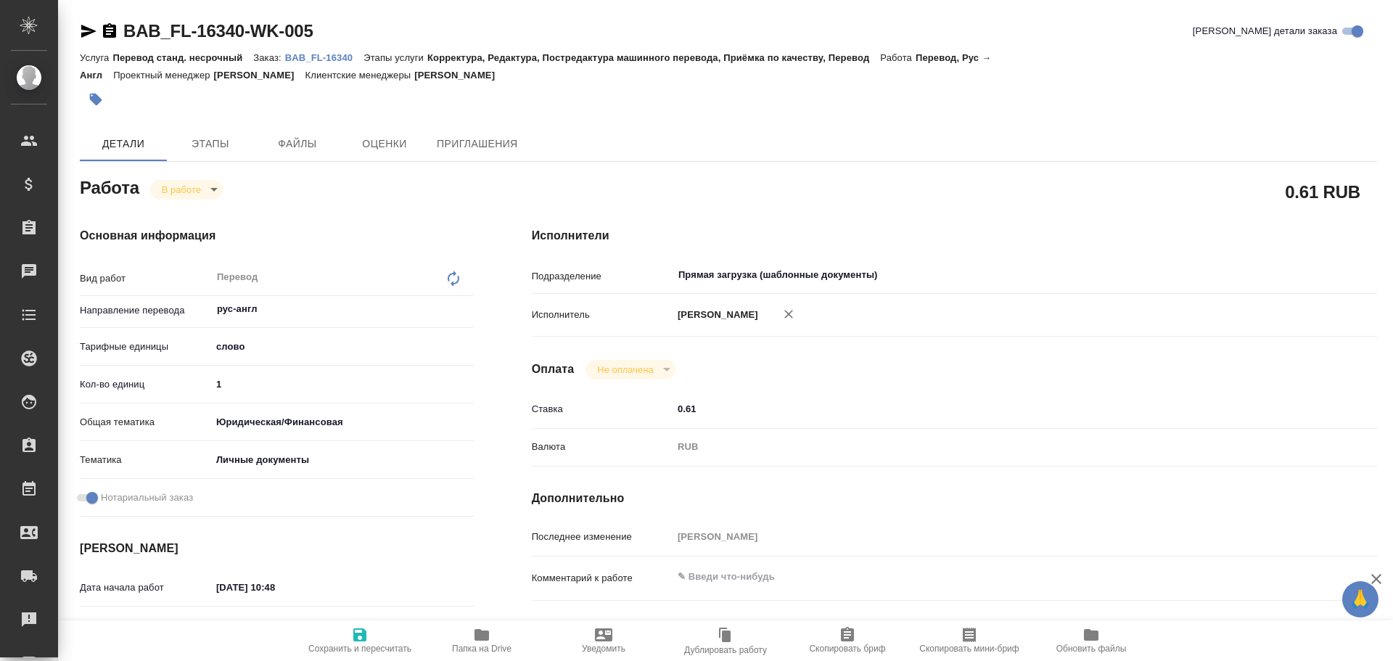
type textarea "x"
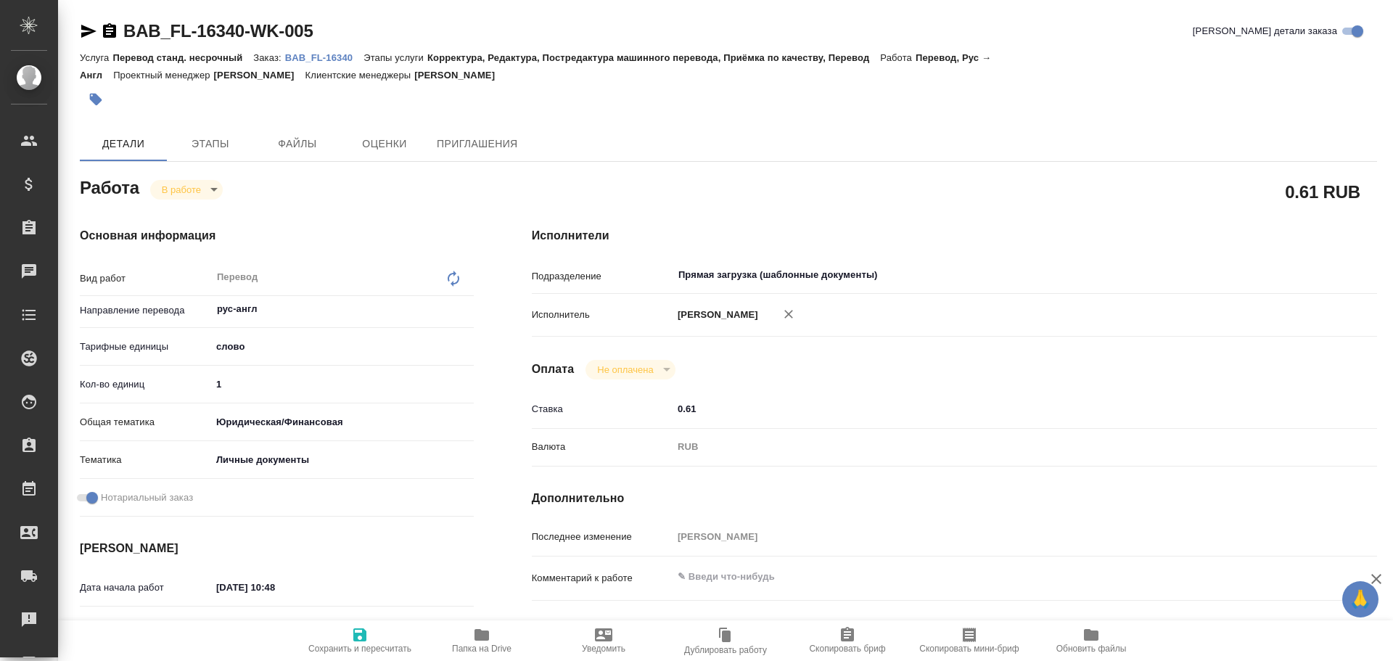
type textarea "x"
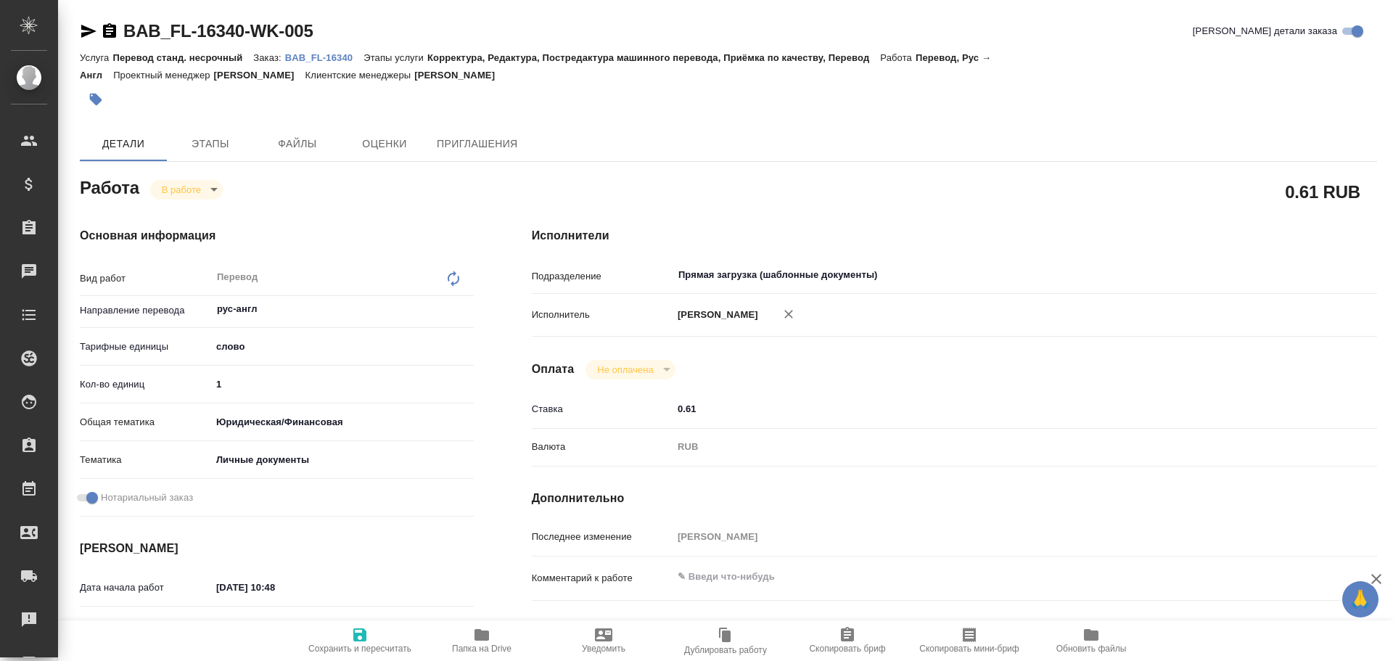
type textarea "x"
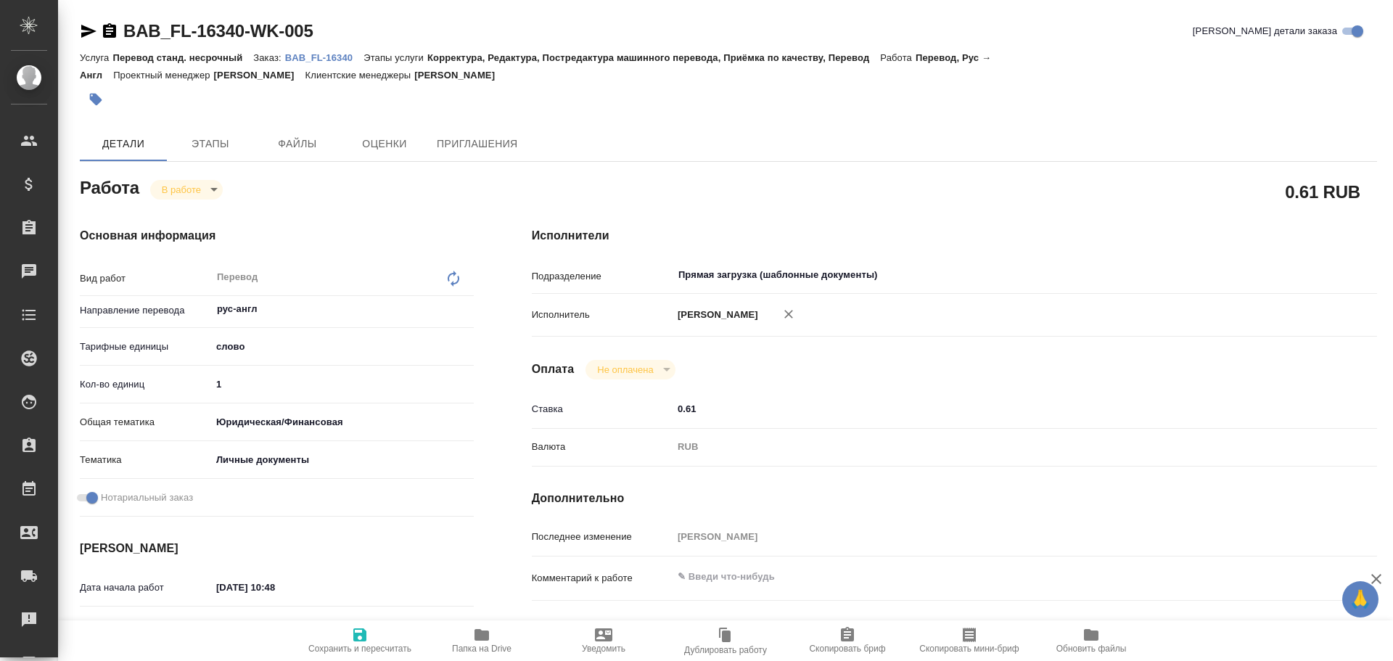
type textarea "x"
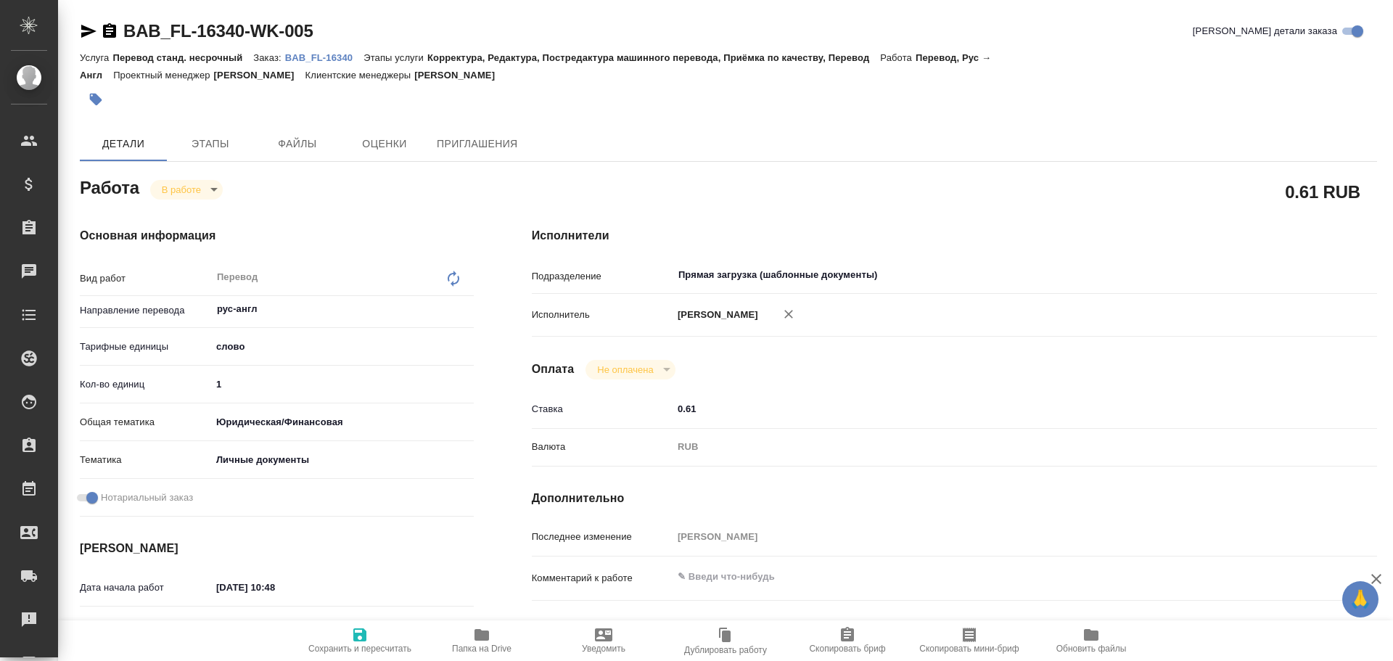
type textarea "x"
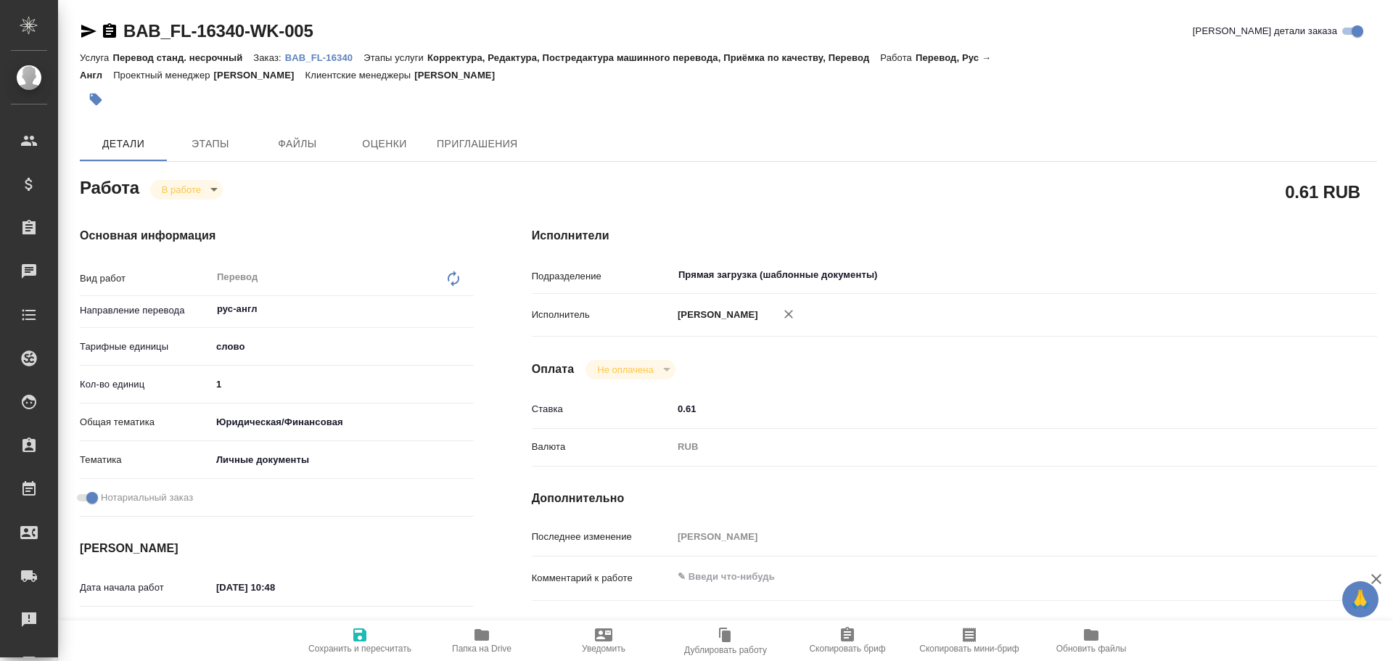
type textarea "x"
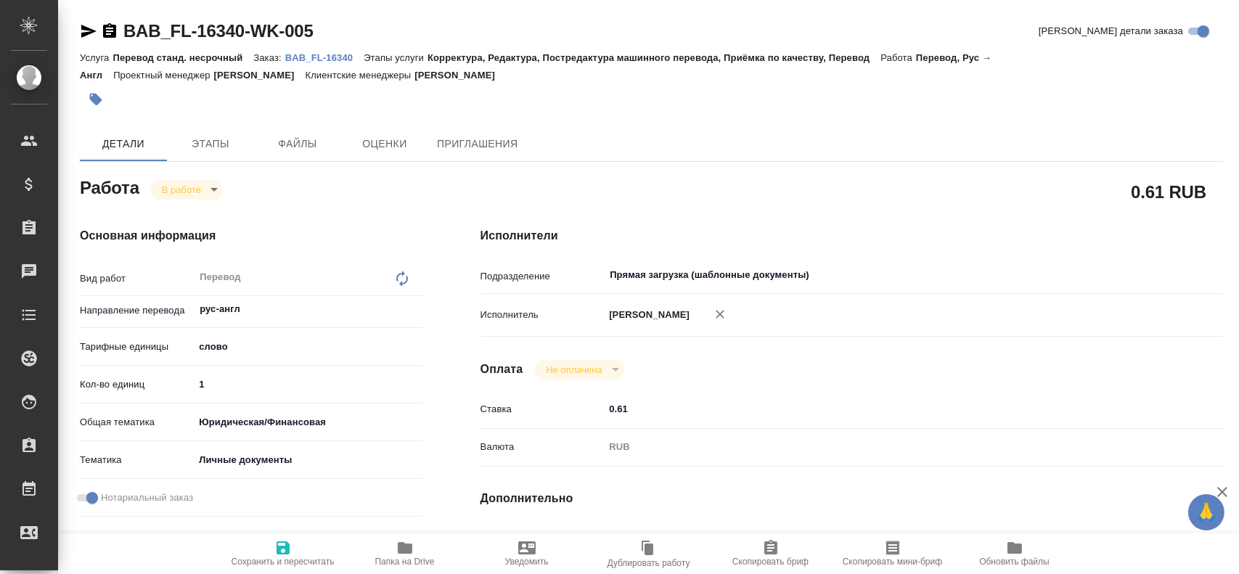
type textarea "x"
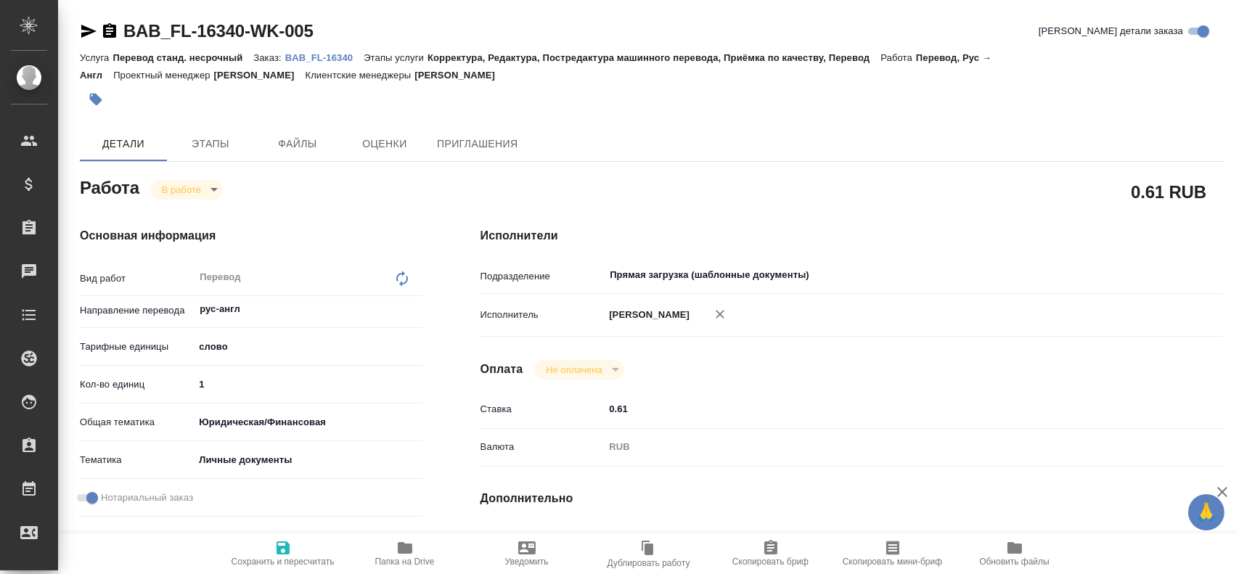
type textarea "x"
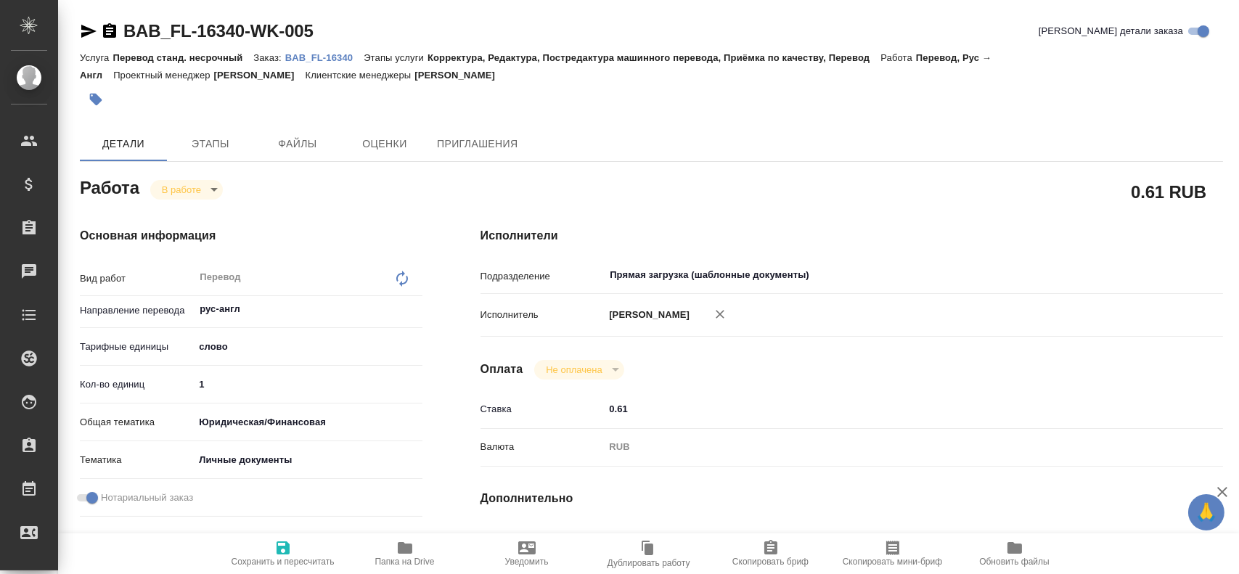
type textarea "x"
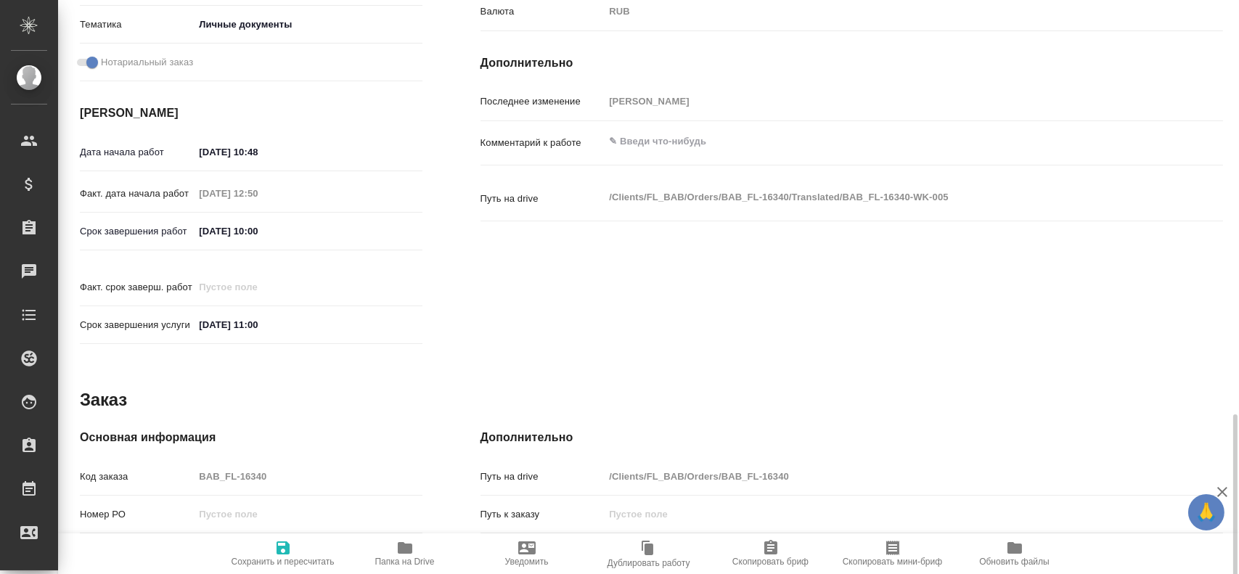
scroll to position [653, 0]
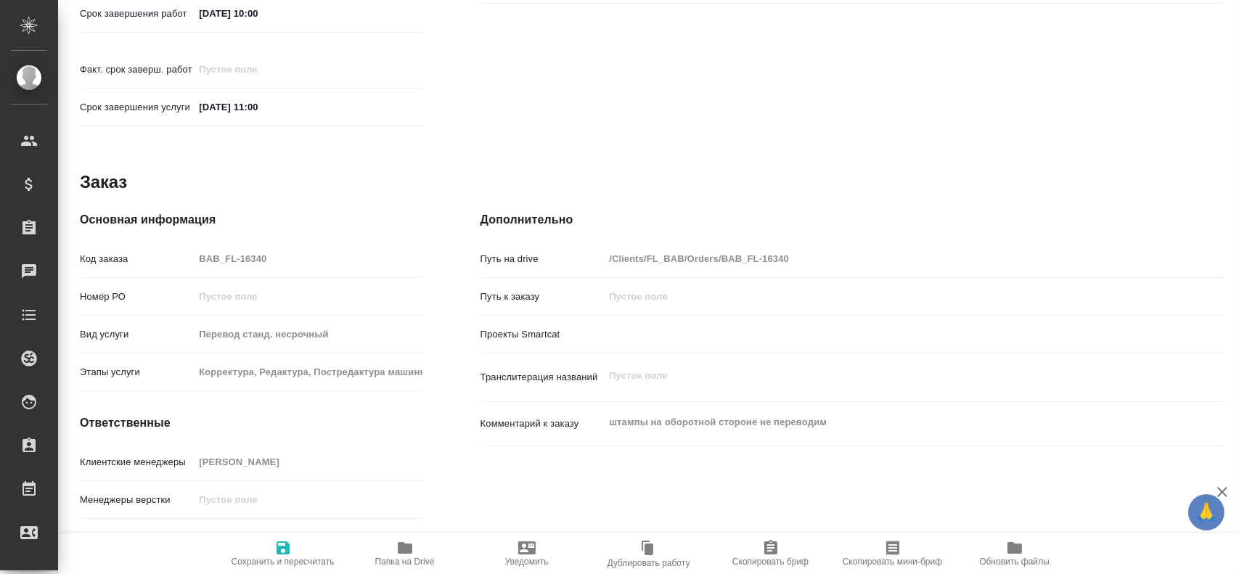
click at [174, 246] on div "Код заказа BAB_FL-16340" at bounding box center [251, 258] width 343 height 25
type textarea "x"
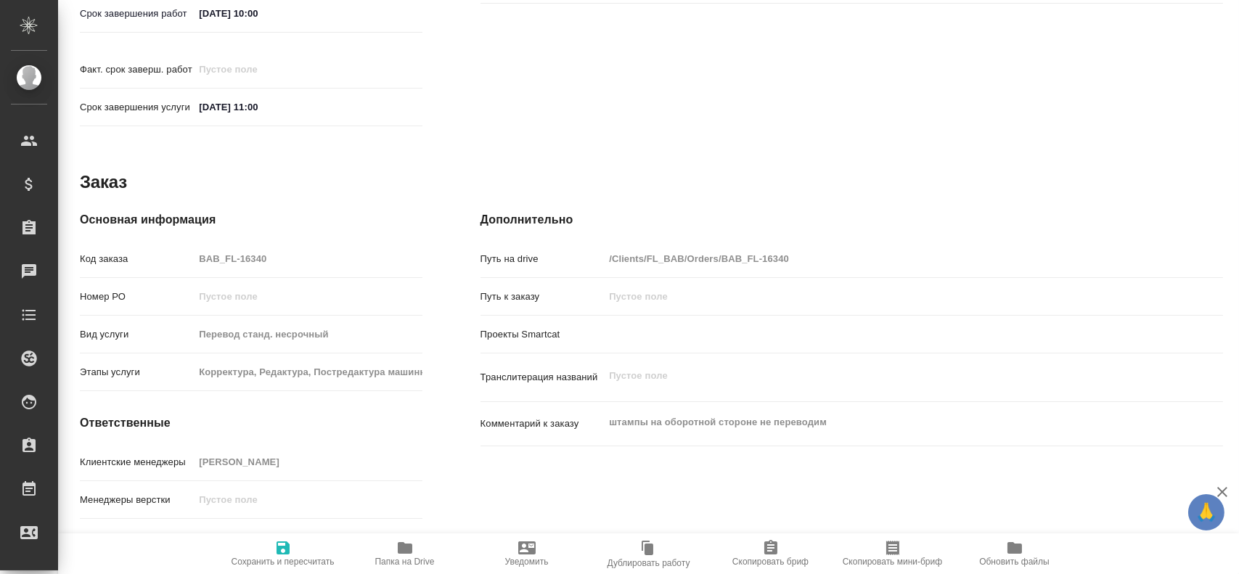
type textarea "x"
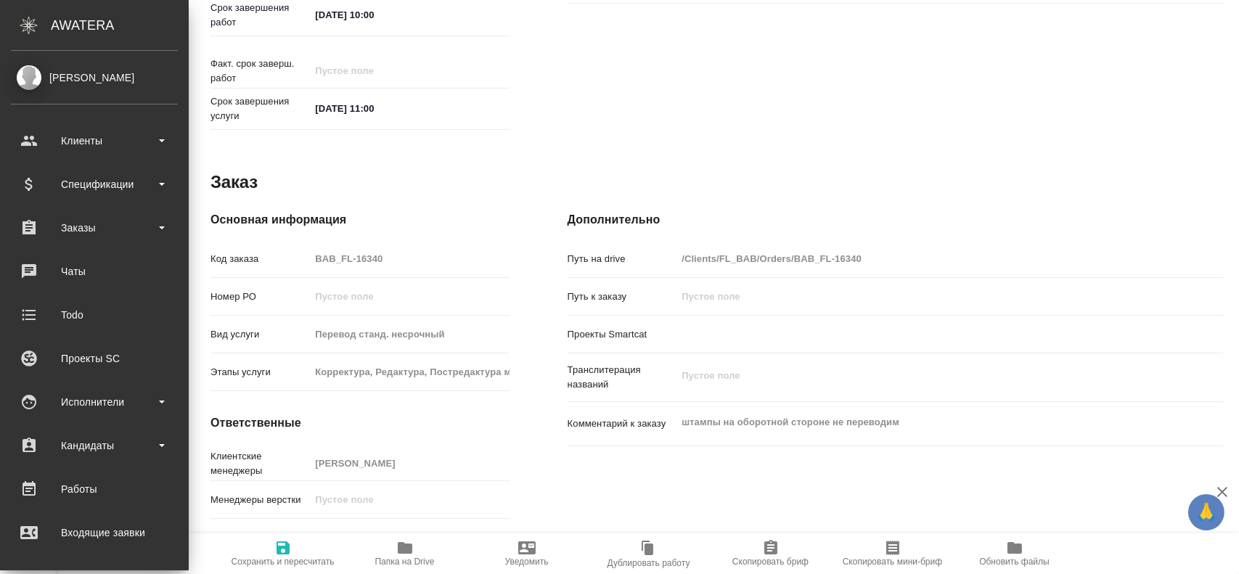
type textarea "x"
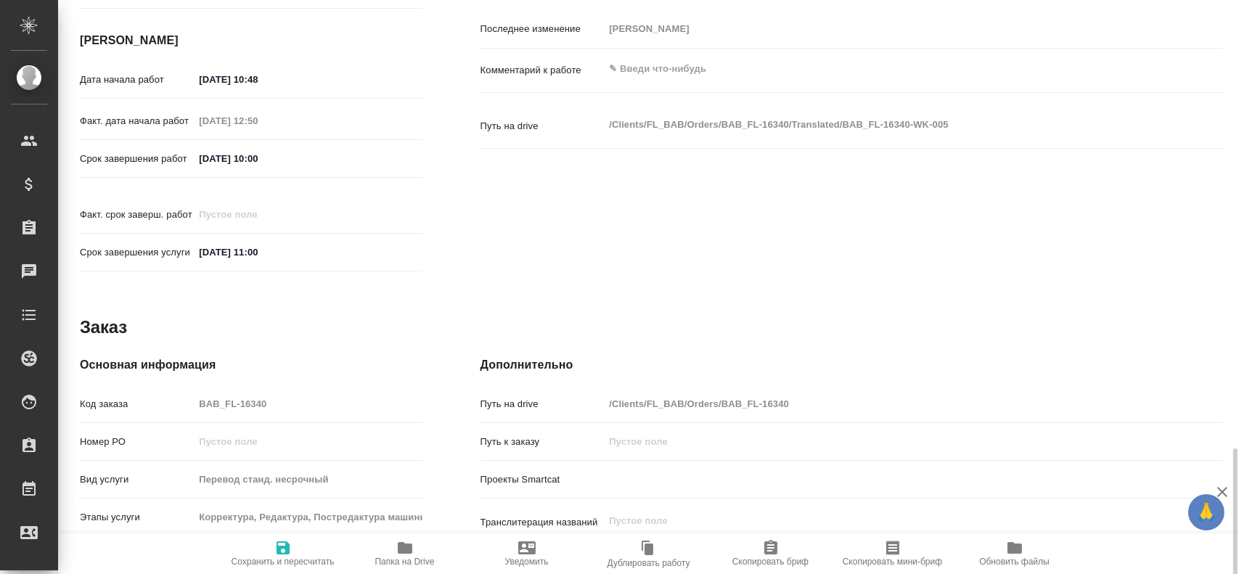
scroll to position [685, 0]
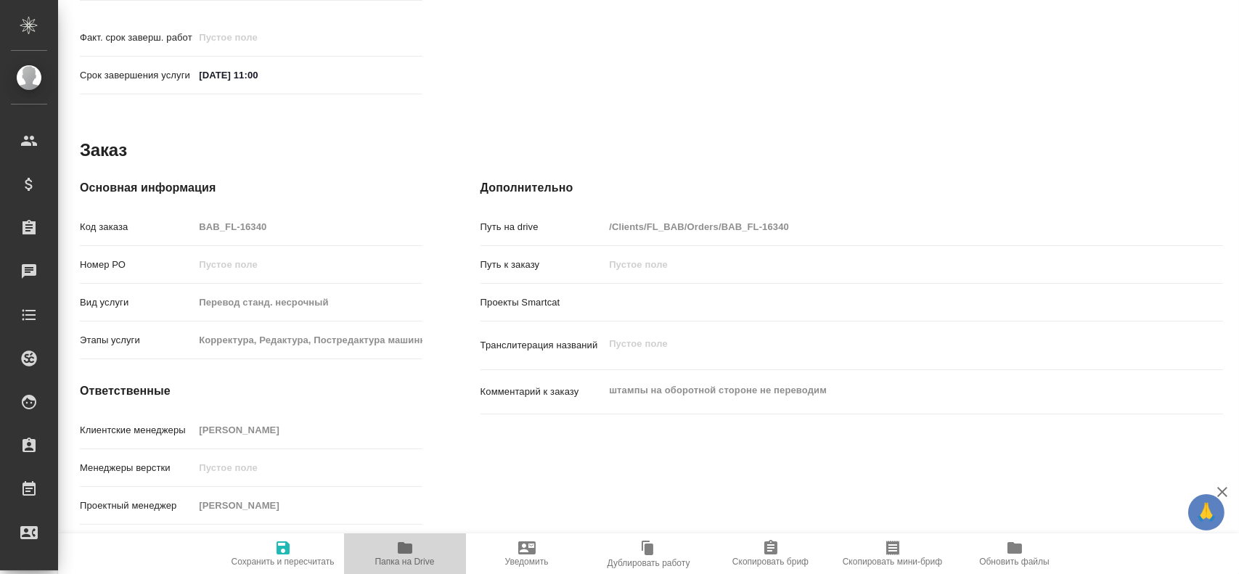
click at [404, 560] on span "Папка на Drive" at bounding box center [405, 562] width 60 height 10
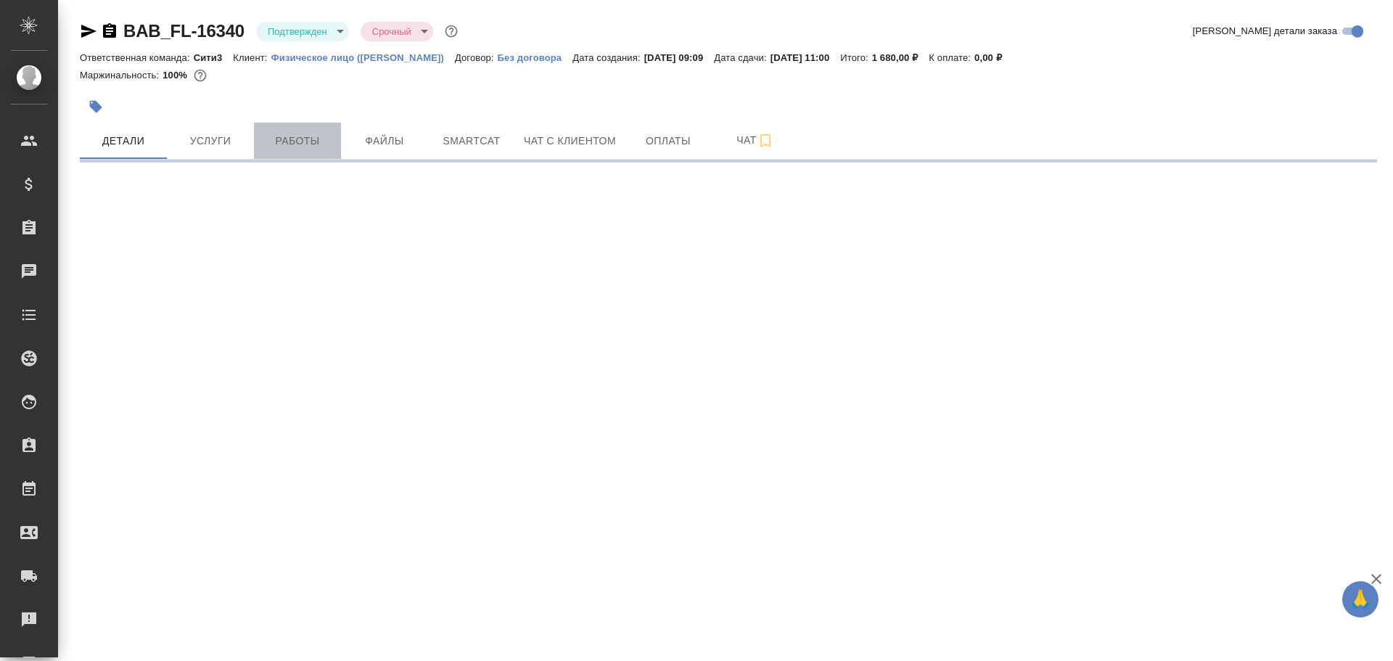
click at [285, 134] on span "Работы" at bounding box center [298, 141] width 70 height 18
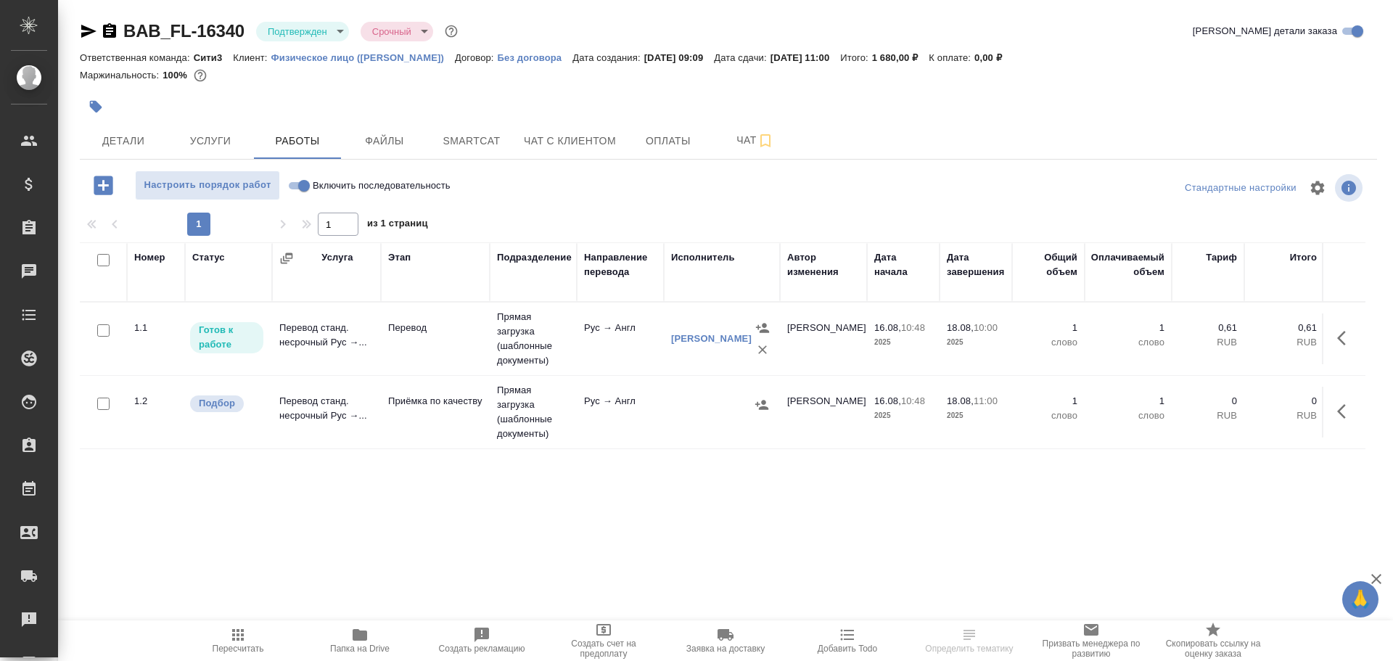
click at [298, 186] on input "Включить последовательность" at bounding box center [304, 185] width 52 height 17
checkbox input "true"
